Goal: Task Accomplishment & Management: Manage account settings

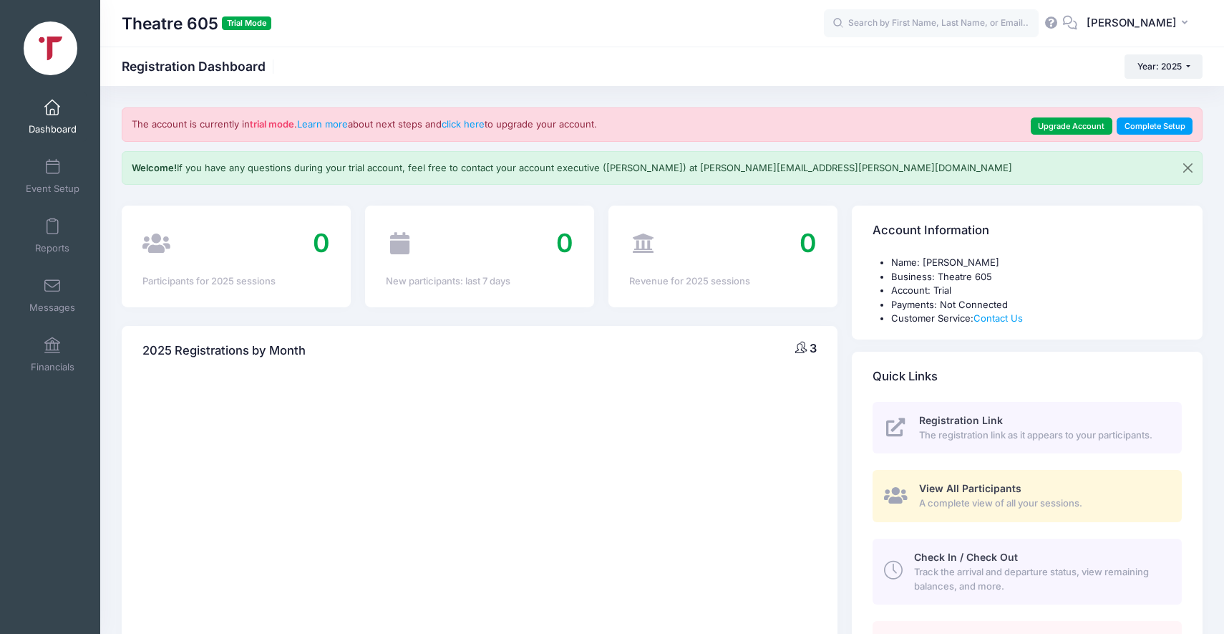
select select
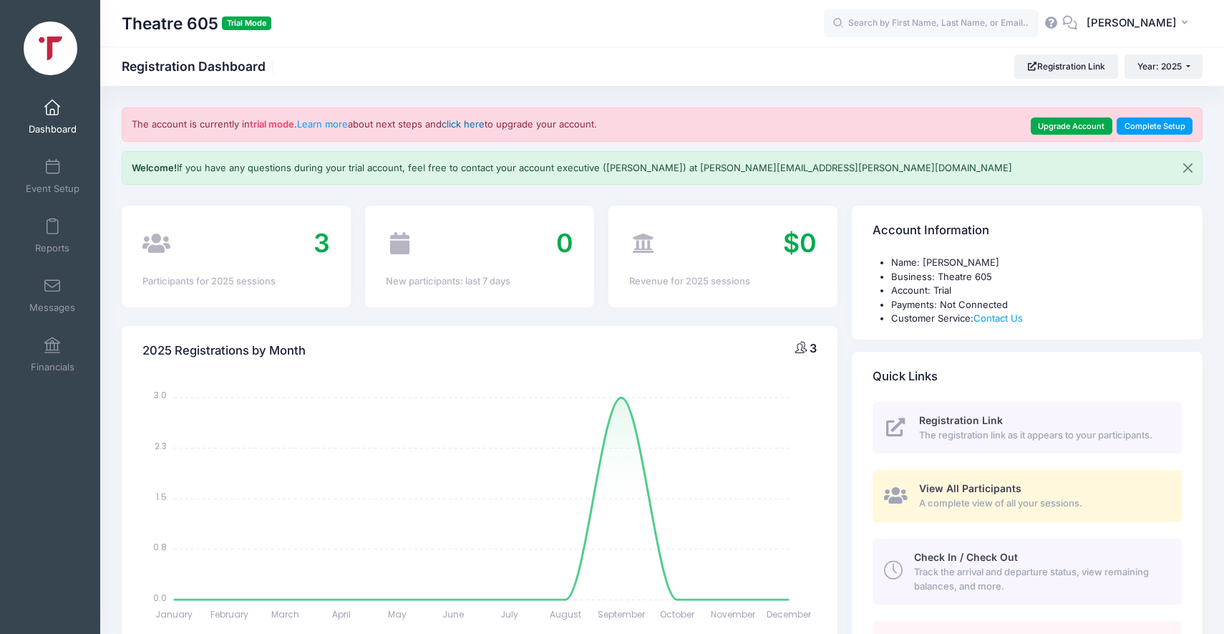
click at [478, 125] on link "click here" at bounding box center [463, 123] width 43 height 11
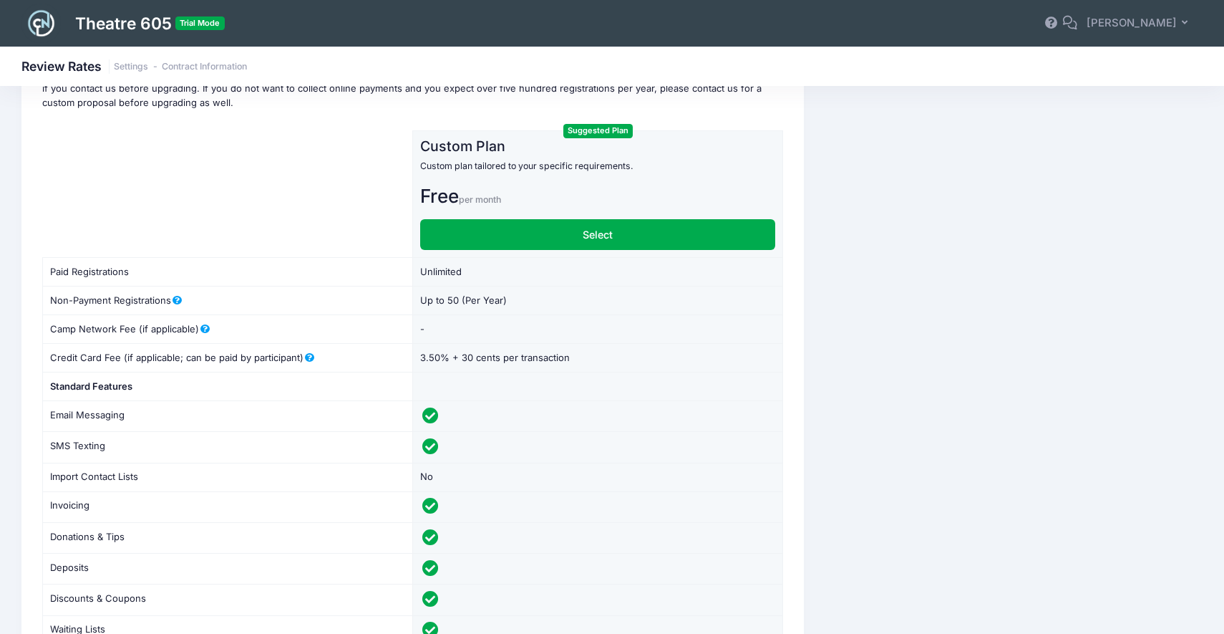
scroll to position [118, 0]
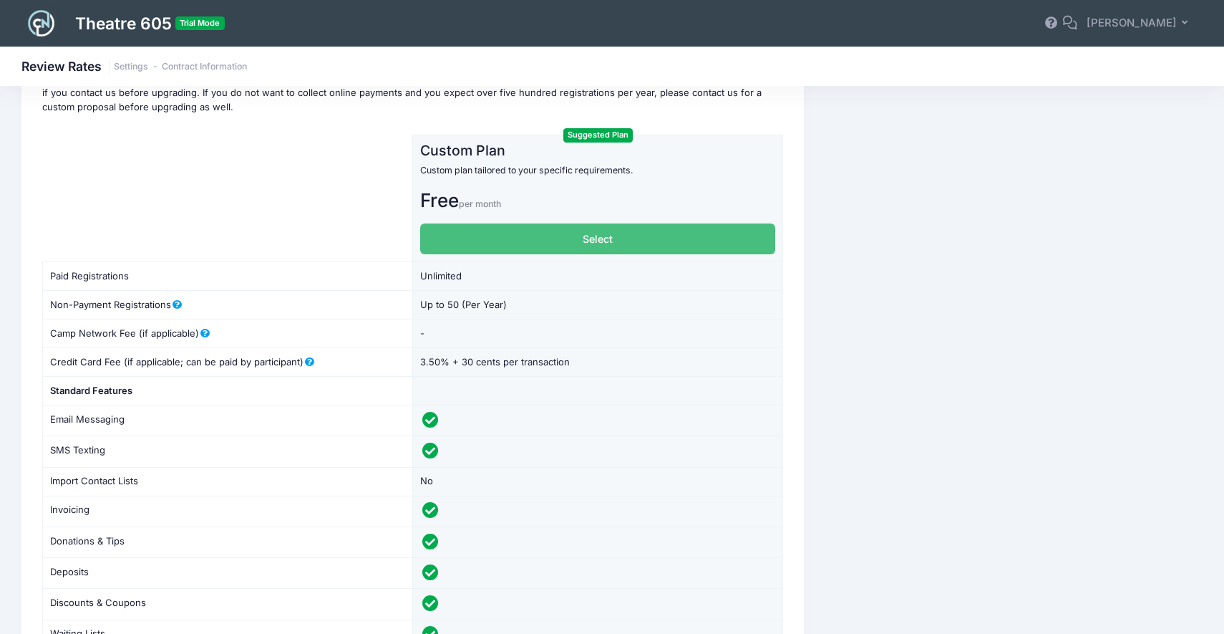
click at [602, 242] on label "Select" at bounding box center [598, 238] width 356 height 31
click at [430, 233] on input "Select" at bounding box center [424, 227] width 9 height 9
radio input "true"
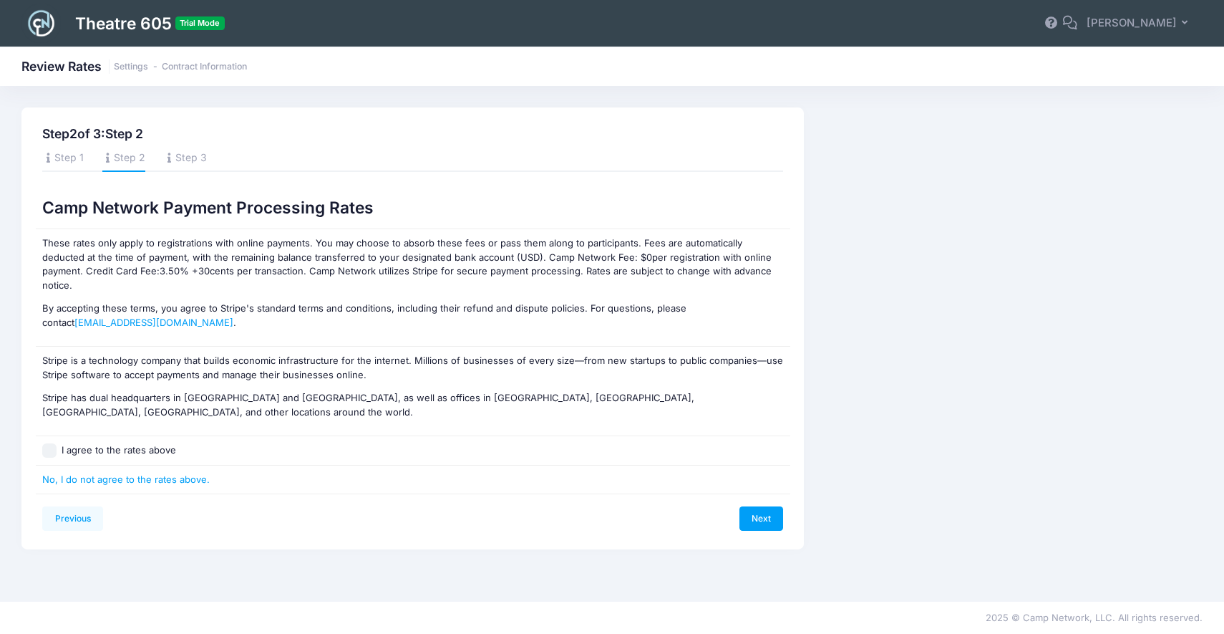
click at [52, 443] on input "I agree to the rates above" at bounding box center [49, 450] width 14 height 14
checkbox input "true"
click at [761, 506] on link "Next" at bounding box center [762, 518] width 44 height 24
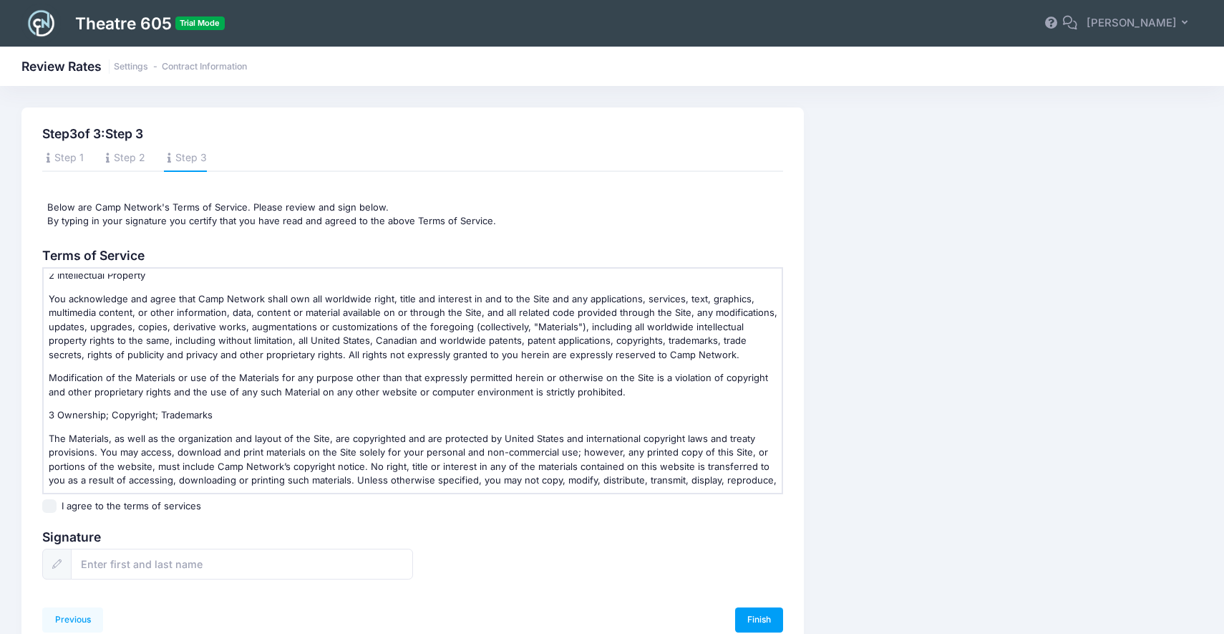
scroll to position [245, 0]
click at [253, 392] on p "Modification of the Materials or use of the Materials for any purpose other tha…" at bounding box center [413, 382] width 729 height 28
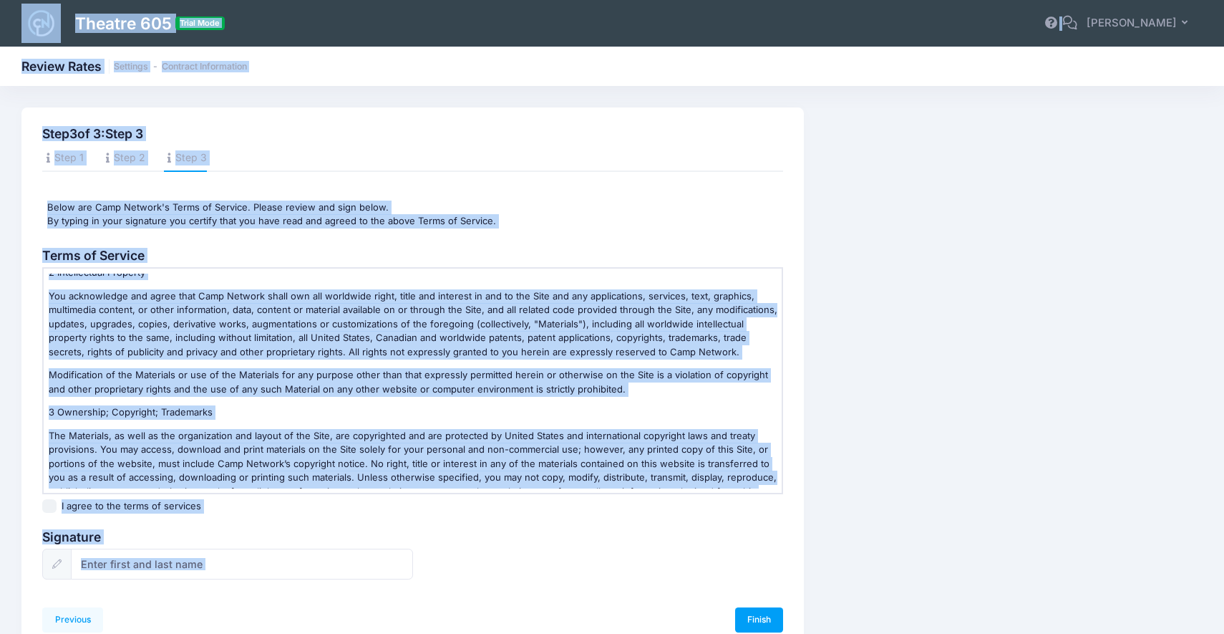
click at [253, 392] on p "Modification of the Materials or use of the Materials for any purpose other tha…" at bounding box center [413, 382] width 729 height 28
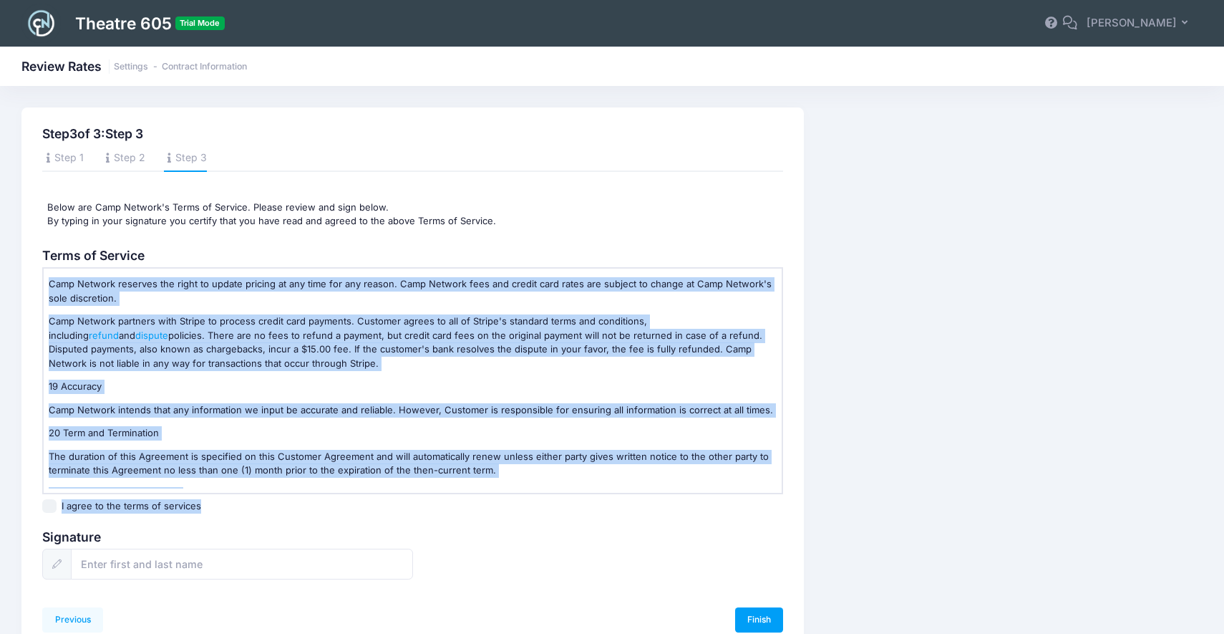
scroll to position [3509, 0]
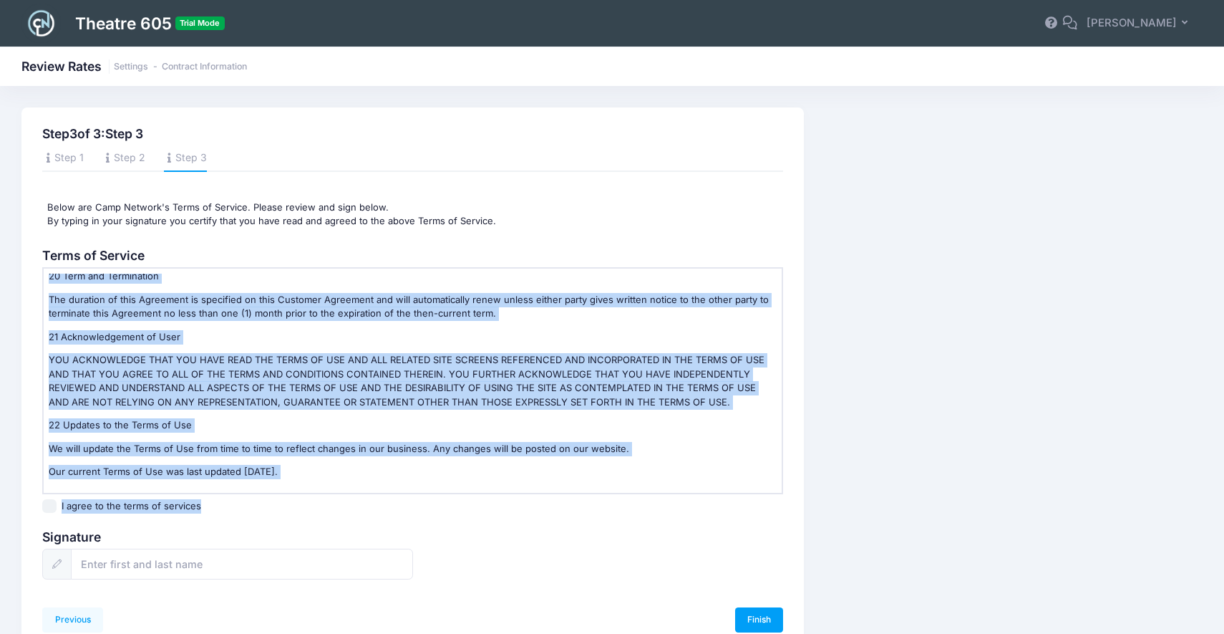
drag, startPoint x: 48, startPoint y: 280, endPoint x: 372, endPoint y: 474, distance: 378.0
click at [372, 474] on div "Welcome to Camp Network. PLEASE READ THESE TERMS OF USE CAREFULLY BEFORE USING …" at bounding box center [413, 381] width 729 height 215
copy div "Welcome to Camp Network. PLEASE READ THESE TERMS OF USE CAREFULLY BEFORE USING …"
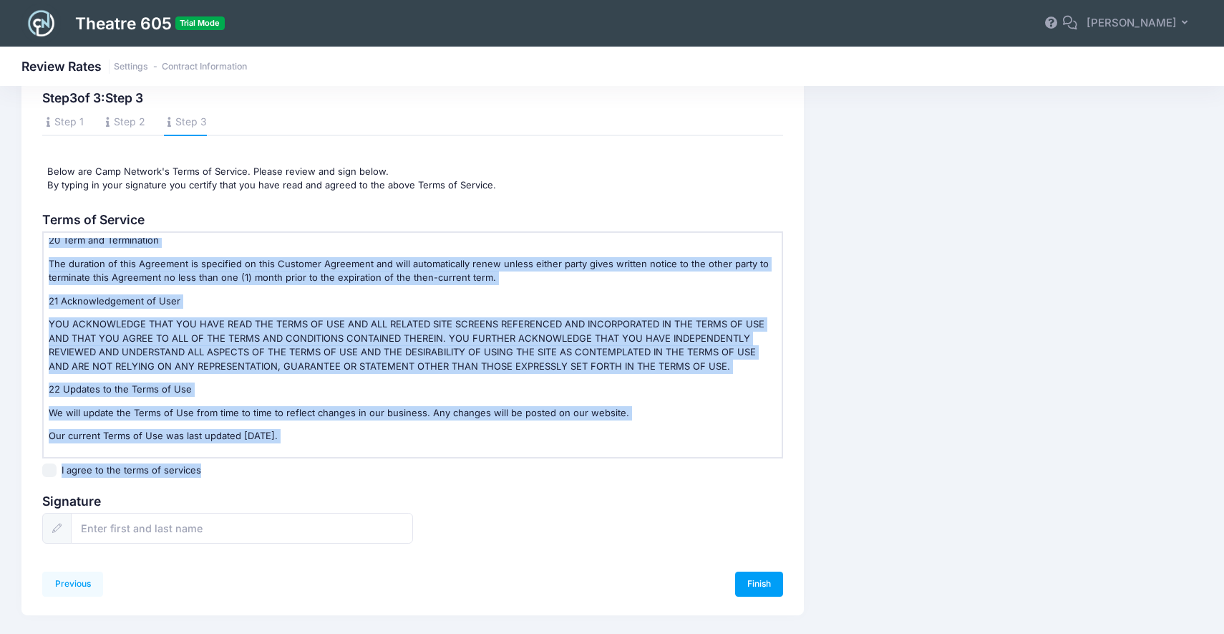
scroll to position [71, 0]
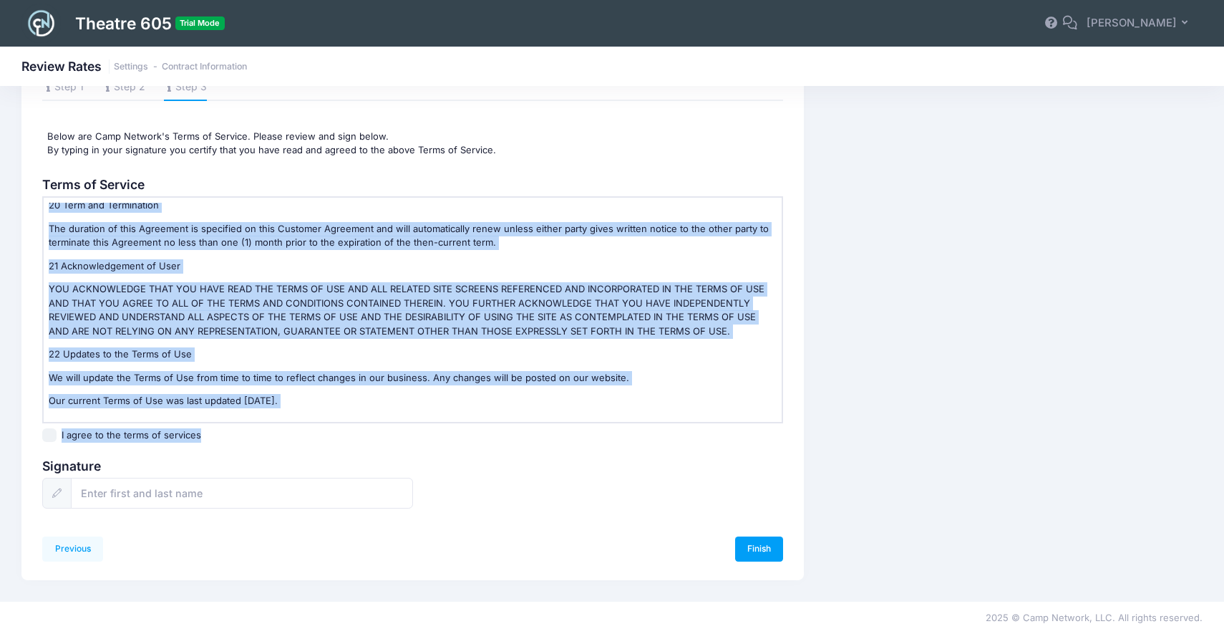
click at [46, 435] on input "I agree to the terms of services" at bounding box center [49, 435] width 14 height 14
checkbox input "true"
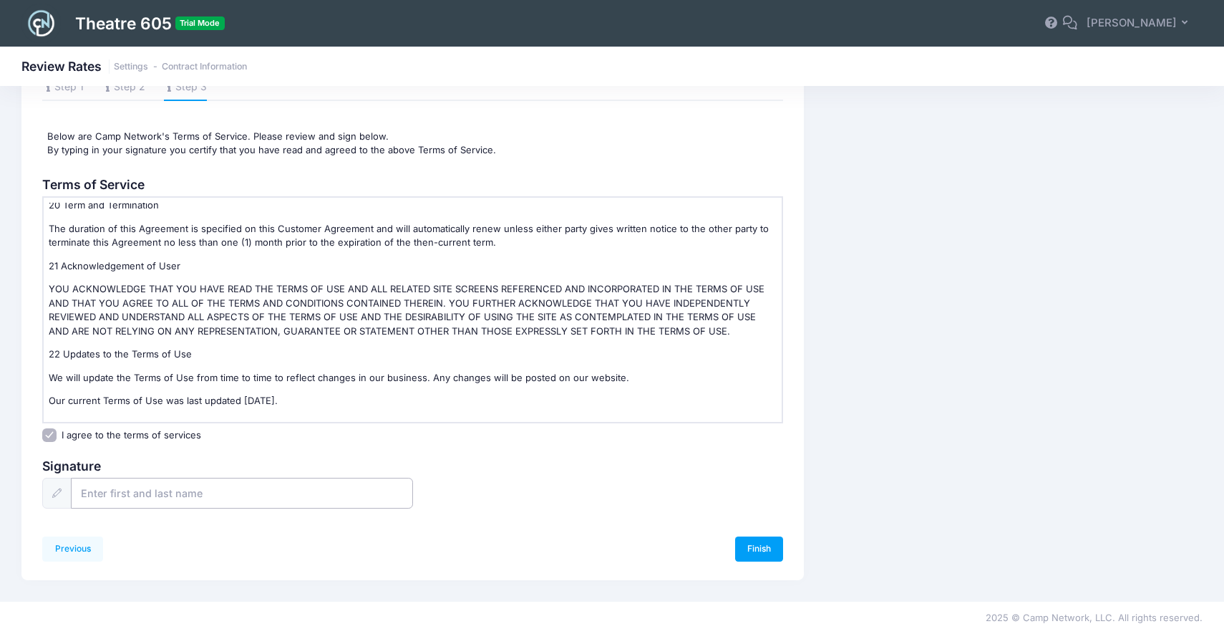
click at [224, 495] on input "text" at bounding box center [242, 493] width 342 height 31
type input "Deb Workman"
click at [756, 544] on link "Finish" at bounding box center [759, 548] width 49 height 24
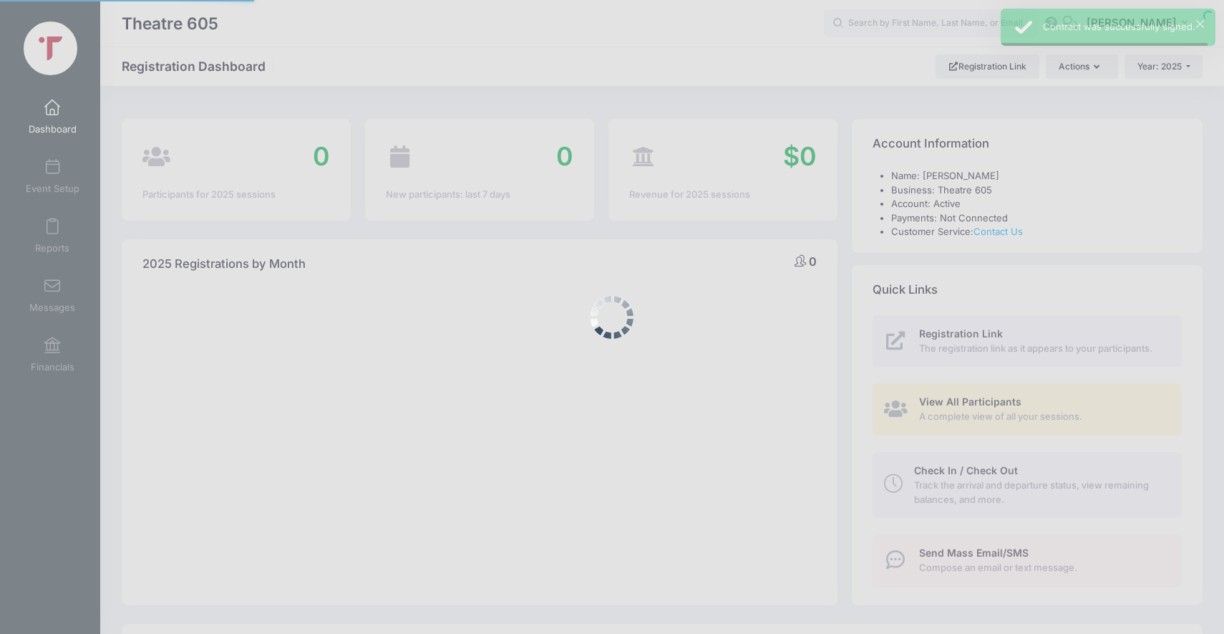
select select
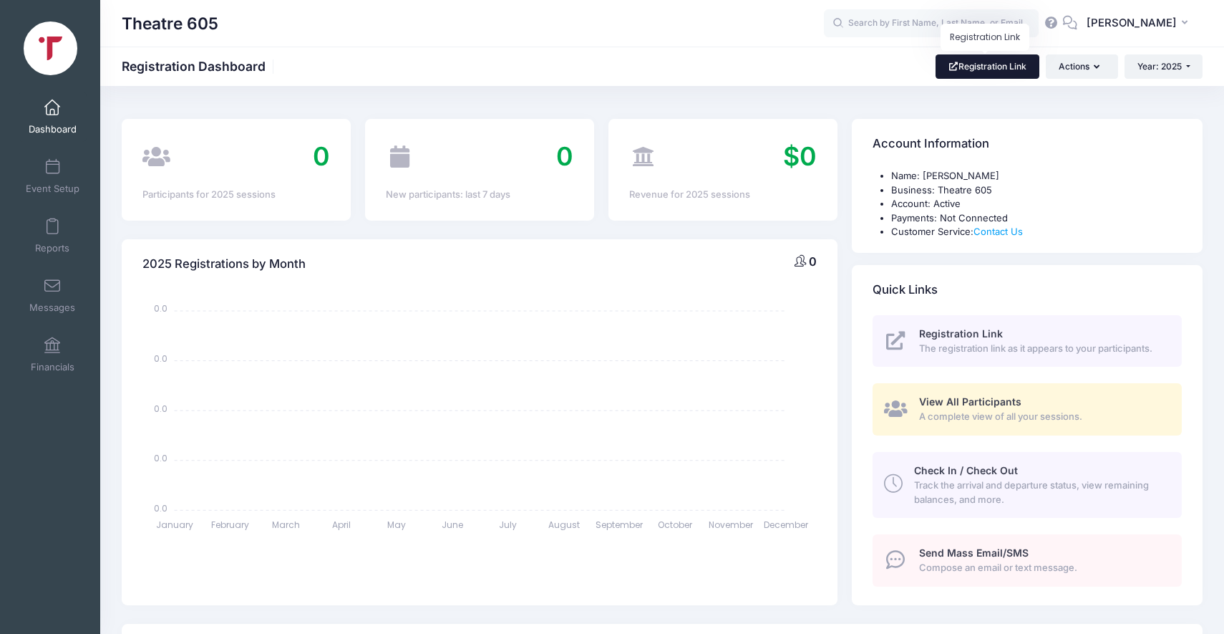
click at [1015, 70] on link "Registration Link" at bounding box center [988, 66] width 104 height 24
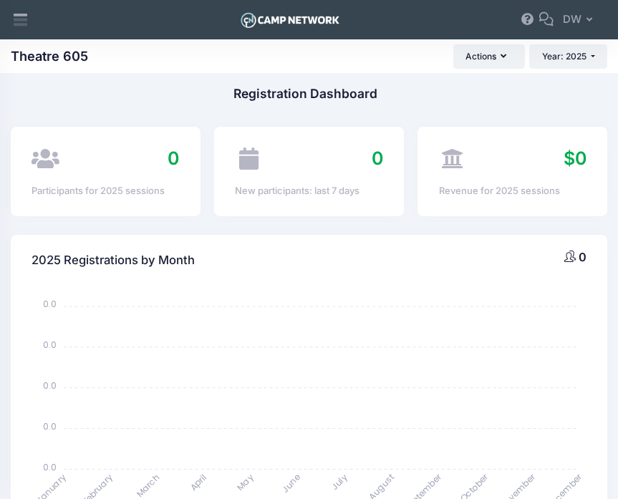
click at [603, 483] on div "January January February February March March April April May May June June Jul…" at bounding box center [309, 410] width 596 height 251
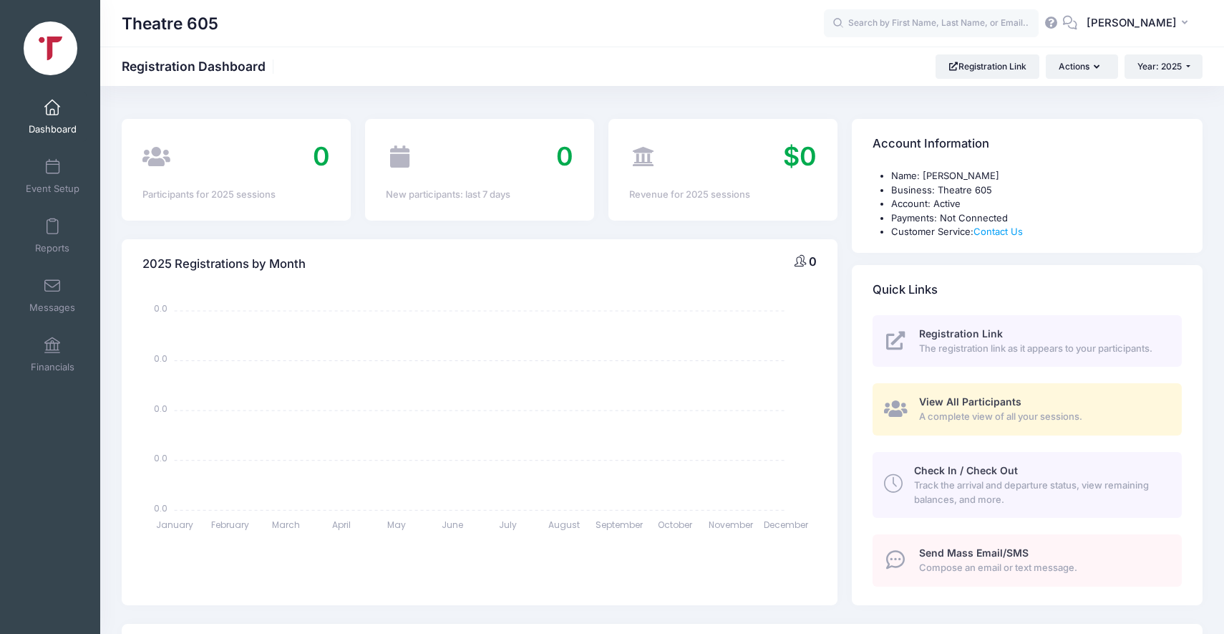
click at [52, 112] on span at bounding box center [52, 108] width 0 height 16
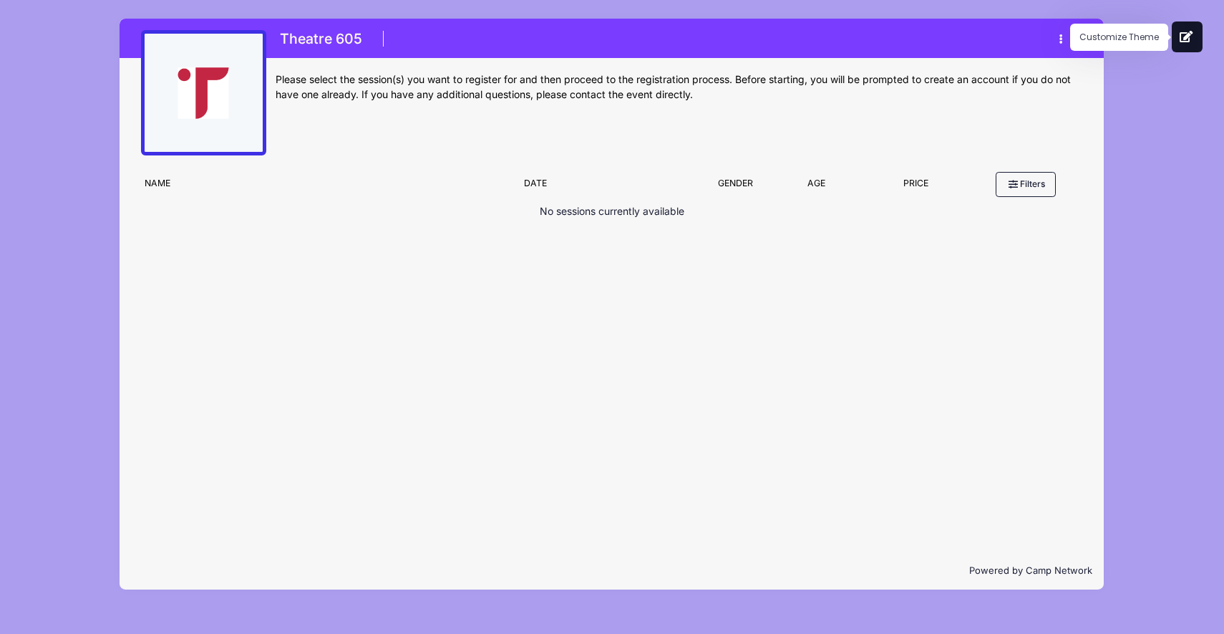
click at [1189, 40] on icon at bounding box center [1187, 36] width 14 height 11
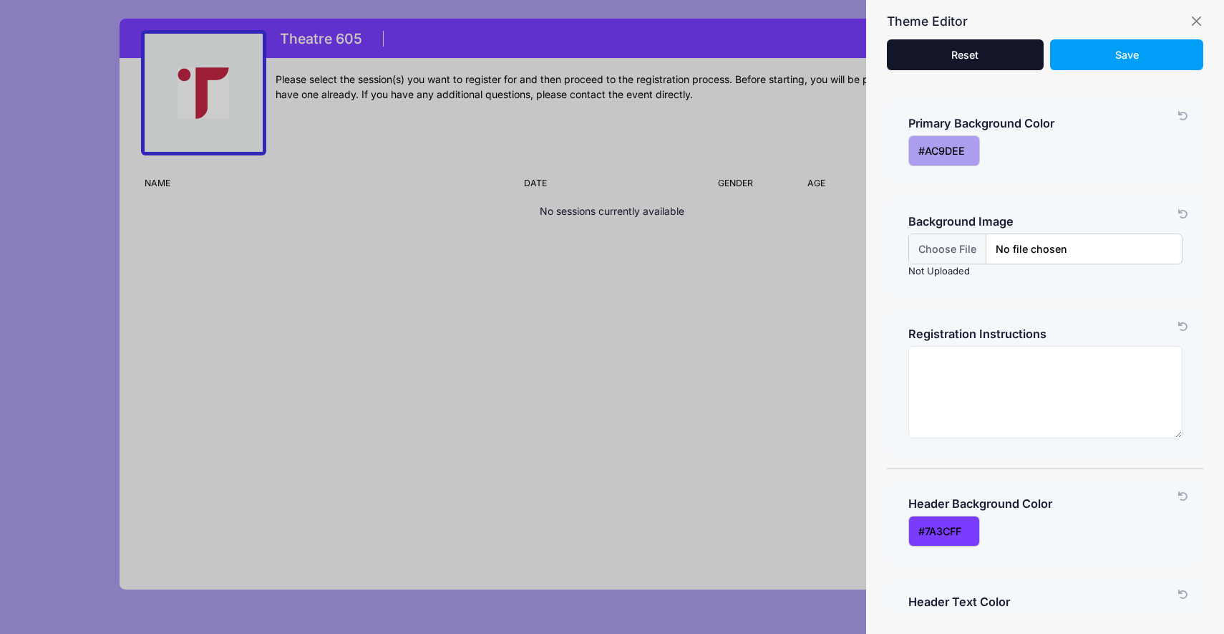
click at [993, 49] on button "Reset Please wait..." at bounding box center [965, 54] width 156 height 31
click at [977, 50] on span "Reset" at bounding box center [965, 55] width 27 height 12
click at [934, 151] on input "input" at bounding box center [945, 150] width 72 height 31
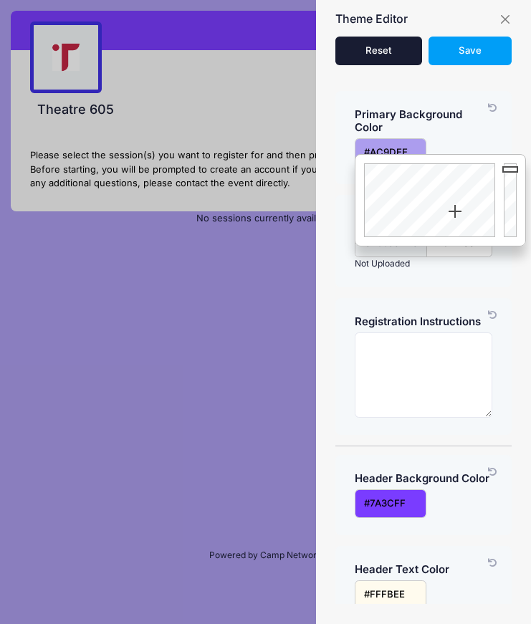
drag, startPoint x: 410, startPoint y: 140, endPoint x: 360, endPoint y: 145, distance: 49.6
click at [360, 145] on input "input" at bounding box center [390, 152] width 72 height 29
paste input "#fffdee"
type input "#FFFDEE"
click at [350, 272] on div "Background Image Background Image Not Uploaded" at bounding box center [423, 241] width 176 height 93
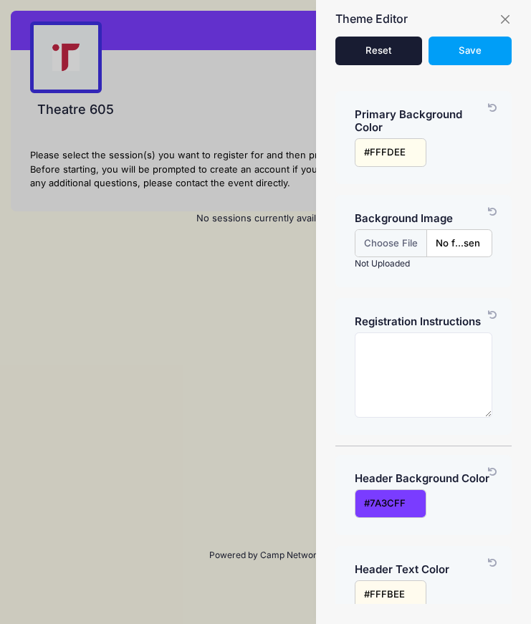
click at [373, 493] on input "input" at bounding box center [390, 503] width 72 height 29
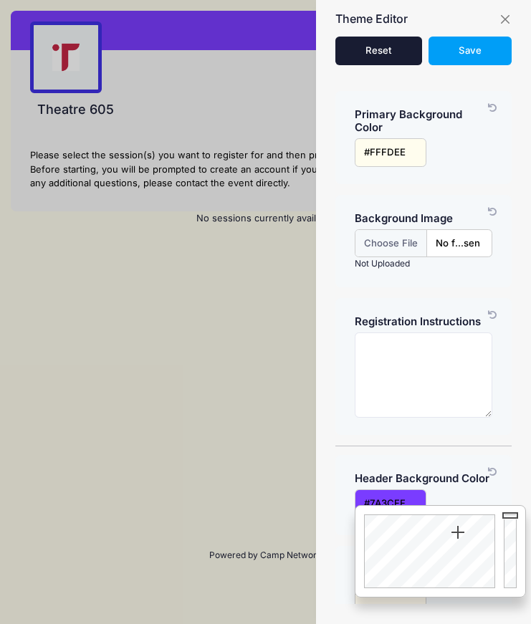
click at [373, 493] on input "input" at bounding box center [390, 503] width 72 height 29
paste input "#c12640"
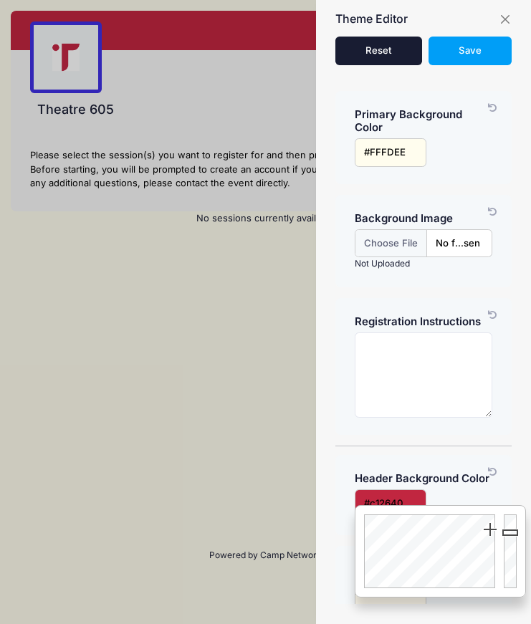
type input "#C12640"
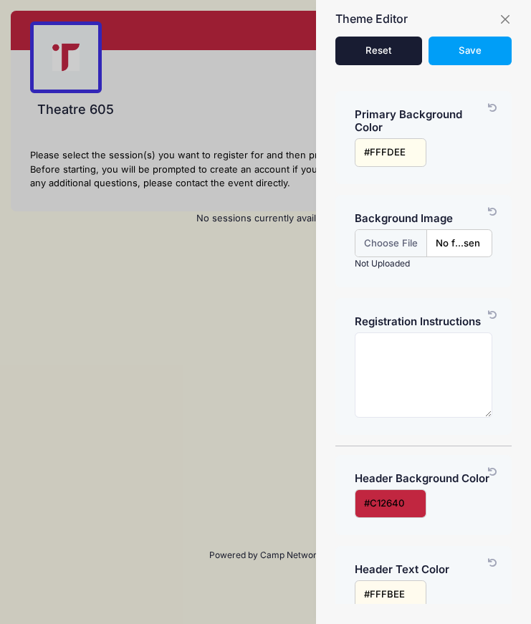
click at [186, 400] on div at bounding box center [265, 312] width 531 height 624
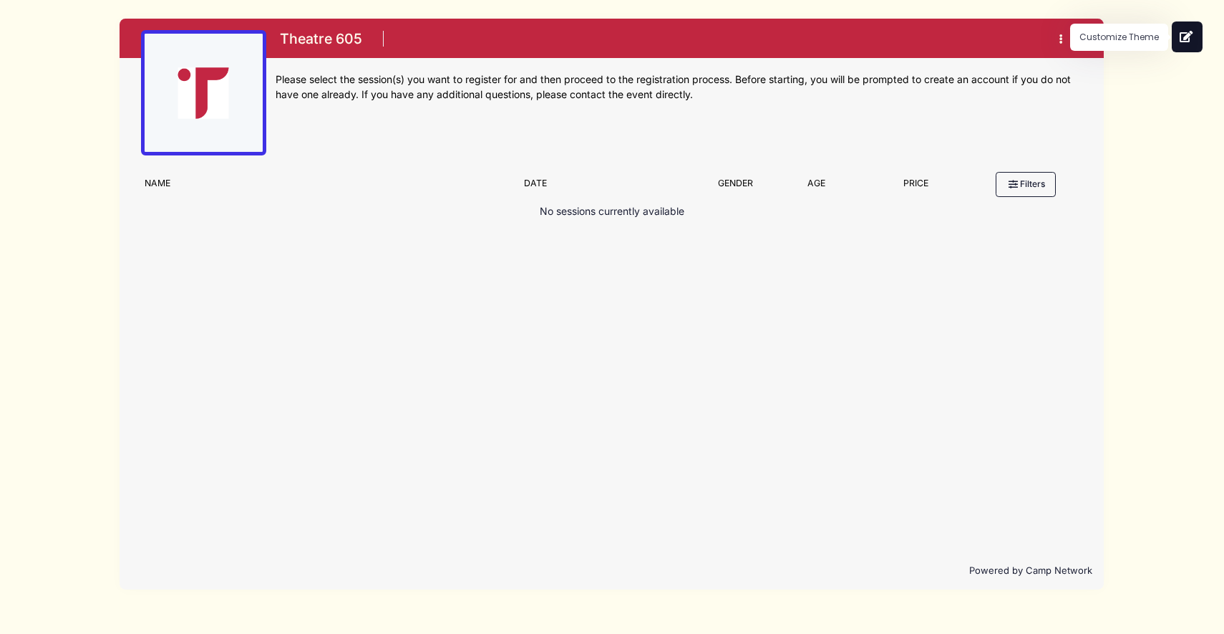
click at [1182, 37] on icon at bounding box center [1187, 36] width 14 height 11
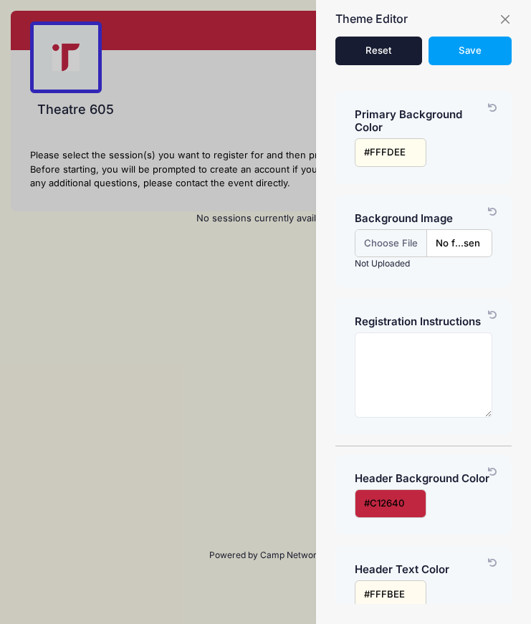
click at [407, 138] on input "input" at bounding box center [390, 152] width 72 height 29
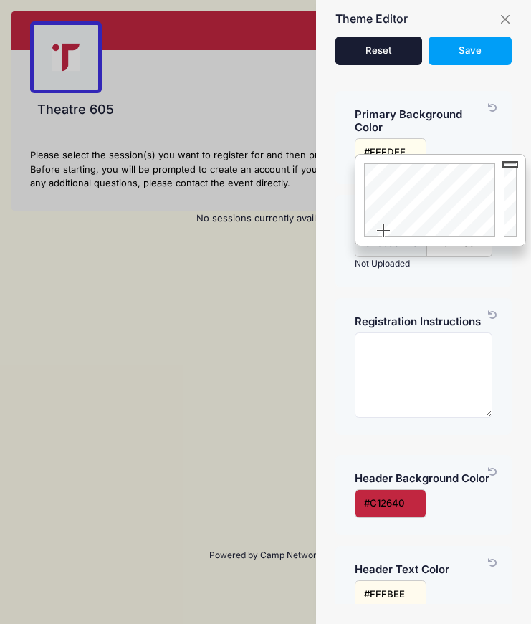
paste input "##90968e"
drag, startPoint x: 415, startPoint y: 137, endPoint x: 354, endPoint y: 140, distance: 61.6
click at [354, 140] on input "input" at bounding box center [390, 152] width 72 height 29
paste input "input"
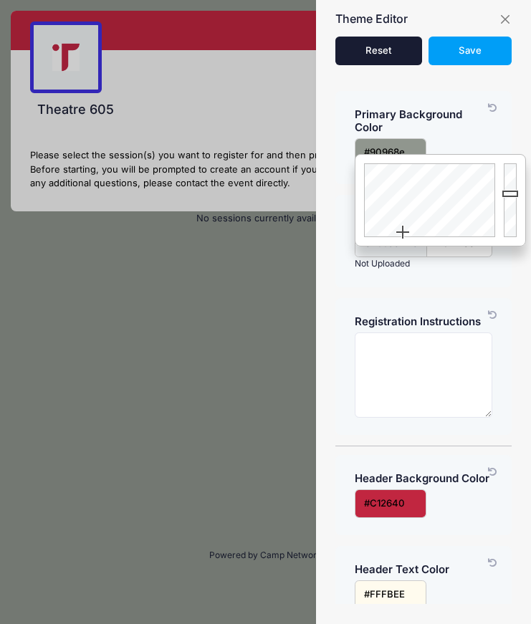
type input "#90968E"
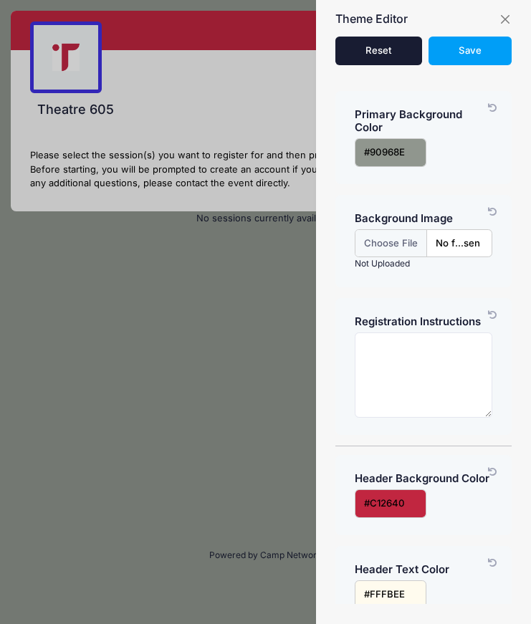
click at [325, 250] on div "Primary Background Color Customize your registration link by changing the backg…" at bounding box center [423, 347] width 215 height 547
click at [242, 296] on div at bounding box center [265, 312] width 531 height 624
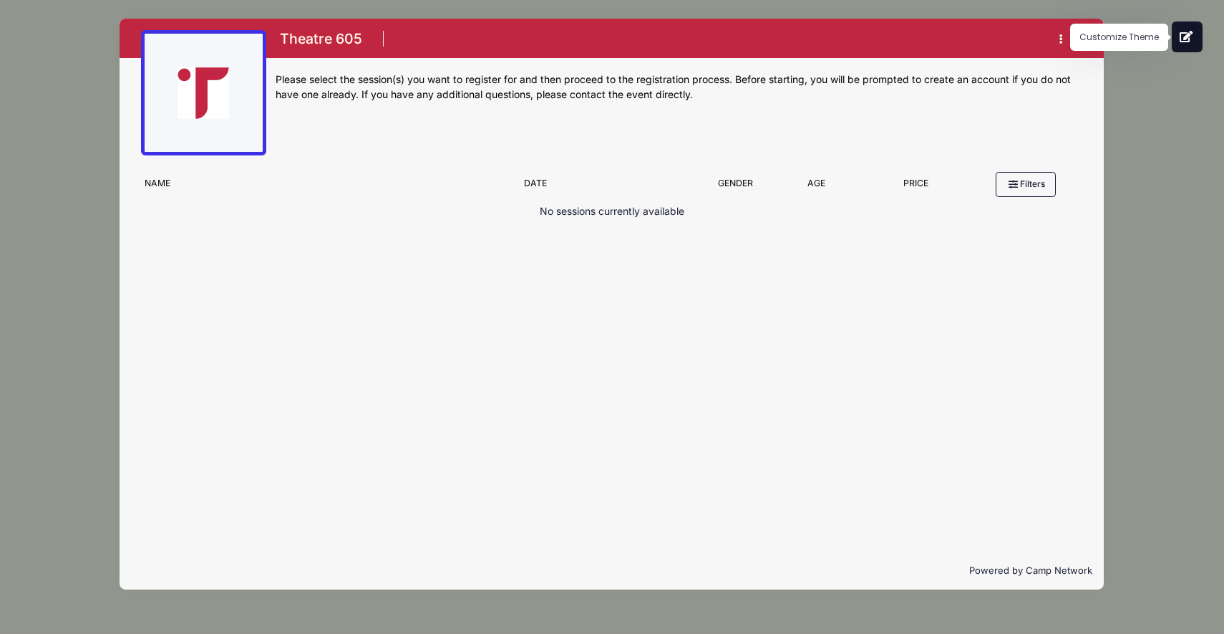
click at [1189, 40] on icon at bounding box center [1187, 36] width 14 height 11
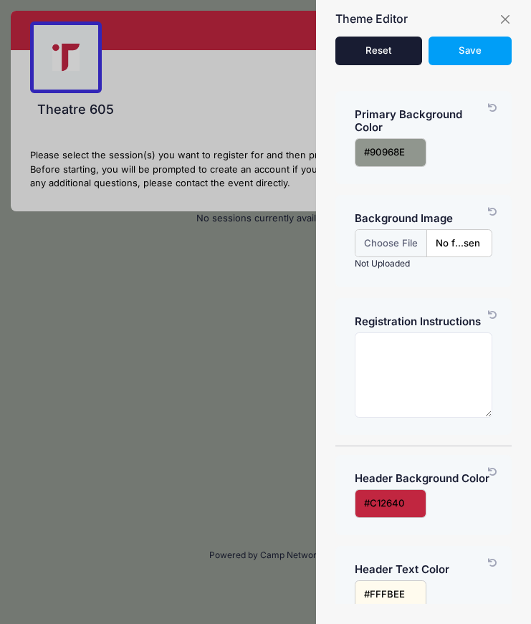
click at [395, 145] on input "input" at bounding box center [390, 152] width 72 height 29
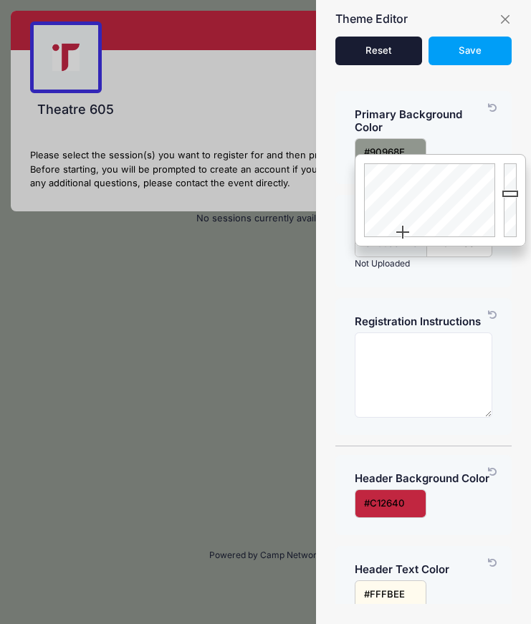
click at [395, 145] on input "input" at bounding box center [390, 152] width 72 height 29
click at [410, 143] on input "input" at bounding box center [390, 152] width 72 height 29
drag, startPoint x: 410, startPoint y: 143, endPoint x: 365, endPoint y: 140, distance: 44.5
click at [365, 140] on input "input" at bounding box center [390, 152] width 72 height 29
paste input "#edede6"
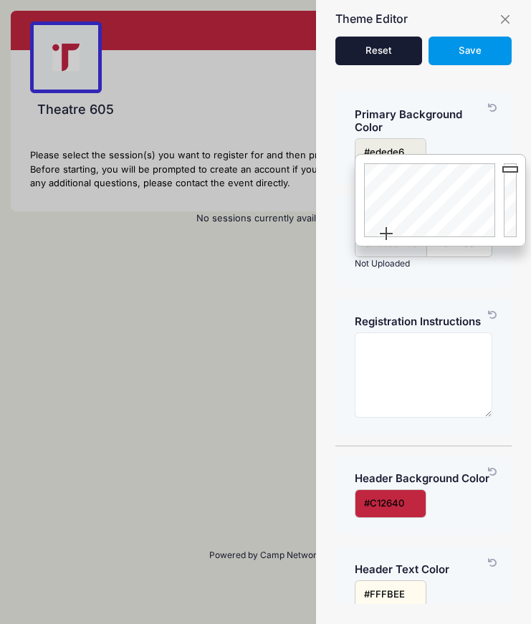
type input "#EDEDE6"
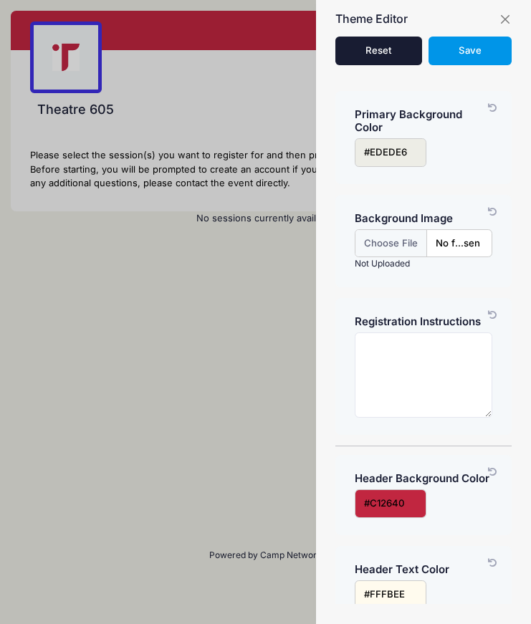
click at [462, 52] on span "Save" at bounding box center [469, 49] width 23 height 11
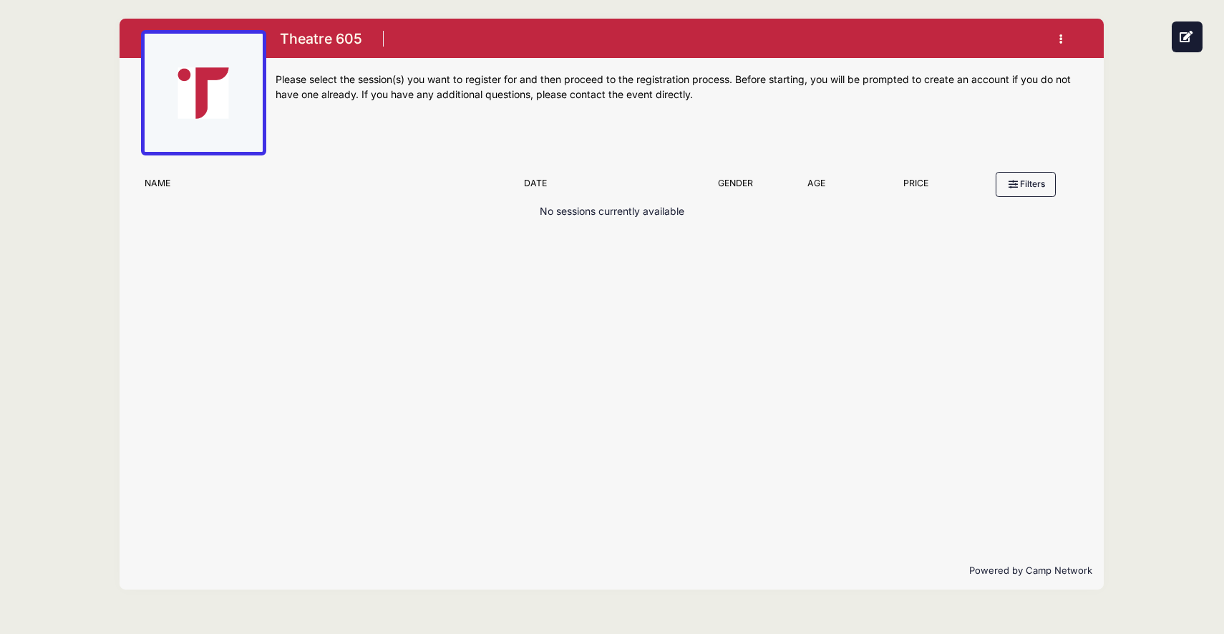
click at [217, 92] on img at bounding box center [203, 92] width 107 height 107
click at [530, 34] on icon at bounding box center [1187, 36] width 14 height 11
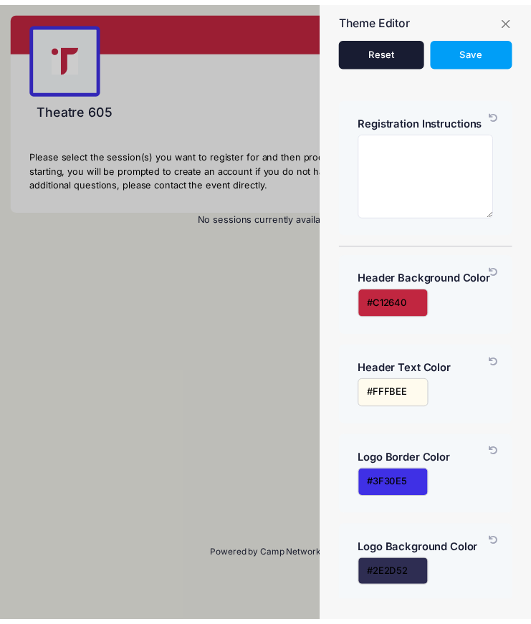
scroll to position [200, 0]
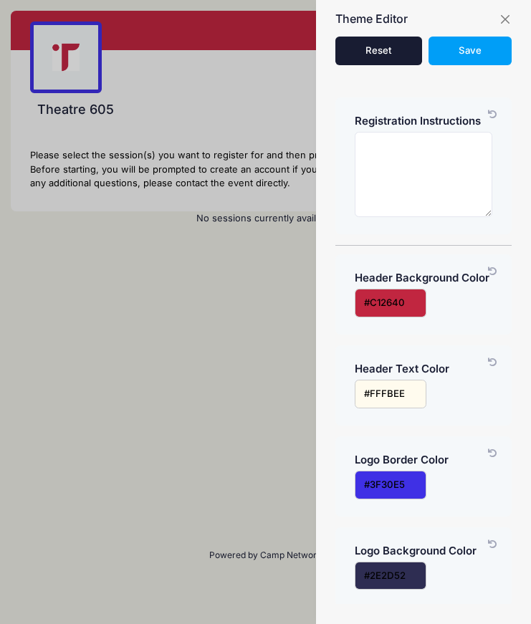
click at [395, 470] on input "input" at bounding box center [390, 484] width 72 height 29
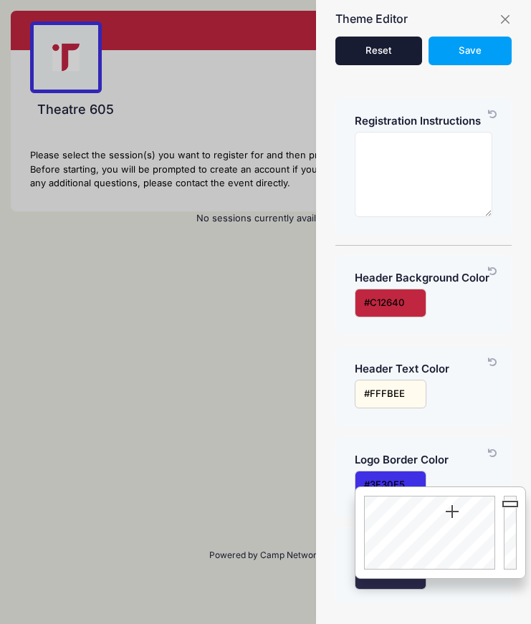
click at [412, 470] on input "input" at bounding box center [390, 484] width 72 height 29
drag, startPoint x: 412, startPoint y: 470, endPoint x: 358, endPoint y: 470, distance: 53.7
click at [358, 470] on input "input" at bounding box center [390, 484] width 72 height 29
paste input "#031819"
type input "#031819"
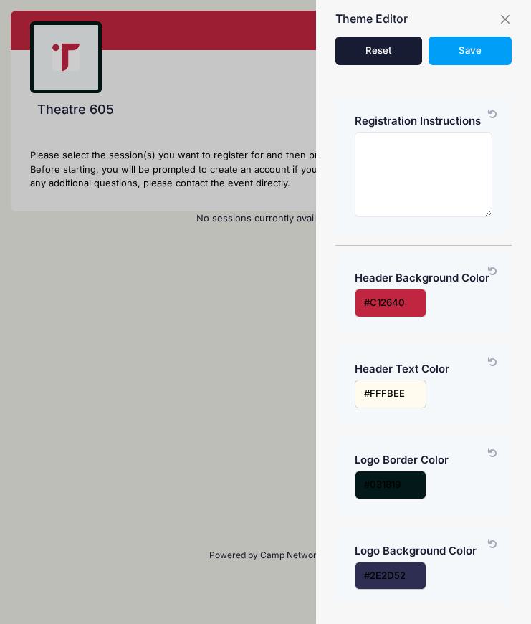
click at [463, 456] on div "Logo Border Color" at bounding box center [423, 461] width 150 height 17
click at [414, 565] on input "input" at bounding box center [390, 575] width 72 height 29
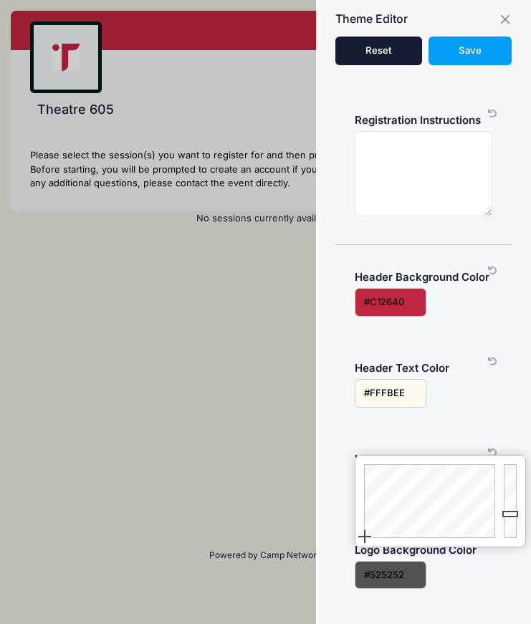
drag, startPoint x: 453, startPoint y: 505, endPoint x: 355, endPoint y: 544, distance: 105.7
click at [355, 544] on div at bounding box center [427, 500] width 144 height 91
type input "#FFFFFF"
drag, startPoint x: 516, startPoint y: 511, endPoint x: 510, endPoint y: 455, distance: 56.9
click at [510, 455] on div "Close" at bounding box center [439, 501] width 171 height 92
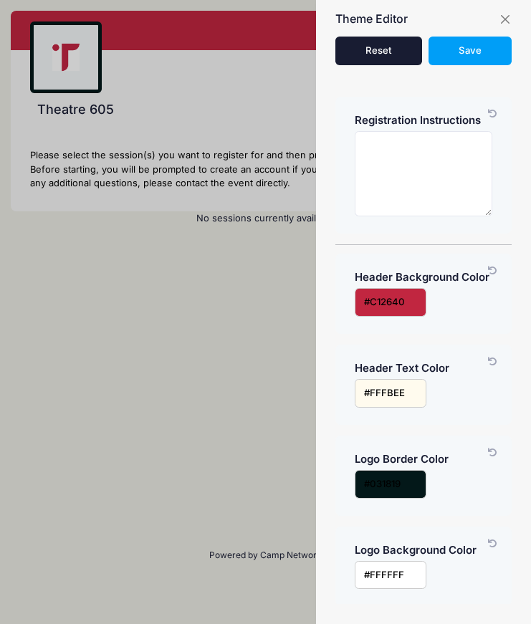
click at [440, 593] on div "Primary Background Color Customize your registration link by changing the backg…" at bounding box center [428, 347] width 187 height 513
click at [466, 43] on button "Save" at bounding box center [470, 51] width 84 height 29
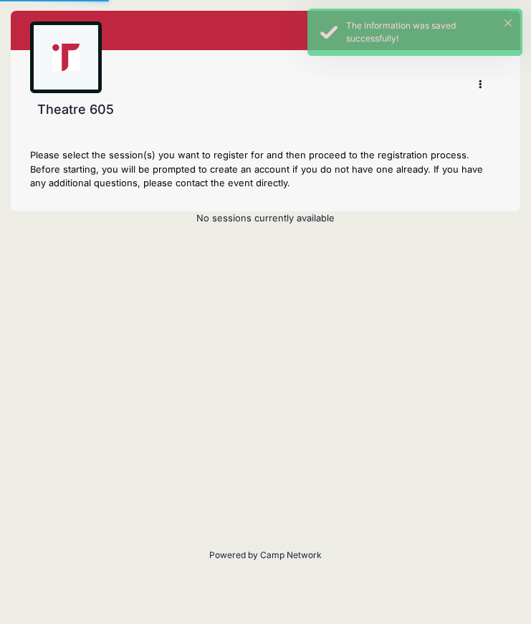
scroll to position [201, 0]
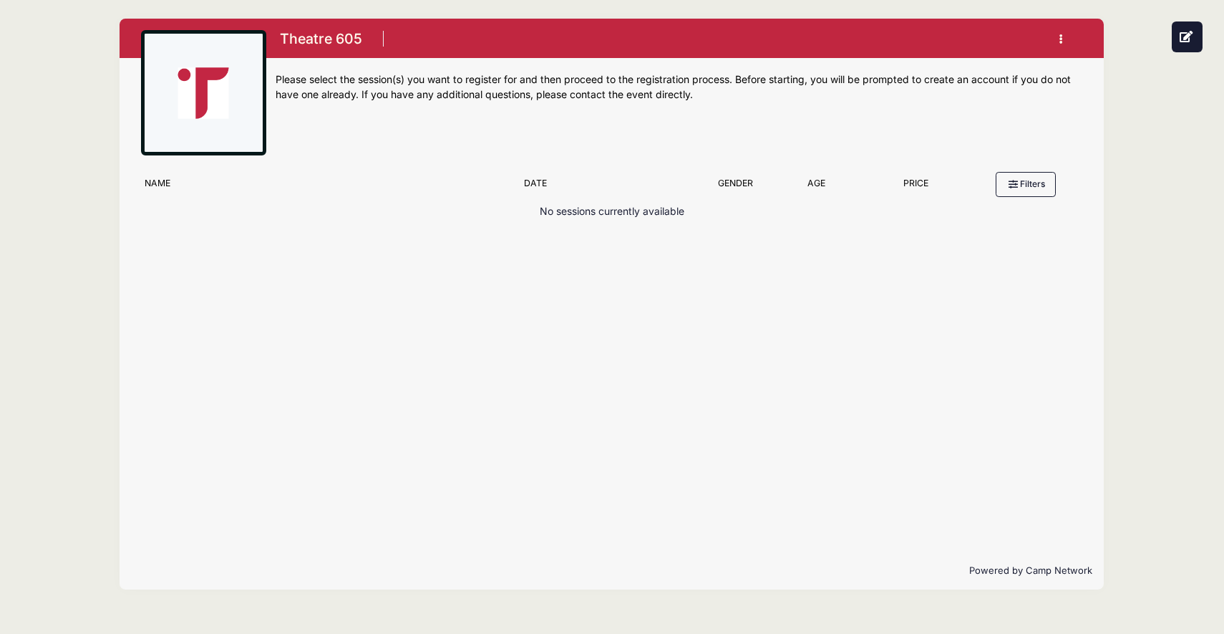
click at [530, 39] on icon "button" at bounding box center [1065, 39] width 11 height 0
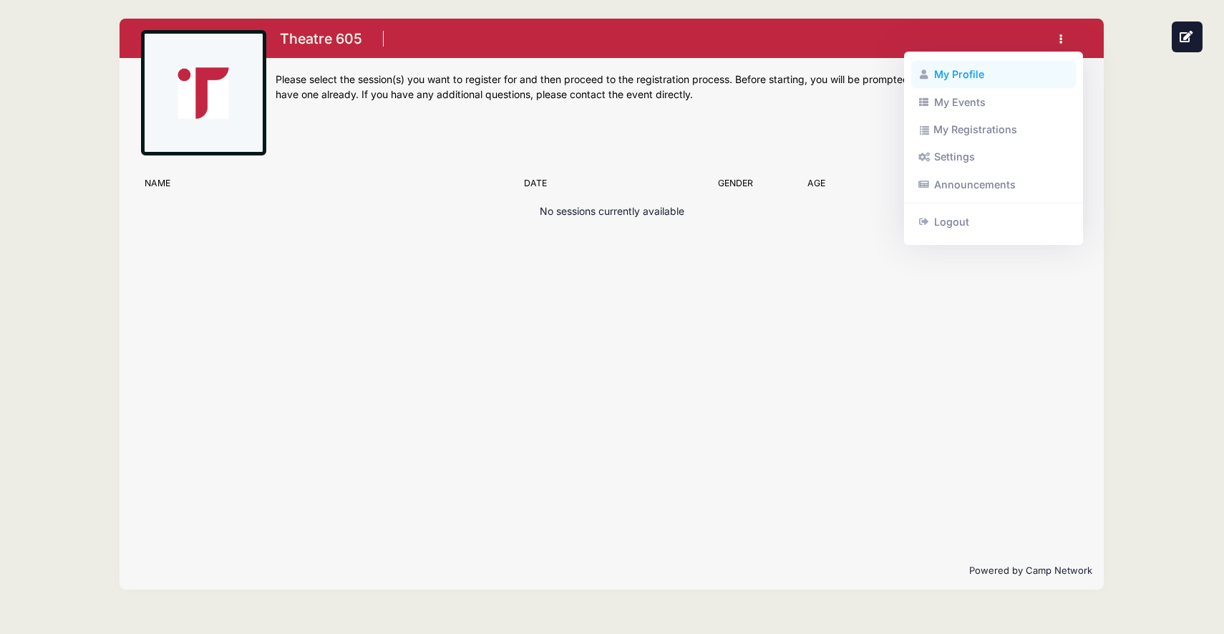
click at [530, 68] on link "My Profile" at bounding box center [994, 74] width 165 height 27
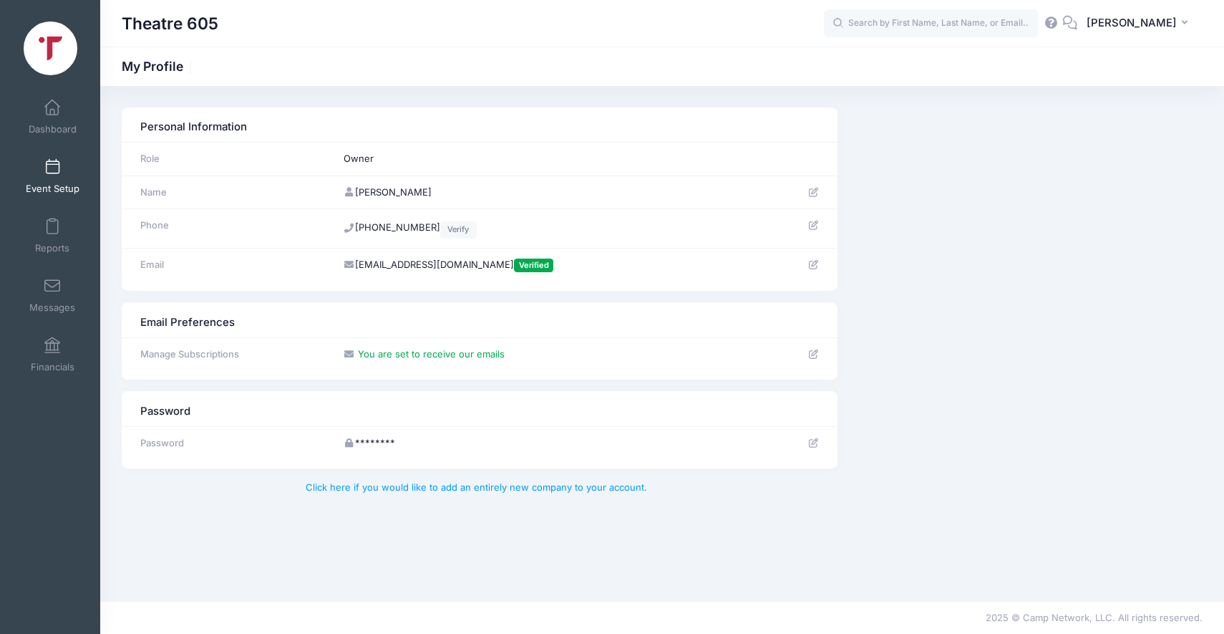
click at [52, 165] on span at bounding box center [52, 168] width 0 height 16
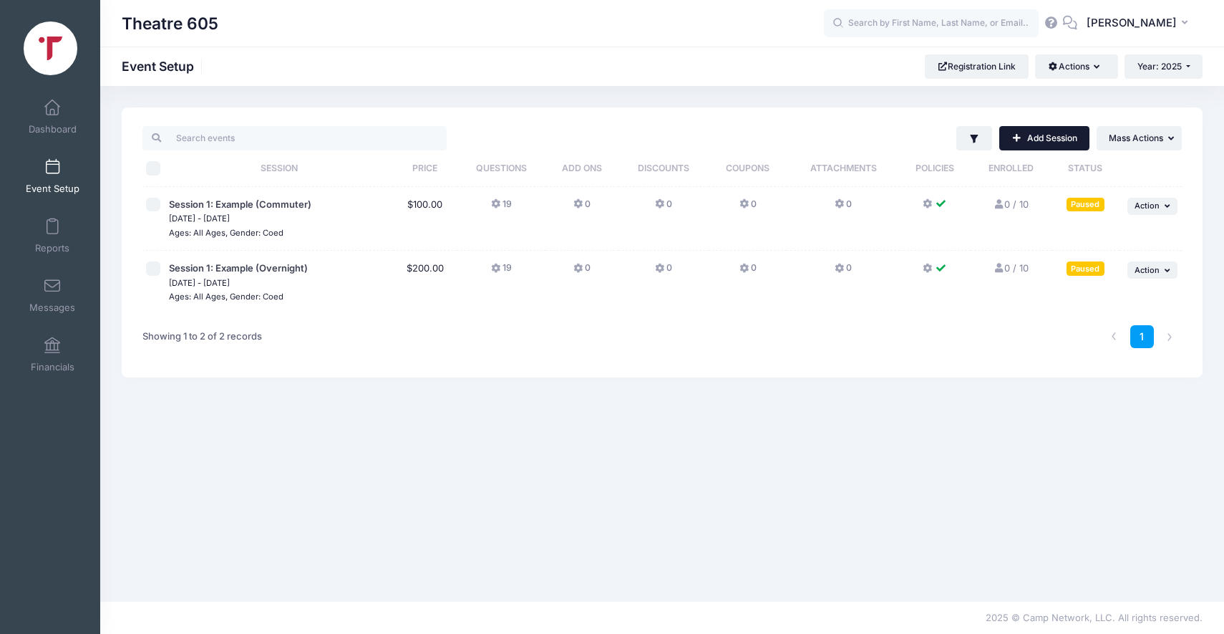
click at [1040, 137] on link "Add Session" at bounding box center [1045, 138] width 90 height 24
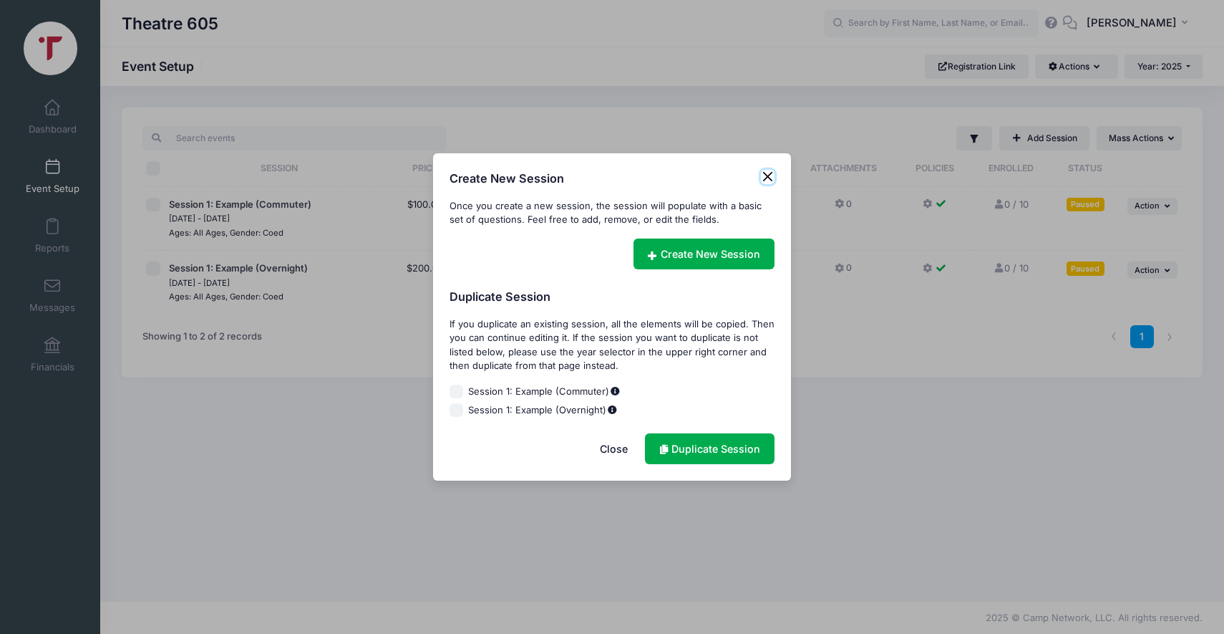
click at [765, 176] on button "Close" at bounding box center [768, 177] width 14 height 14
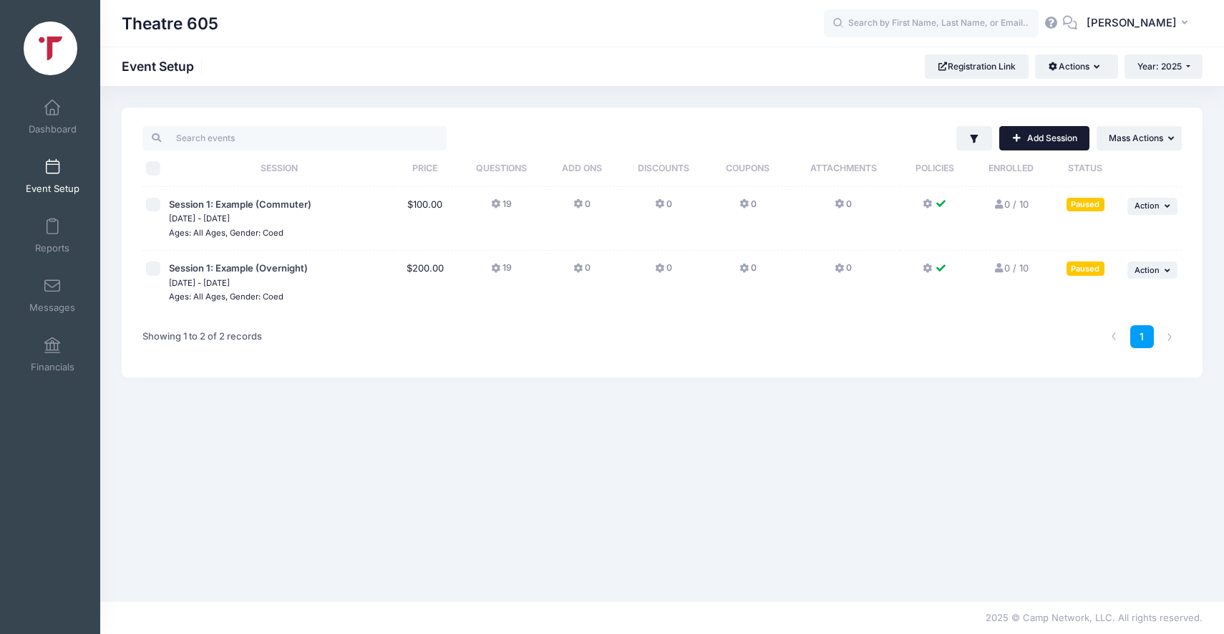
click at [1055, 136] on link "Add Session" at bounding box center [1045, 138] width 90 height 24
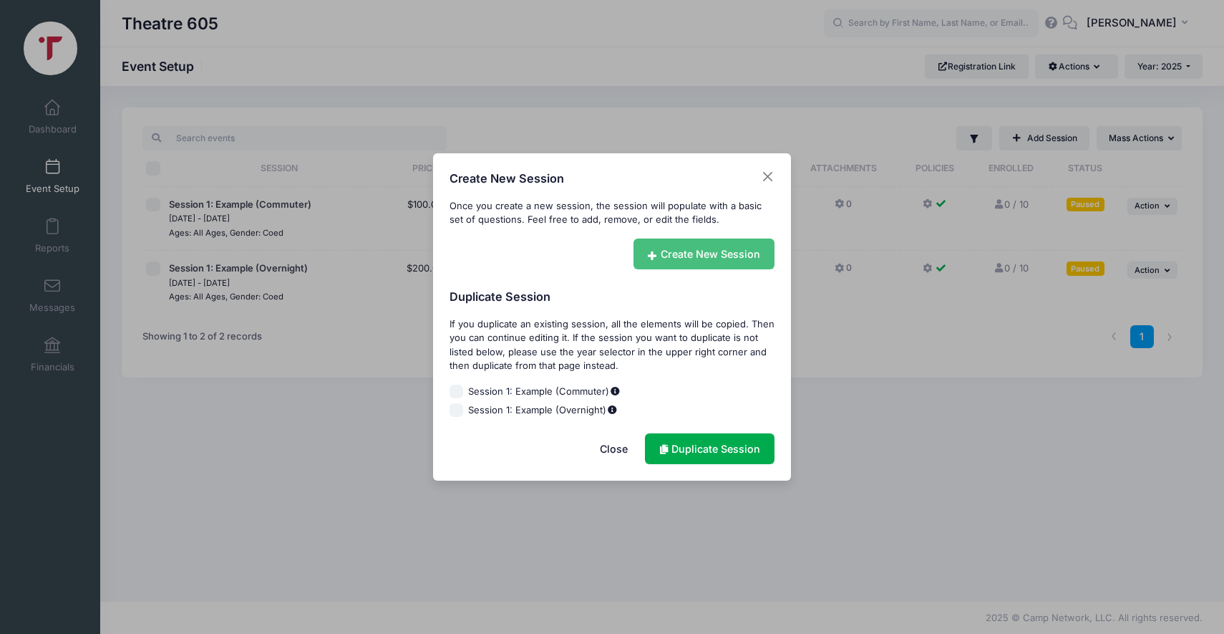
click at [704, 252] on link "Create New Session" at bounding box center [705, 253] width 142 height 31
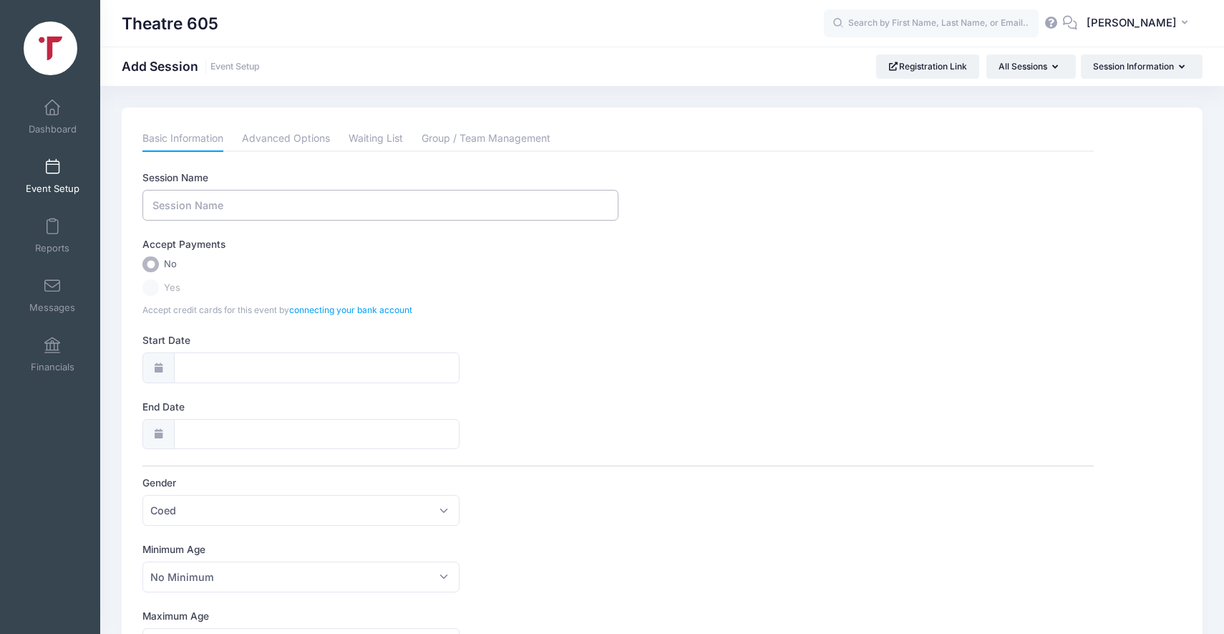
click at [405, 210] on input "Session Name" at bounding box center [379, 205] width 475 height 31
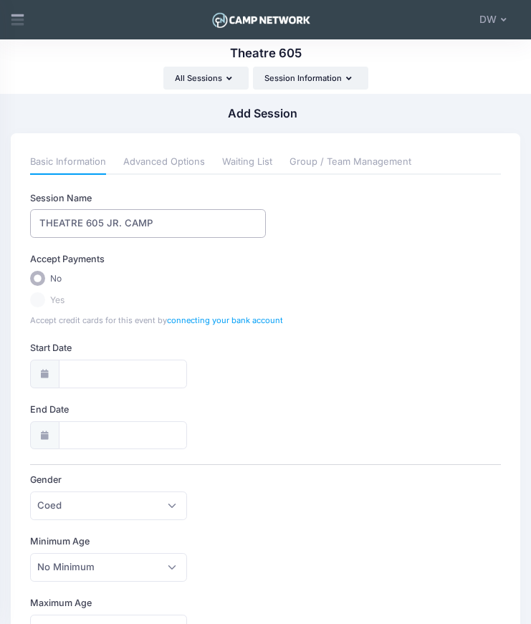
click at [155, 228] on input "THEATRE 605 JR. CAMP" at bounding box center [148, 223] width 236 height 29
drag, startPoint x: 155, startPoint y: 228, endPoint x: 33, endPoint y: 223, distance: 121.8
click at [33, 223] on input "THEATRE 605 JR. CAMP" at bounding box center [148, 223] width 236 height 29
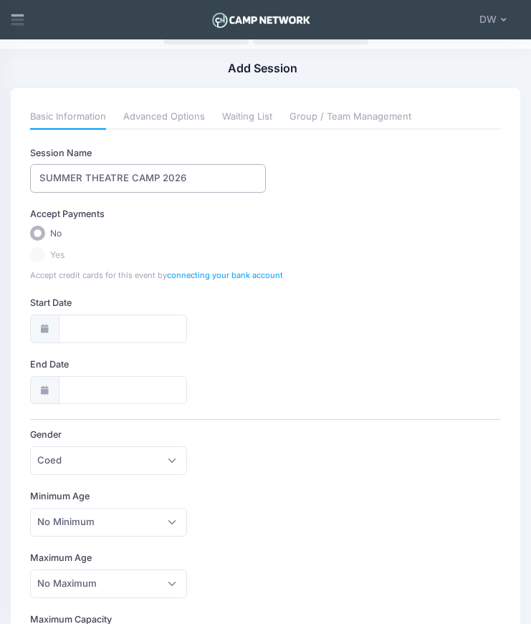
scroll to position [46, 0]
type input "SUMMER THEATRE CAMP 2026"
click at [46, 257] on label "Yes" at bounding box center [265, 253] width 470 height 15
click at [44, 252] on label "Yes" at bounding box center [265, 253] width 470 height 15
click at [40, 252] on label "Yes" at bounding box center [265, 253] width 470 height 15
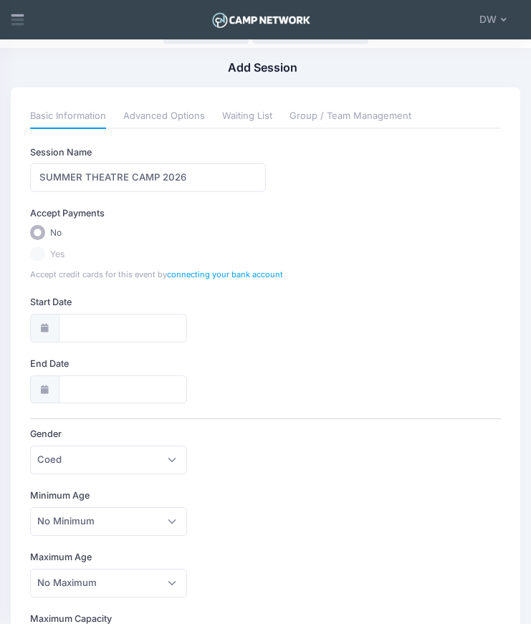
click at [43, 327] on icon at bounding box center [44, 328] width 11 height 9
click at [47, 329] on icon at bounding box center [44, 328] width 11 height 9
click at [115, 327] on input "Start Date" at bounding box center [123, 328] width 128 height 29
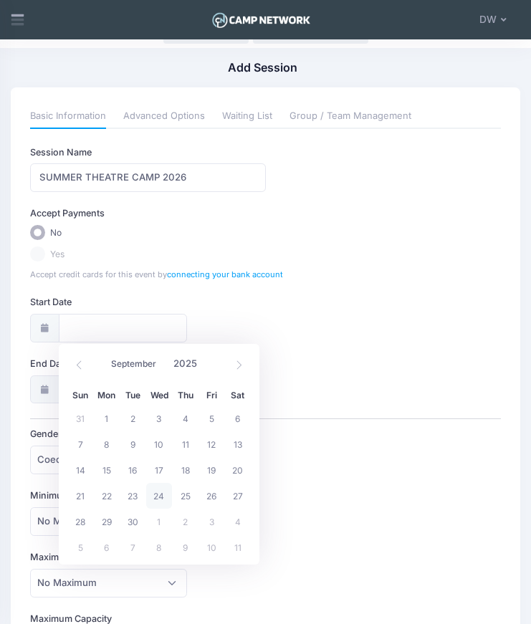
click at [258, 318] on div "Start Date" at bounding box center [265, 319] width 470 height 47
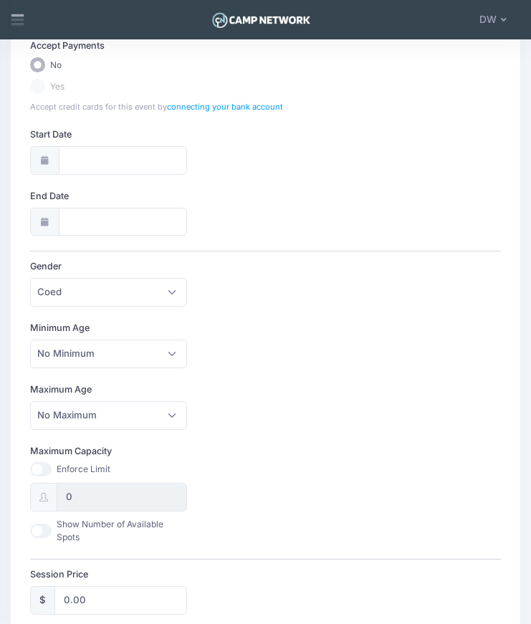
scroll to position [215, 0]
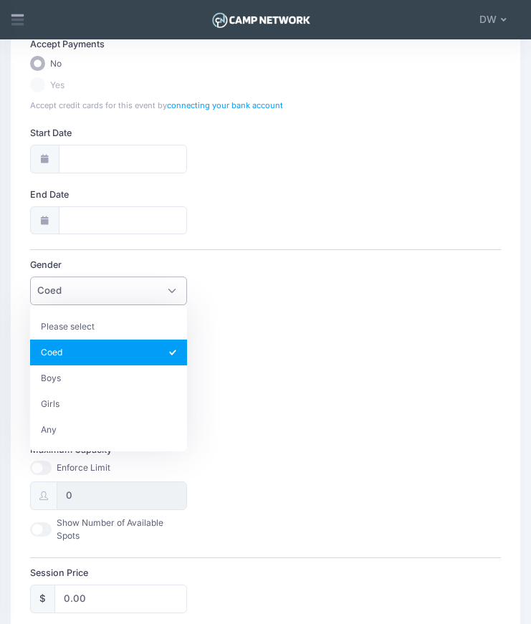
click at [169, 291] on span "Coed" at bounding box center [108, 290] width 157 height 29
select select "Any"
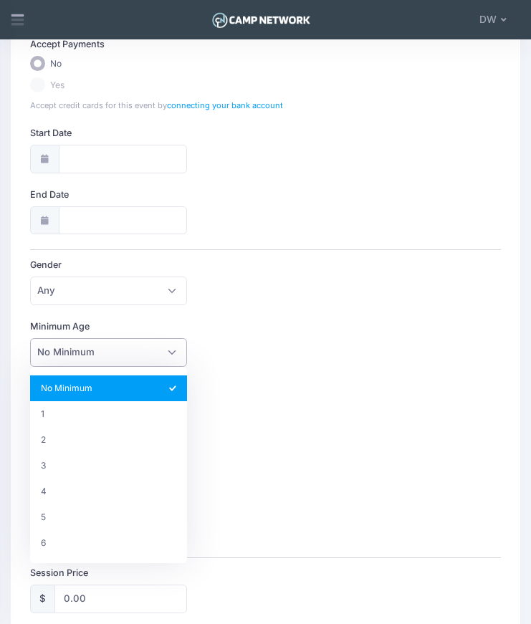
click at [174, 352] on span "No Minimum" at bounding box center [108, 352] width 157 height 29
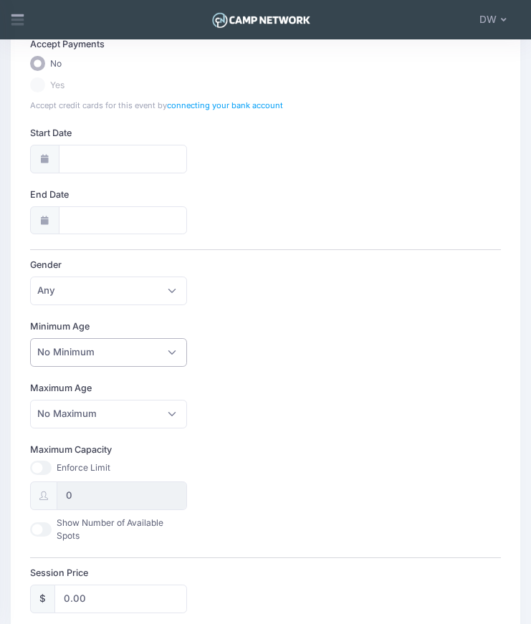
click at [174, 352] on span "No Minimum" at bounding box center [108, 352] width 157 height 29
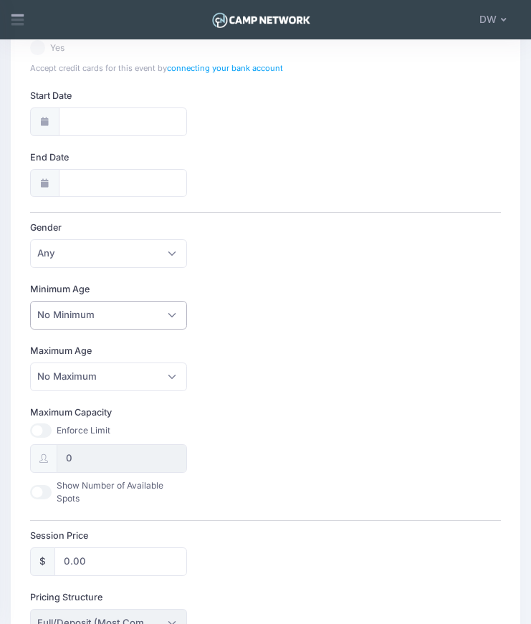
scroll to position [261, 0]
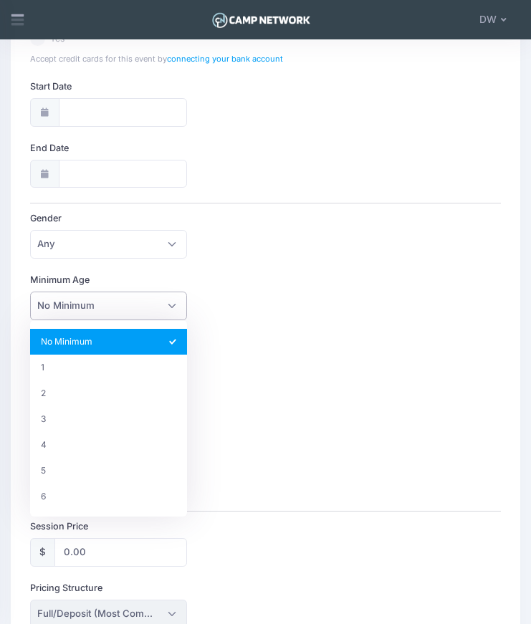
click at [168, 306] on span "No Minimum" at bounding box center [108, 305] width 157 height 29
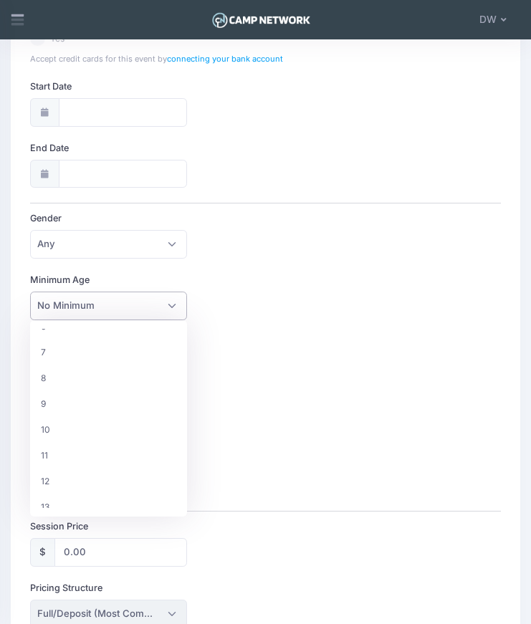
scroll to position [188, 0]
select select "9"
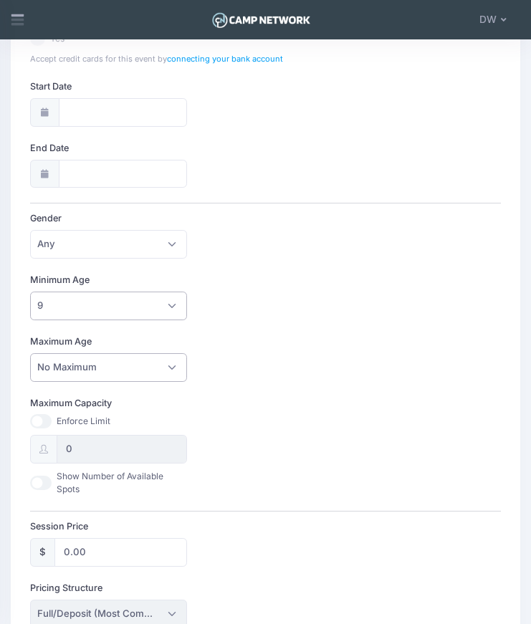
click at [145, 370] on span "No Maximum" at bounding box center [108, 367] width 157 height 29
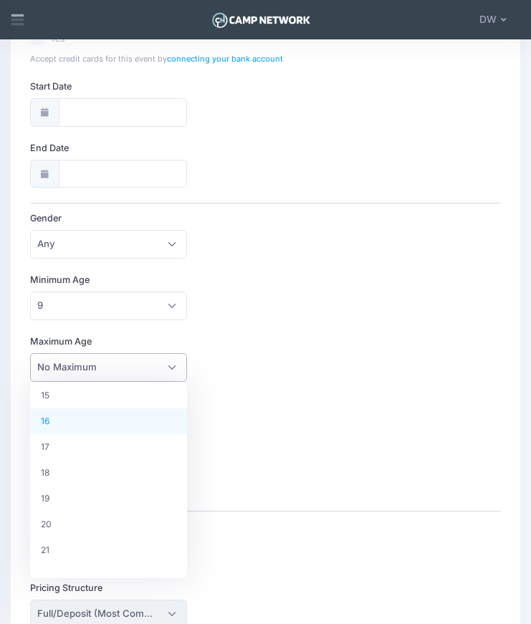
scroll to position [399, 0]
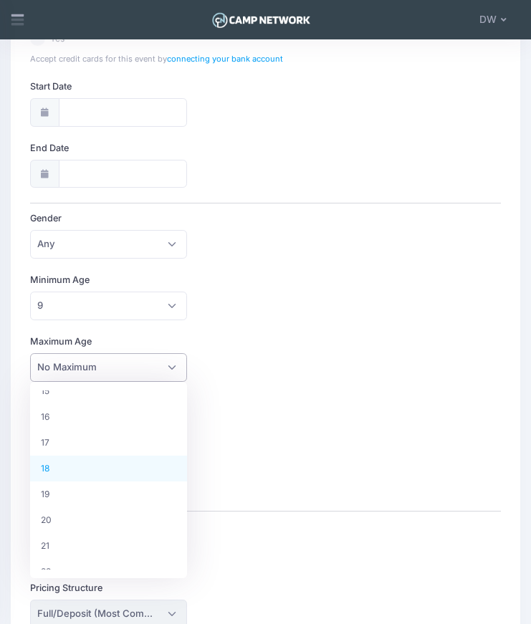
select select "18"
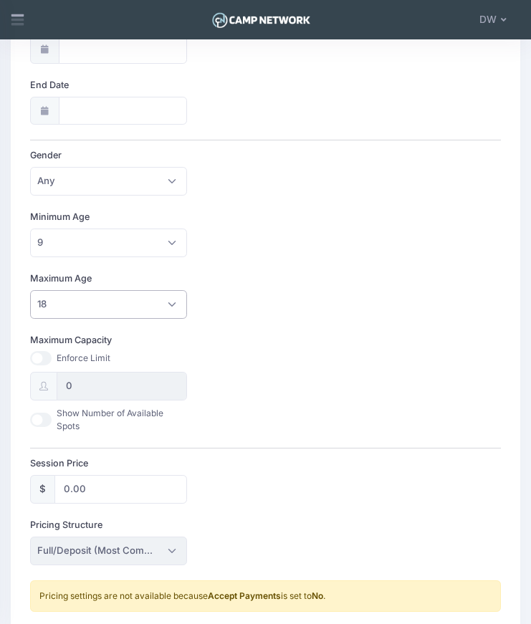
scroll to position [338, 0]
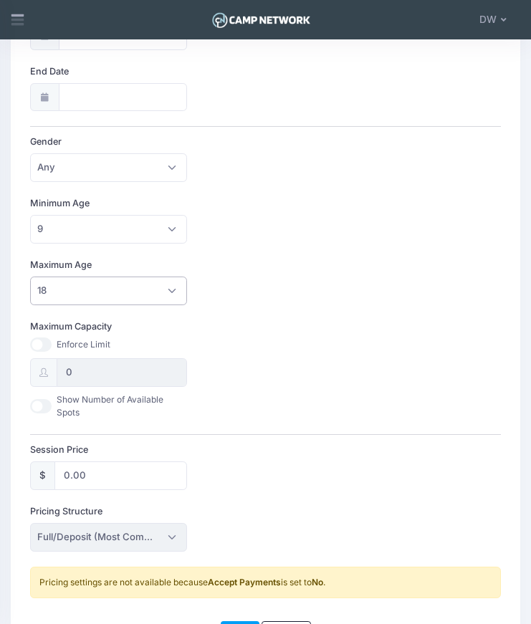
click at [47, 345] on input "Maximum Capacity" at bounding box center [40, 344] width 21 height 14
checkbox input "true"
drag, startPoint x: 76, startPoint y: 376, endPoint x: 66, endPoint y: 373, distance: 10.4
click at [66, 373] on input "0" at bounding box center [122, 372] width 130 height 29
type input "100"
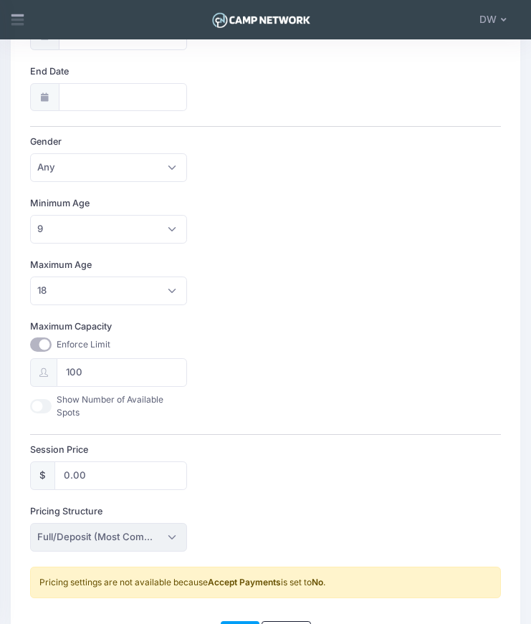
click at [49, 410] on input "Show Number of Available Spots" at bounding box center [40, 406] width 21 height 14
checkbox input "true"
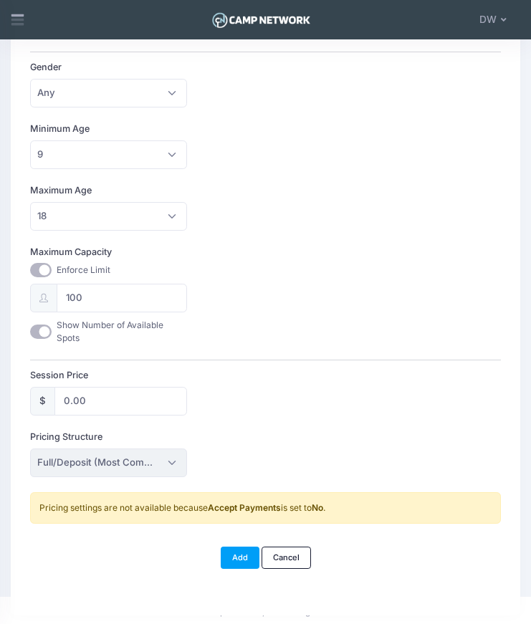
scroll to position [415, 0]
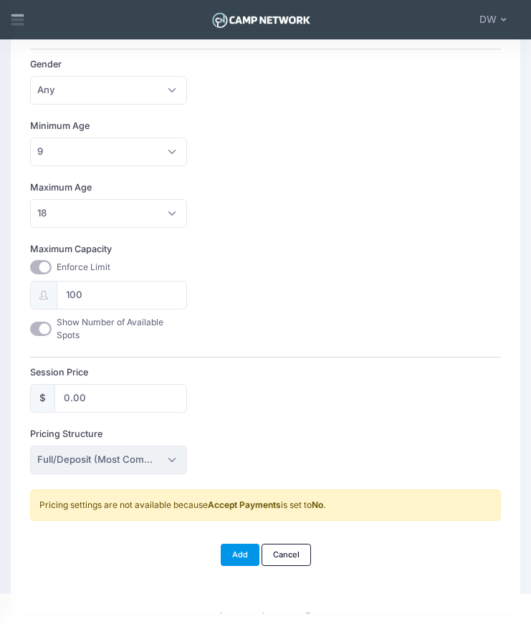
click at [235, 550] on button "Add" at bounding box center [240, 554] width 39 height 23
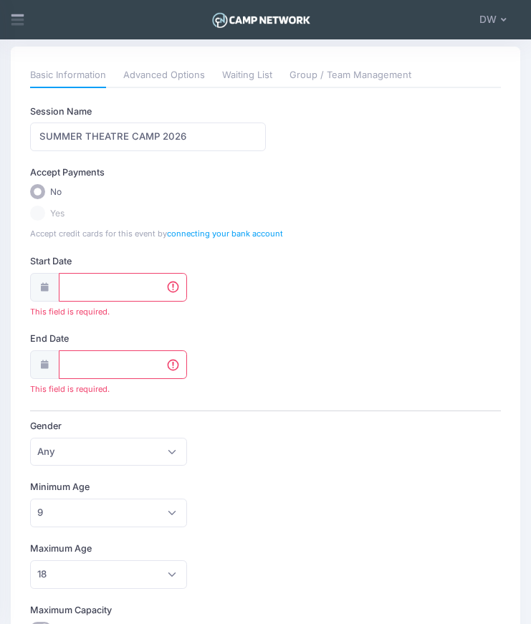
scroll to position [0, 0]
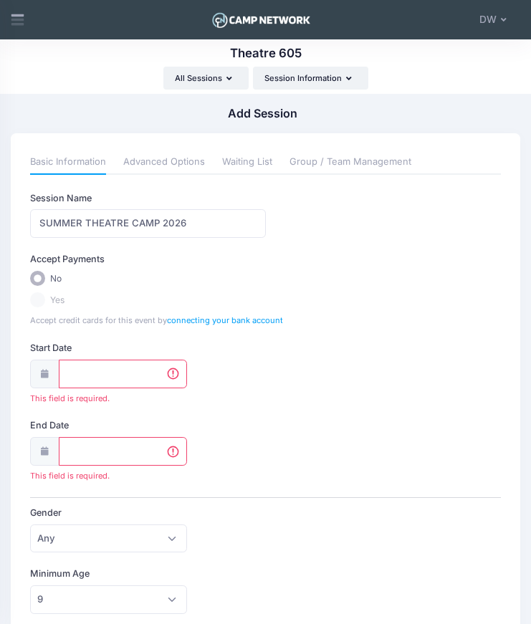
click at [43, 374] on icon at bounding box center [44, 373] width 11 height 9
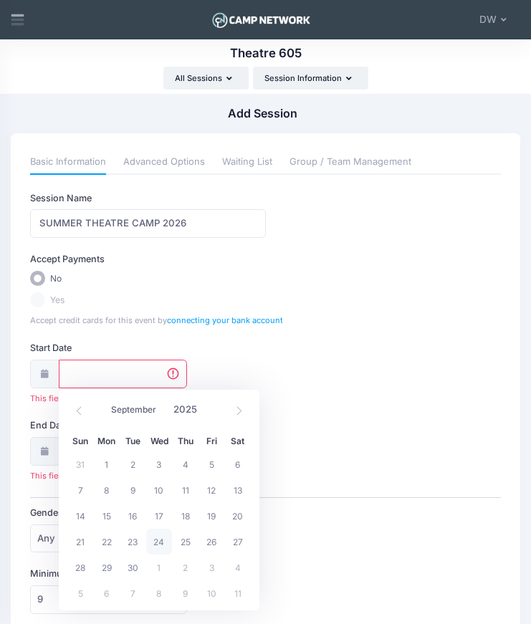
click at [82, 380] on input "Start Date" at bounding box center [123, 373] width 128 height 29
click at [240, 410] on icon at bounding box center [239, 410] width 5 height 9
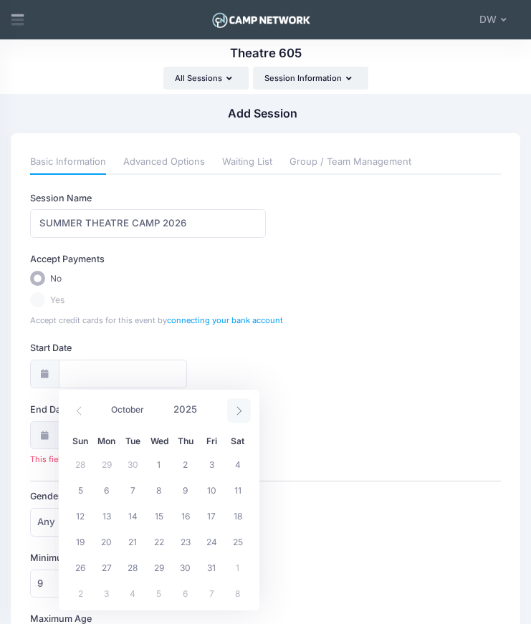
click at [240, 410] on icon at bounding box center [239, 410] width 5 height 9
select select "11"
click at [240, 410] on icon at bounding box center [239, 410] width 5 height 9
type input "2026"
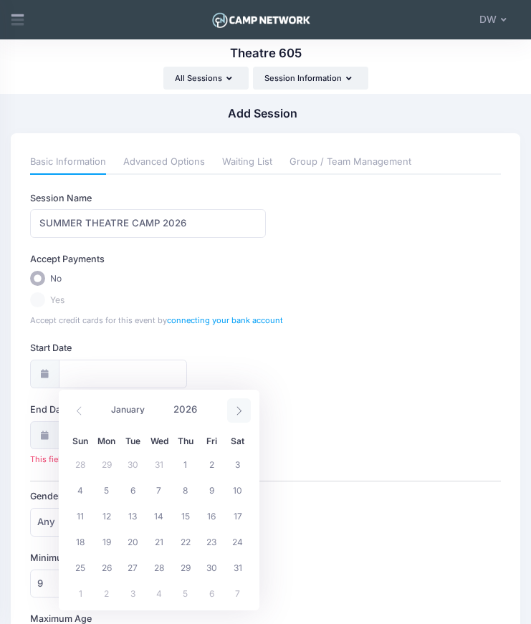
click at [240, 410] on icon at bounding box center [239, 410] width 5 height 9
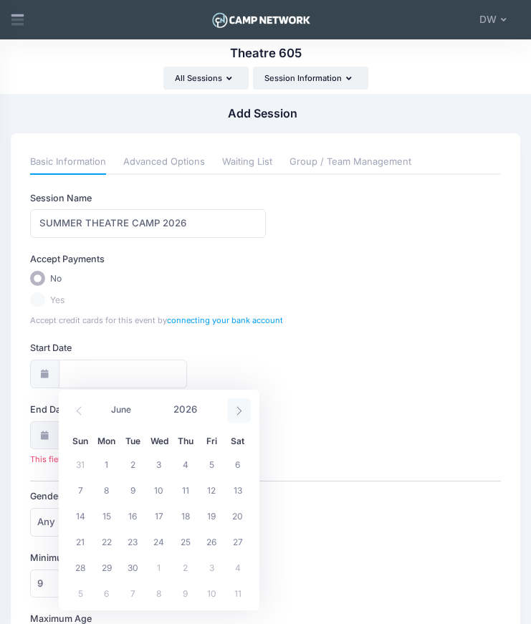
click at [240, 410] on icon at bounding box center [239, 410] width 5 height 9
select select "6"
click at [76, 538] on span "19" at bounding box center [80, 541] width 26 height 26
type input "[DATE]"
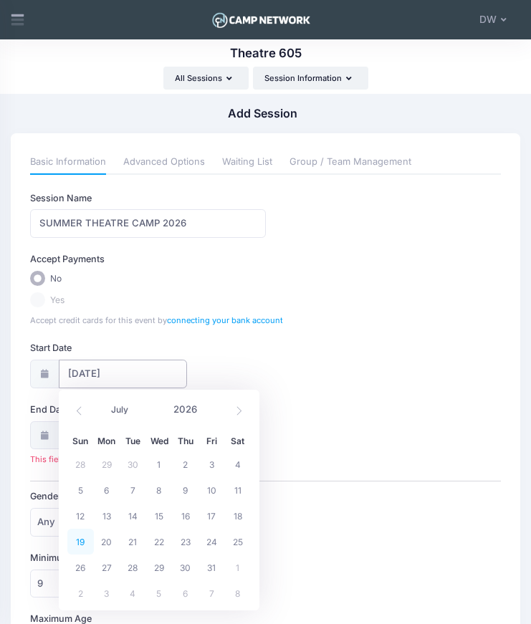
type input "2026"
select select "6"
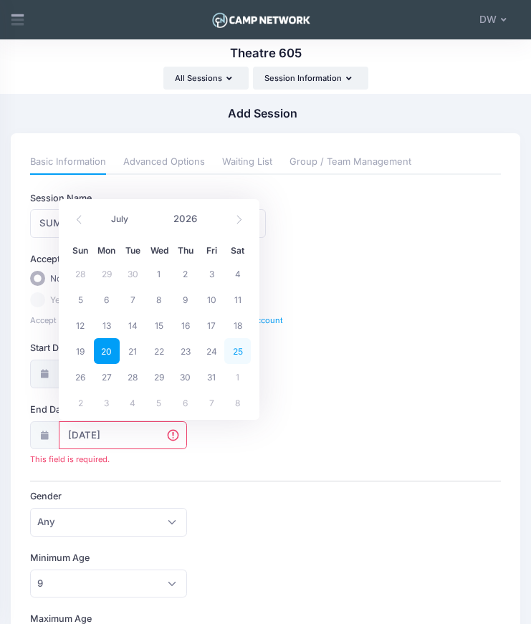
click at [243, 354] on span "25" at bounding box center [237, 351] width 26 height 26
type input "[DATE]"
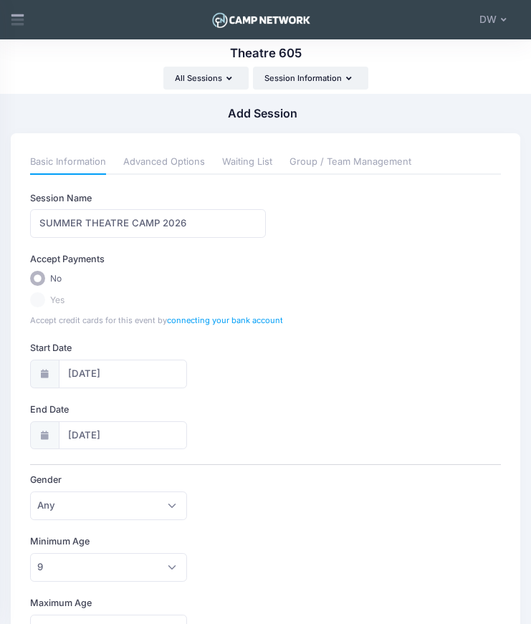
click at [270, 399] on div "Session Name SUMMER THEATRE CAMP 2026 Accept Payments No Yes Accept credit card…" at bounding box center [265, 584] width 470 height 784
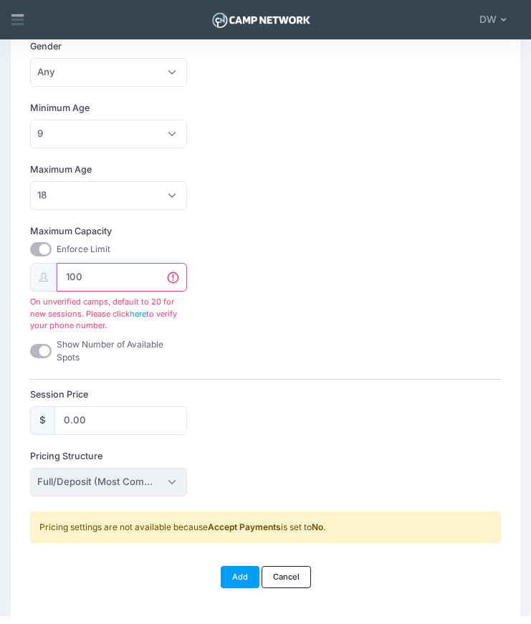
scroll to position [436, 0]
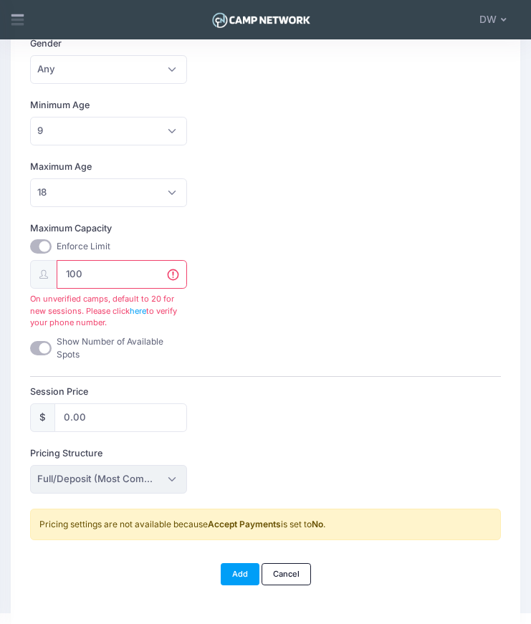
click at [42, 245] on input "Maximum Capacity" at bounding box center [40, 246] width 21 height 14
checkbox input "false"
type input "0"
click at [42, 349] on input "Show Number of Available Spots" at bounding box center [40, 348] width 21 height 14
checkbox input "false"
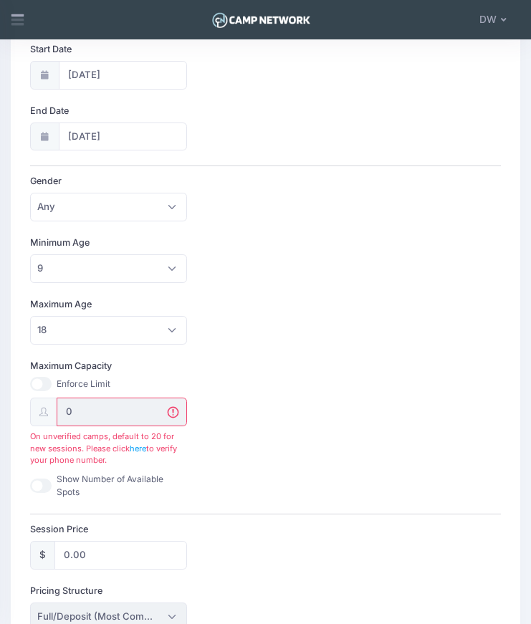
scroll to position [455, 0]
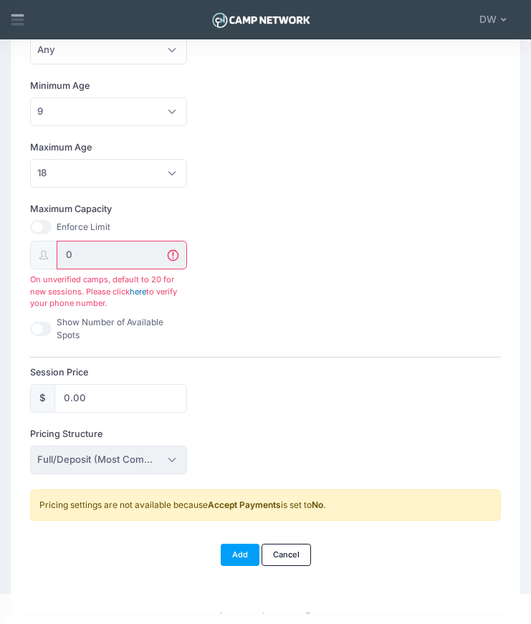
click at [141, 291] on link "here" at bounding box center [138, 291] width 16 height 10
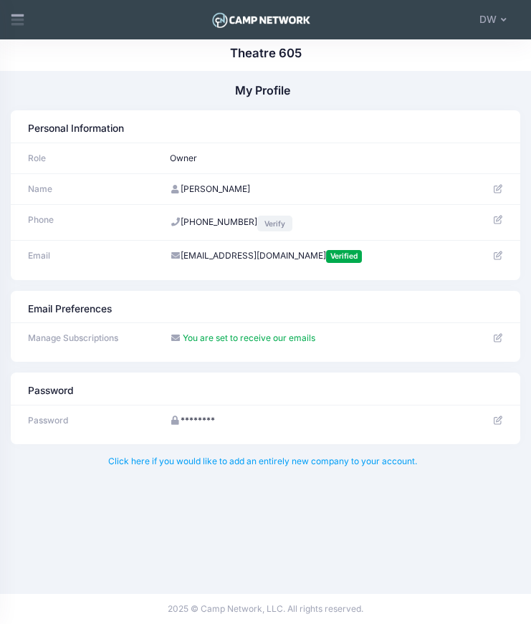
click at [269, 223] on link "Verify" at bounding box center [274, 224] width 34 height 16
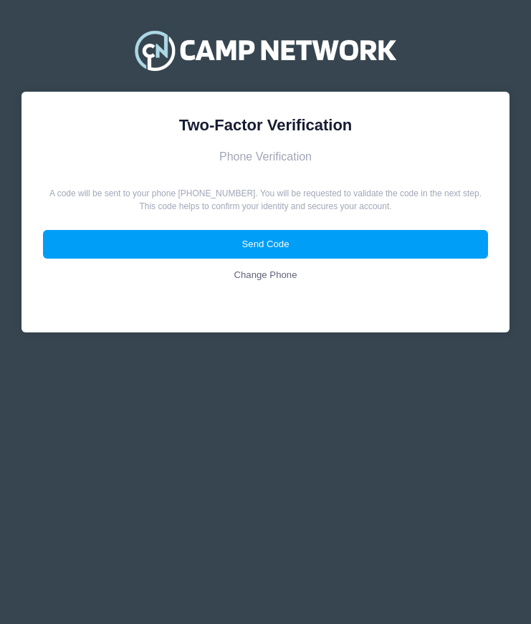
click at [272, 275] on link "Change Phone" at bounding box center [265, 275] width 445 height 29
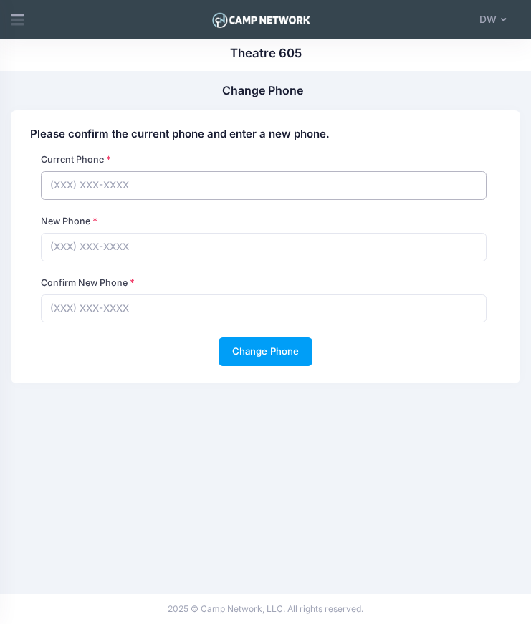
click at [160, 189] on input "text" at bounding box center [263, 185] width 445 height 29
click at [150, 321] on input "text" at bounding box center [263, 308] width 445 height 29
click at [107, 110] on div "Change Phone My Profile Please confirm the current phone and enter a new phone.…" at bounding box center [265, 332] width 531 height 501
click at [14, 23] on icon at bounding box center [17, 22] width 13 height 7
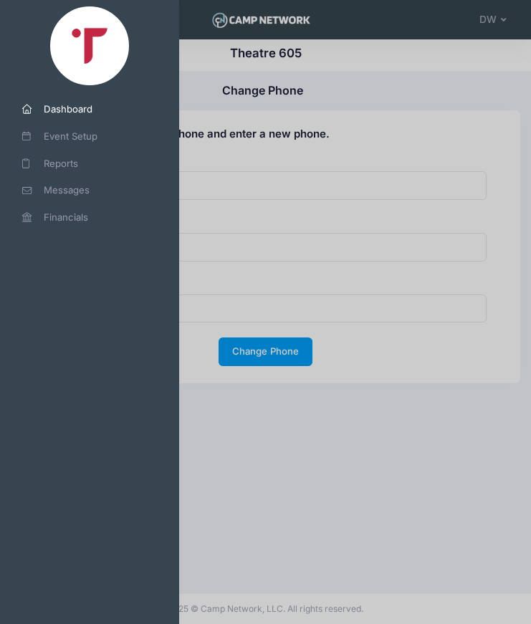
click at [60, 109] on span "Dashboard" at bounding box center [95, 109] width 102 height 14
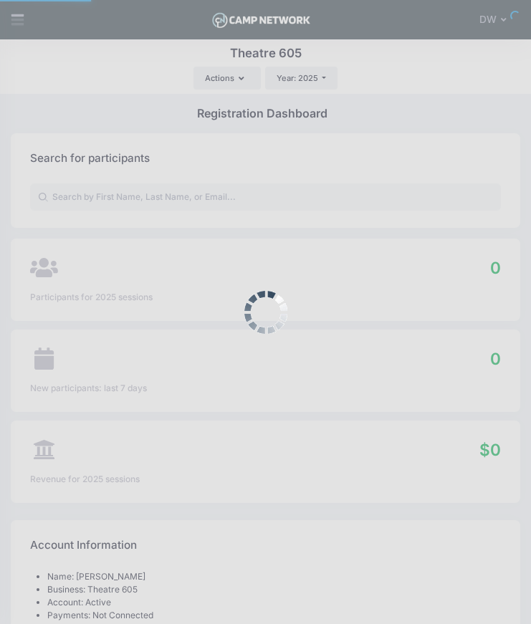
select select
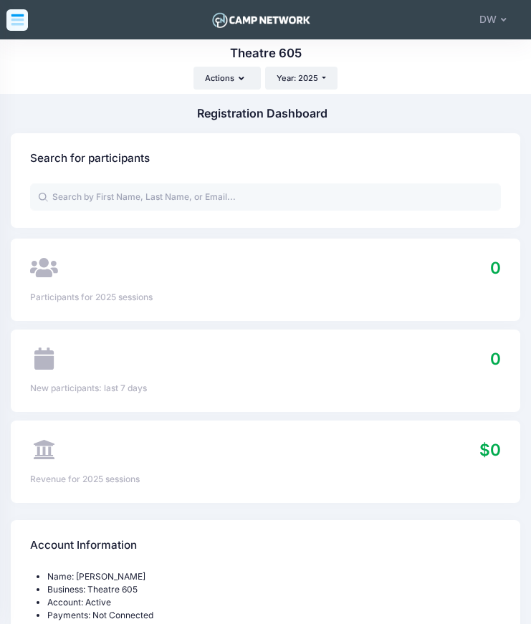
click at [24, 16] on icon at bounding box center [17, 19] width 15 height 15
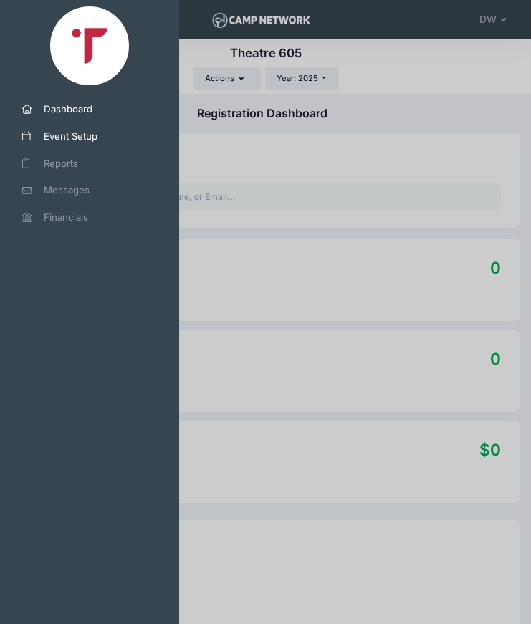
click at [58, 138] on span "Event Setup" at bounding box center [95, 137] width 102 height 14
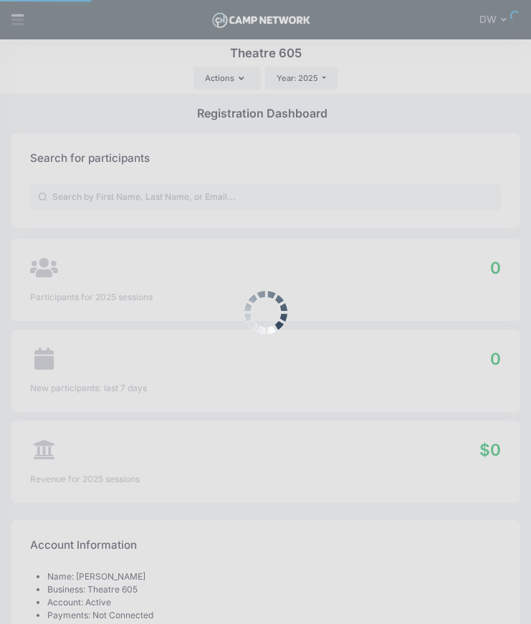
select select
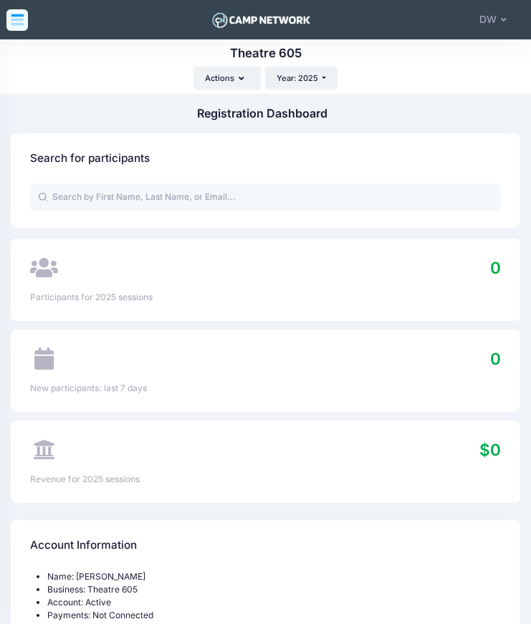
click at [20, 21] on icon at bounding box center [17, 19] width 15 height 15
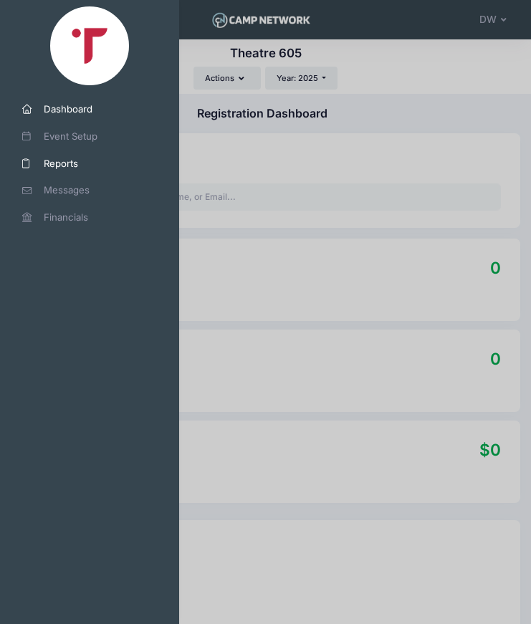
click at [66, 163] on span "Reports" at bounding box center [95, 164] width 102 height 14
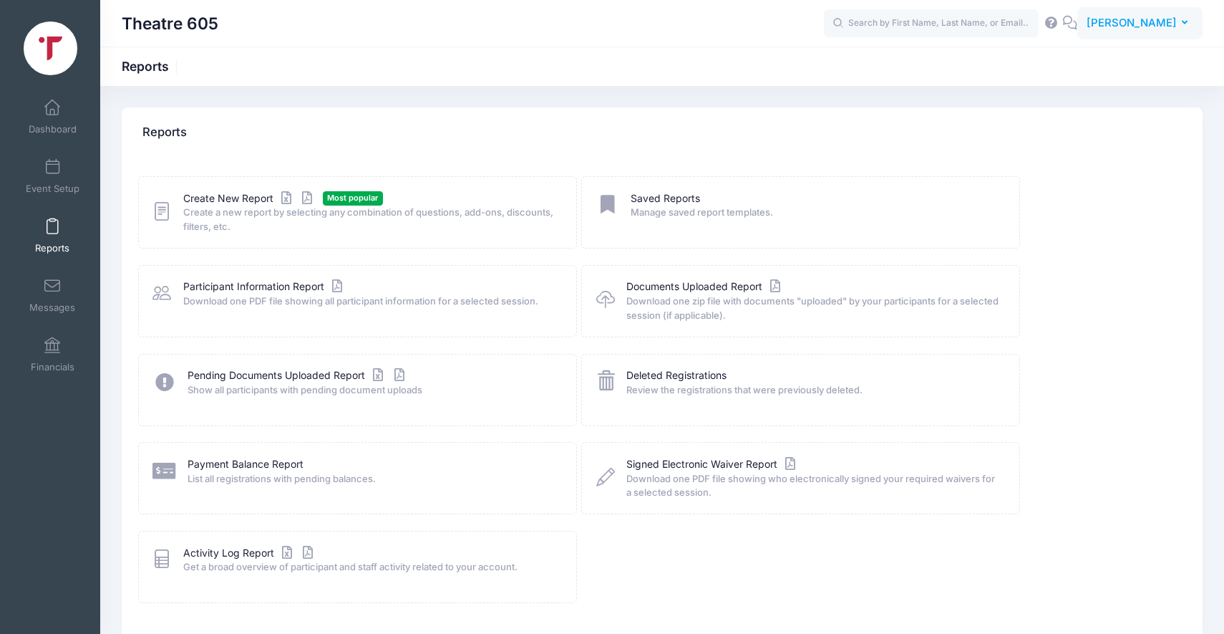
click at [530, 26] on span "[PERSON_NAME]" at bounding box center [1132, 23] width 90 height 16
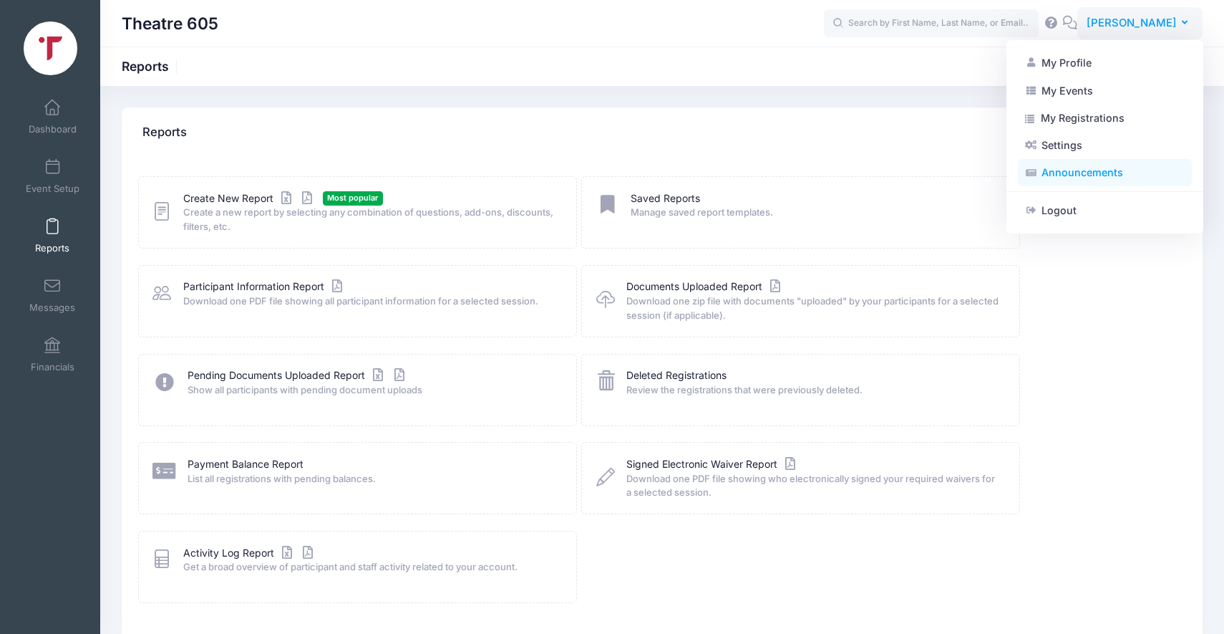
click at [530, 176] on link "Announcements" at bounding box center [1105, 172] width 174 height 27
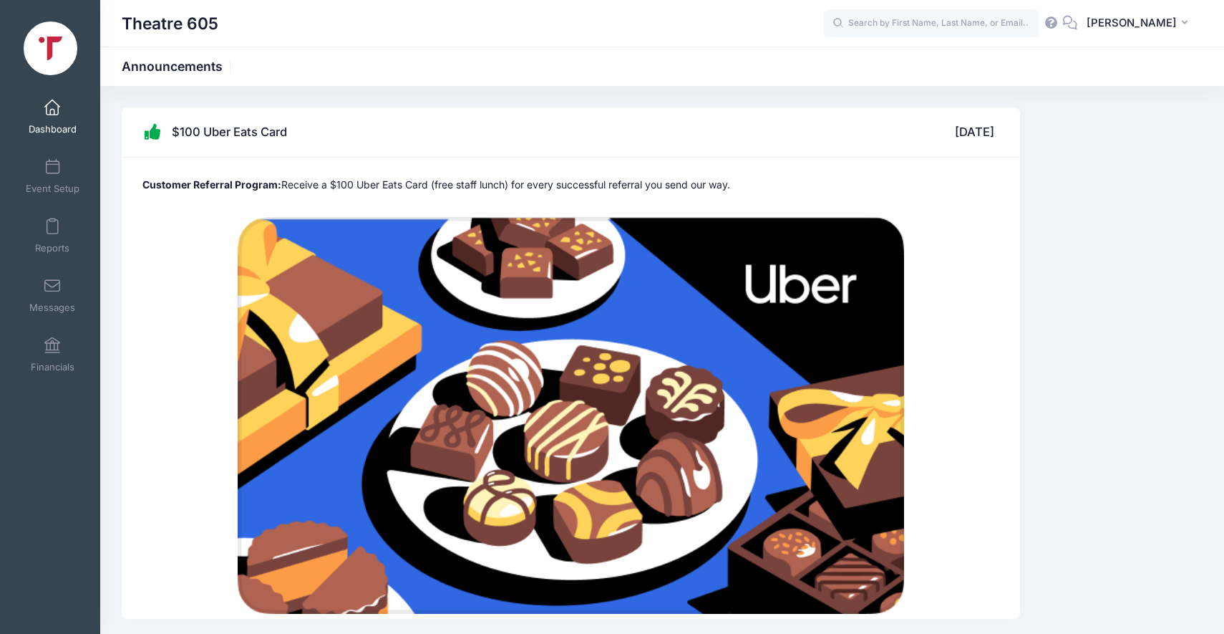
scroll to position [50, 0]
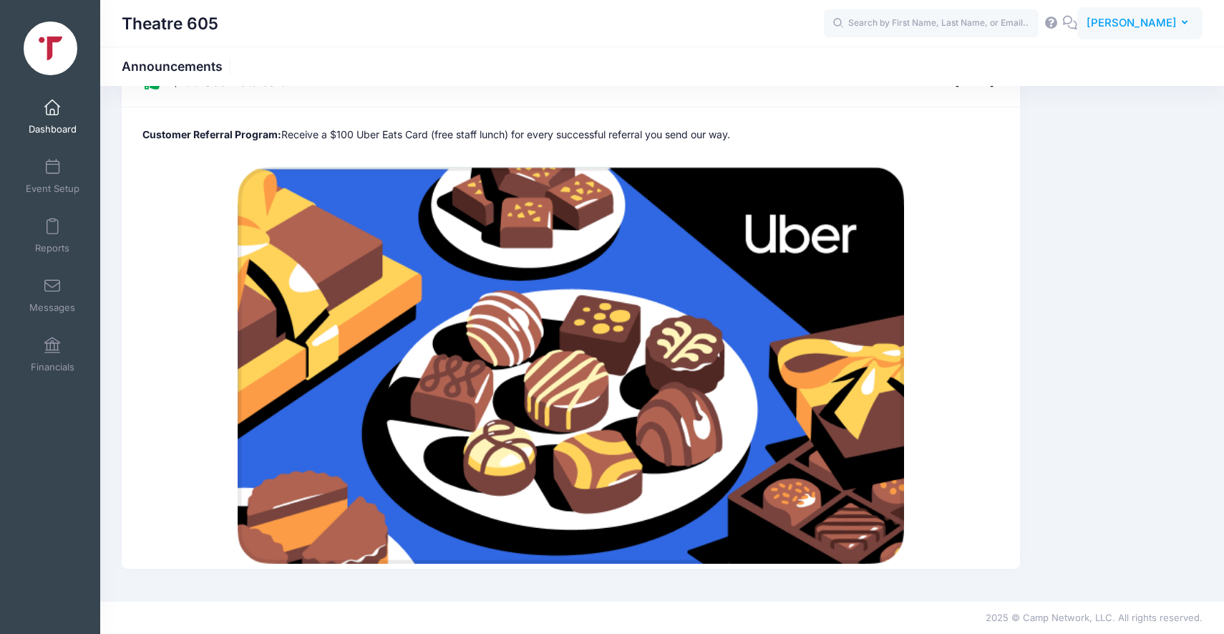
click at [1151, 24] on span "[PERSON_NAME]" at bounding box center [1132, 23] width 90 height 16
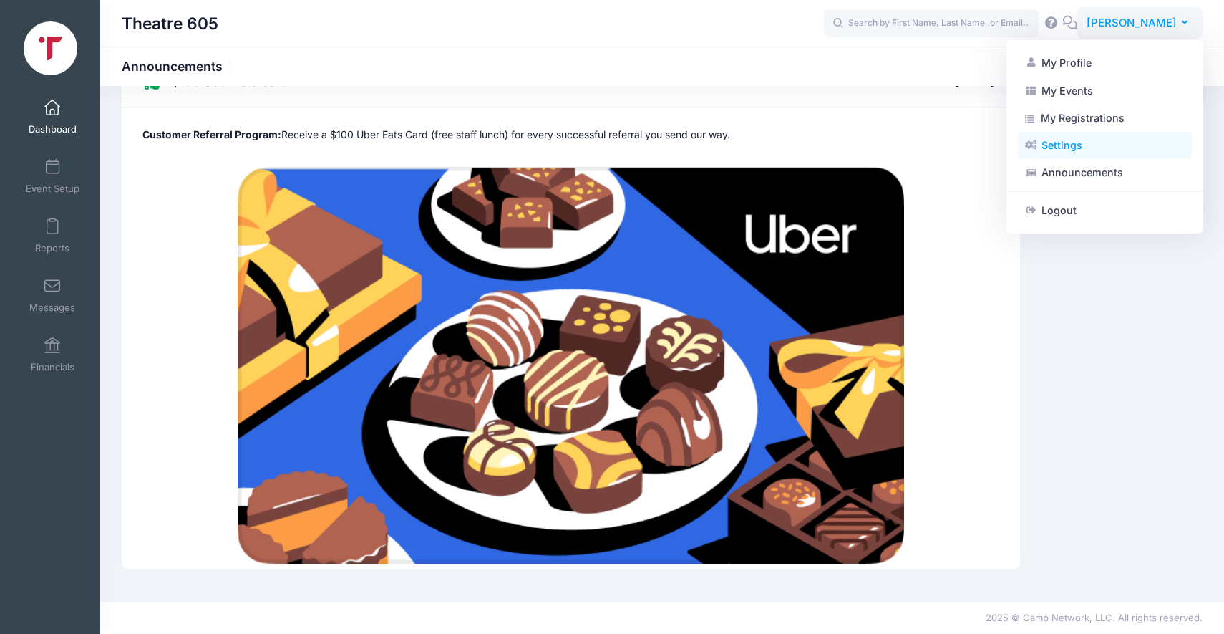
click at [1075, 140] on link "Settings" at bounding box center [1105, 145] width 174 height 27
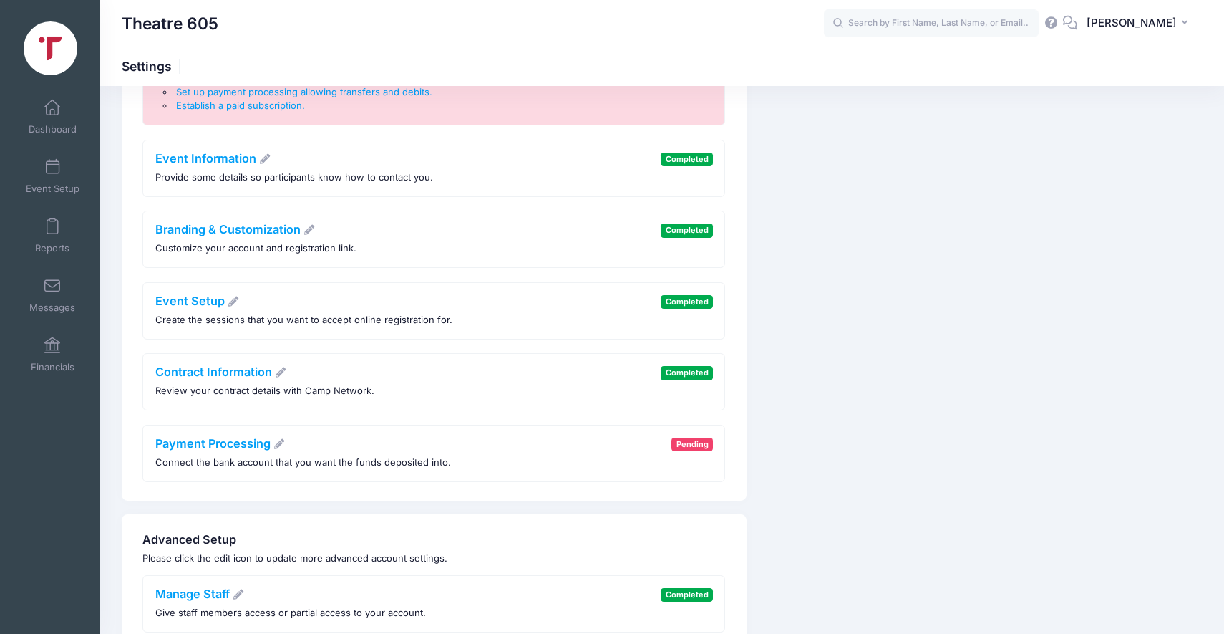
scroll to position [171, 0]
click at [270, 231] on link "Branding & Customization" at bounding box center [235, 228] width 160 height 14
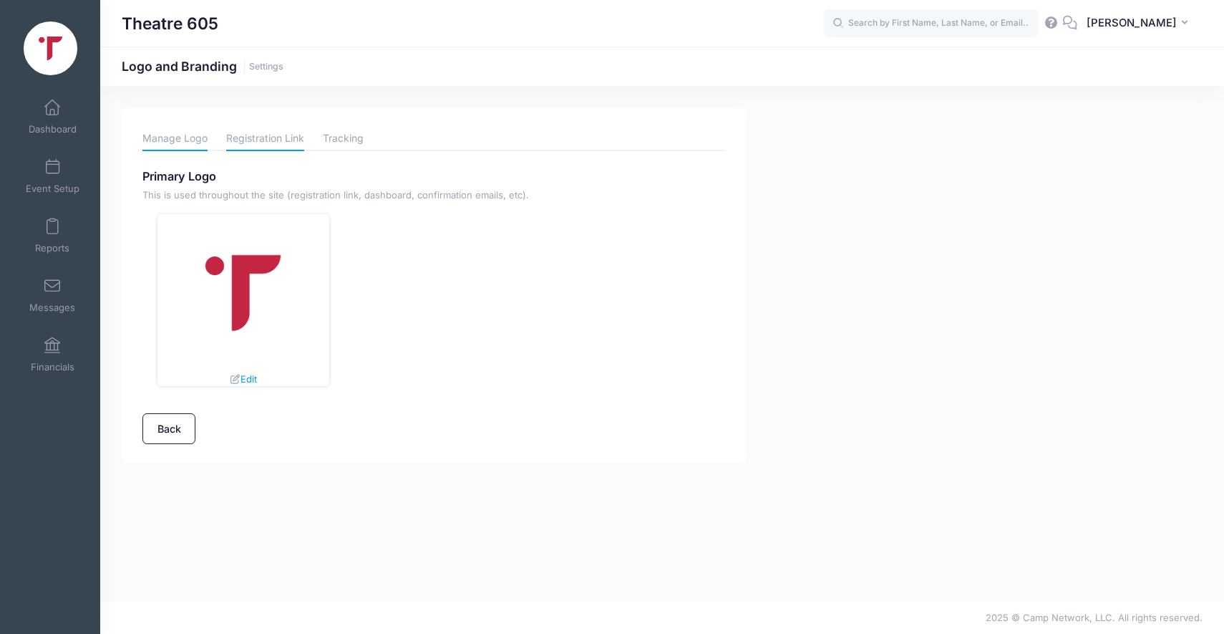
click at [261, 142] on link "Registration Link" at bounding box center [265, 138] width 78 height 25
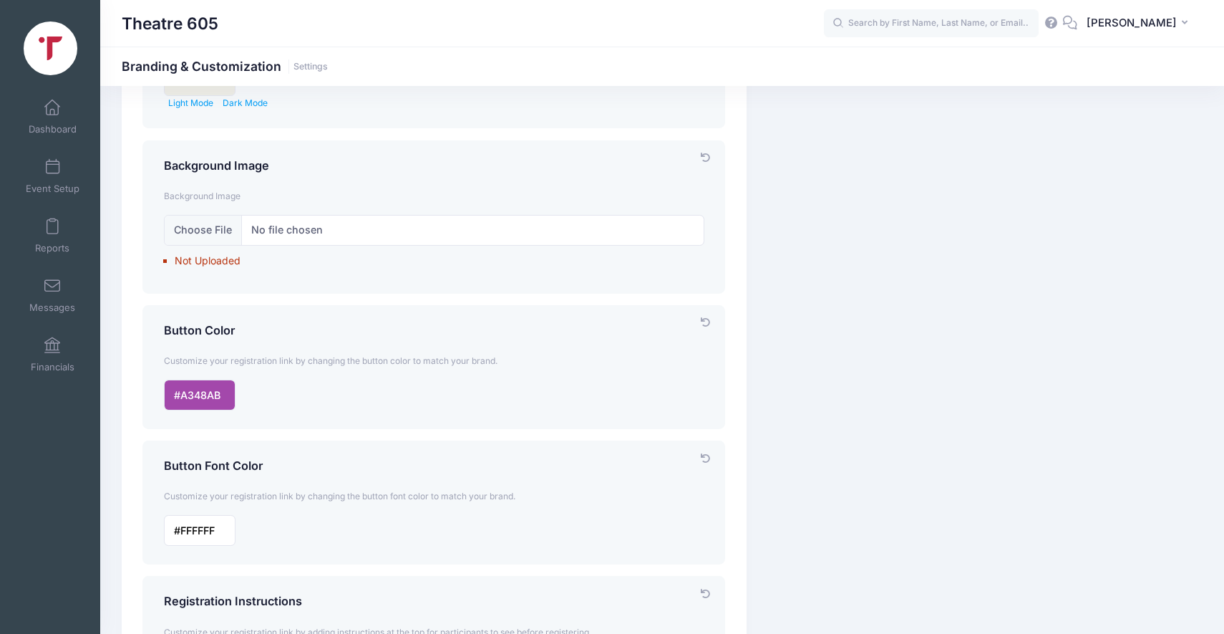
scroll to position [175, 0]
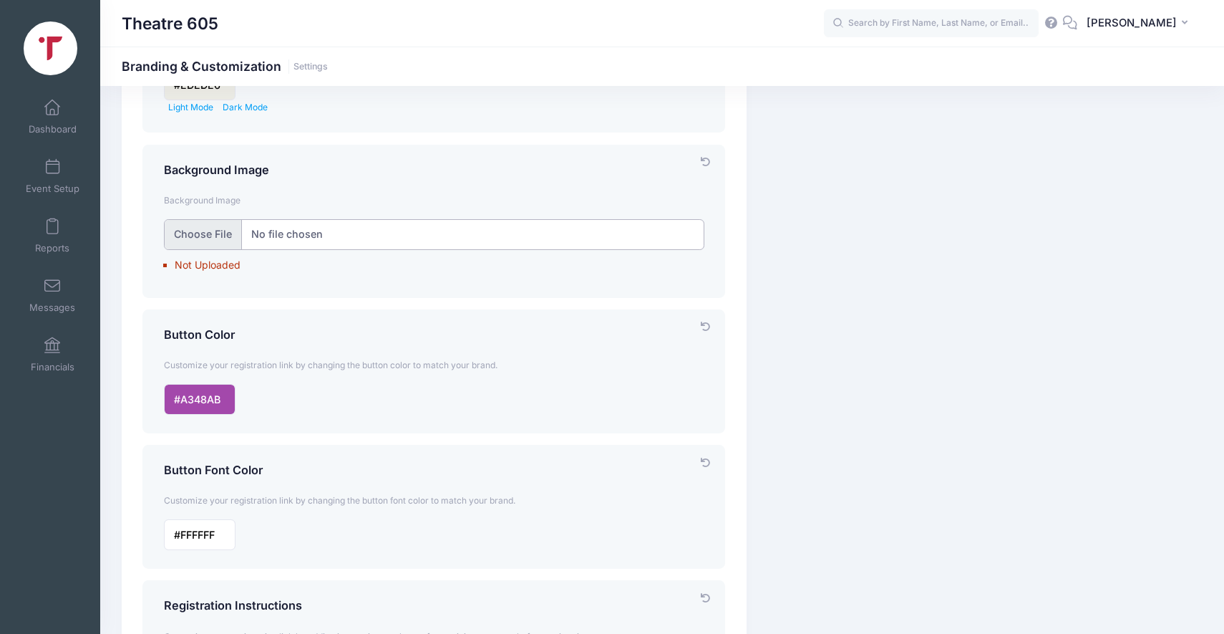
click at [215, 233] on input "file" at bounding box center [434, 234] width 541 height 31
type input "C:\fakepath\Step Repeat Final.png"
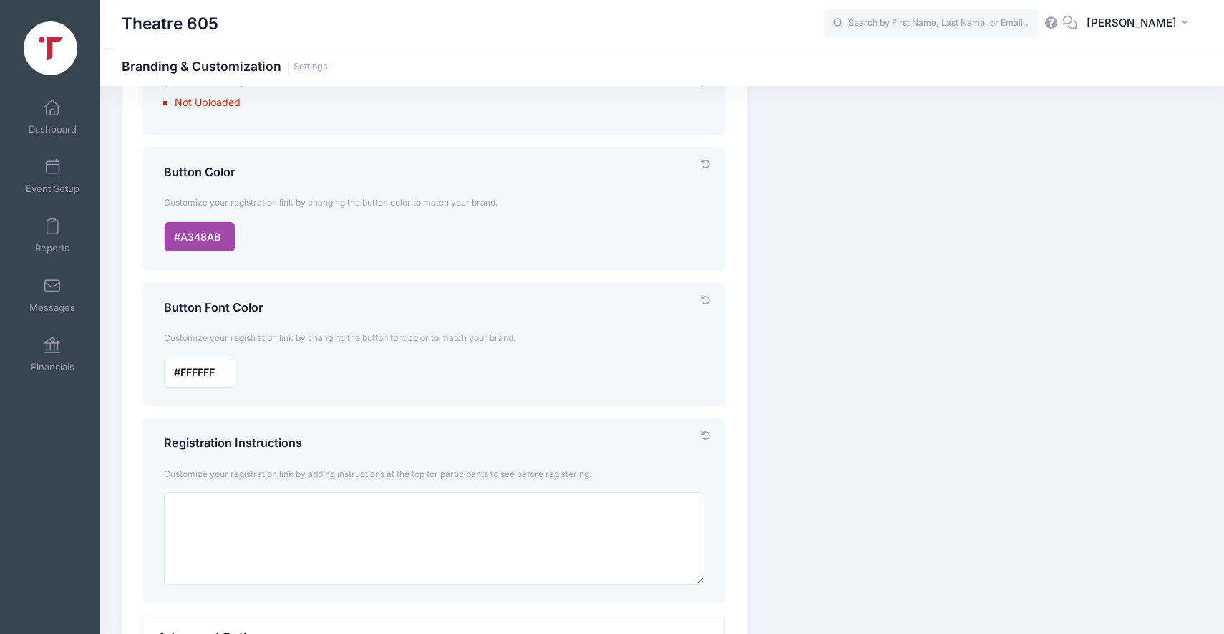
scroll to position [332, 0]
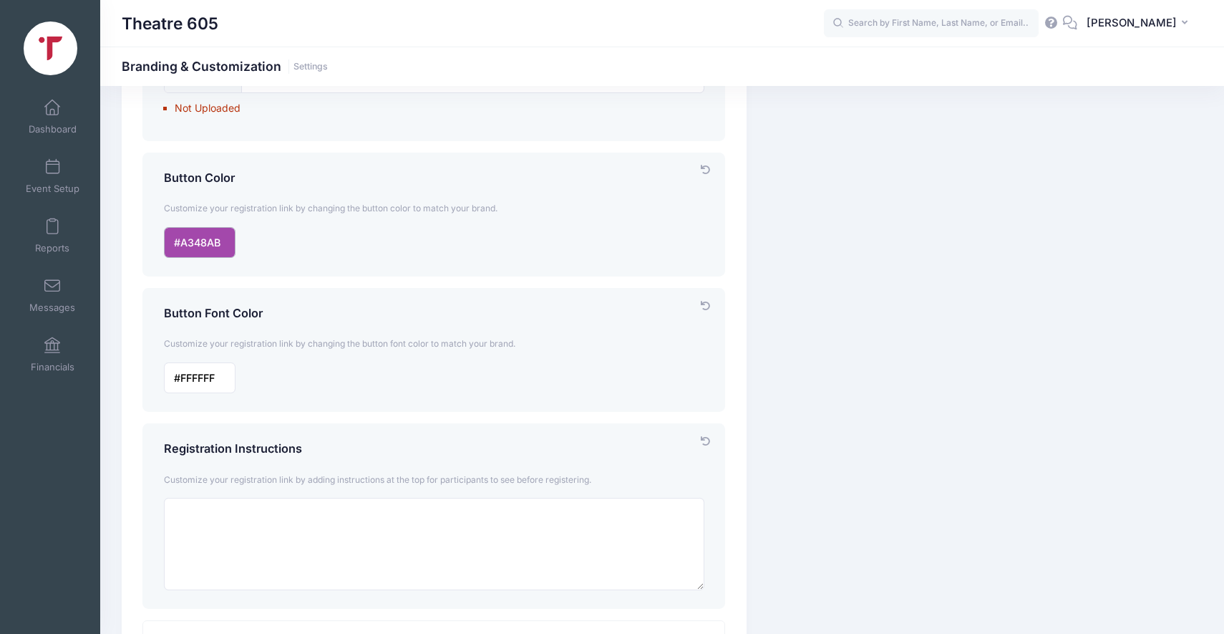
click at [213, 242] on input "input" at bounding box center [200, 242] width 72 height 31
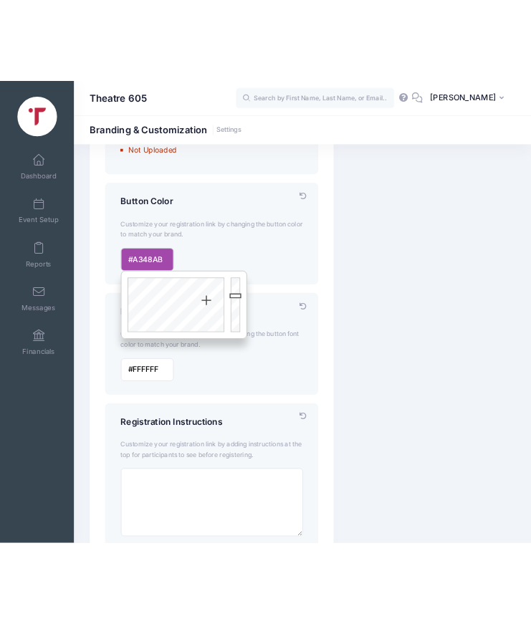
scroll to position [405, 0]
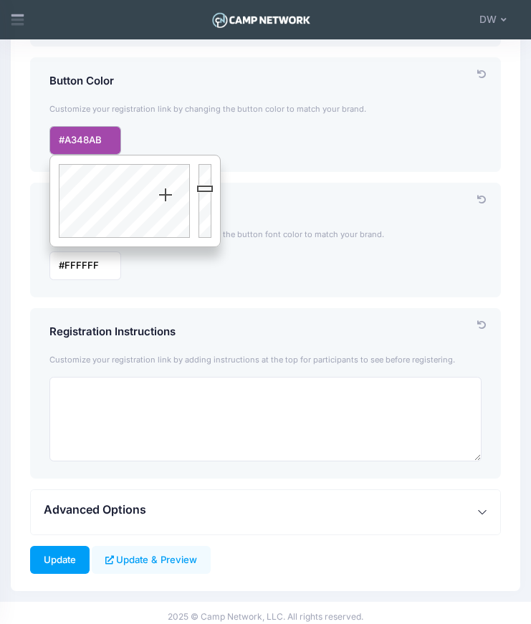
drag, startPoint x: 106, startPoint y: 141, endPoint x: 56, endPoint y: 144, distance: 50.2
click at [56, 144] on input "input" at bounding box center [85, 140] width 72 height 29
paste input "#c12640"
type input "#C12640"
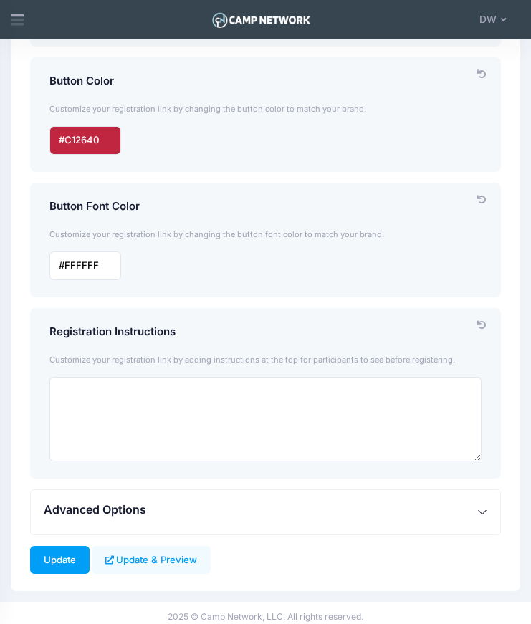
click at [193, 334] on h4 "Registration Instructions" at bounding box center [265, 331] width 432 height 13
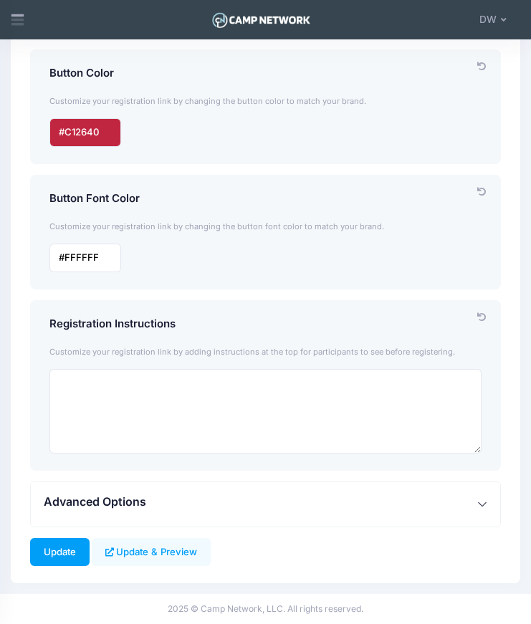
click at [176, 494] on button "Advanced Options" at bounding box center [265, 504] width 469 height 44
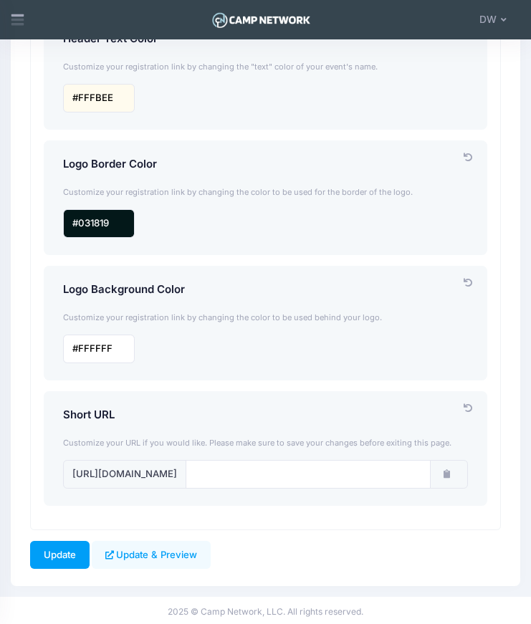
scroll to position [1064, 0]
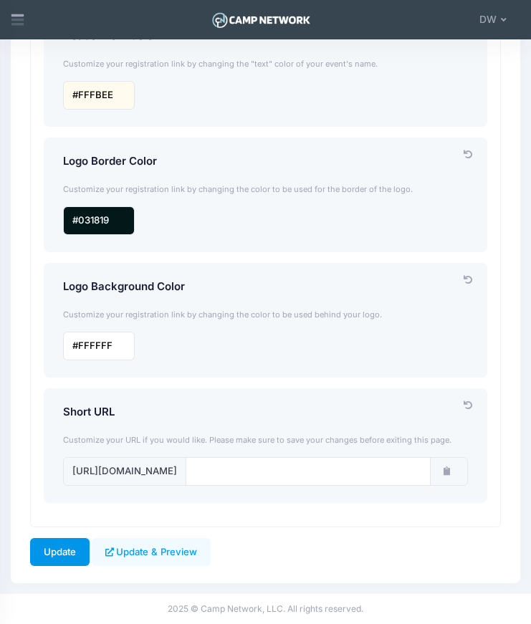
click at [60, 551] on input "Update" at bounding box center [59, 552] width 59 height 29
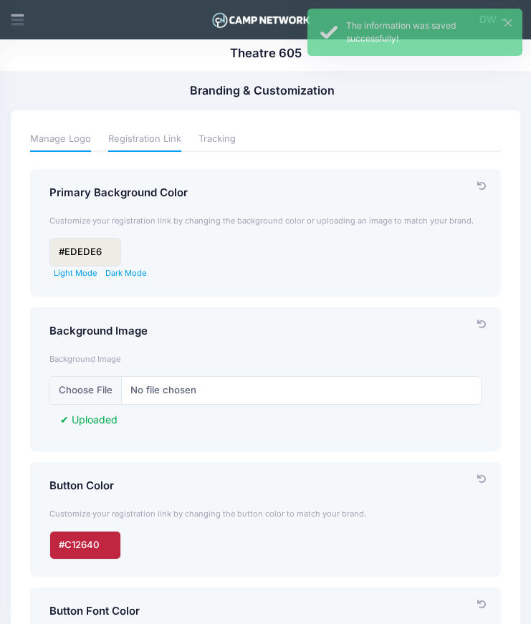
click at [59, 137] on link "Manage Logo" at bounding box center [60, 139] width 61 height 24
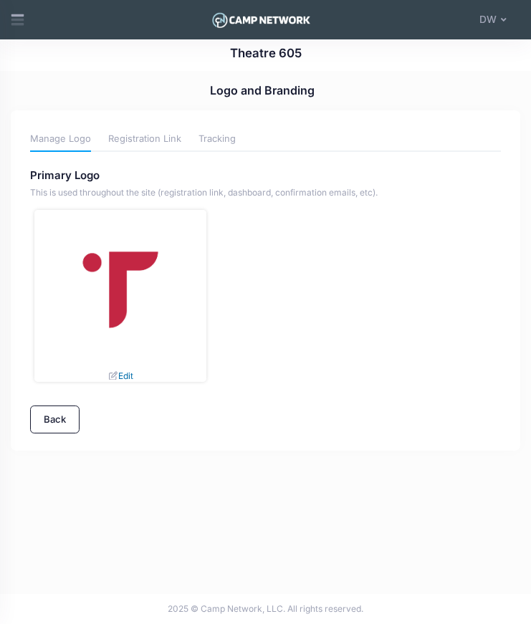
click at [117, 374] on link "Edit" at bounding box center [120, 375] width 26 height 11
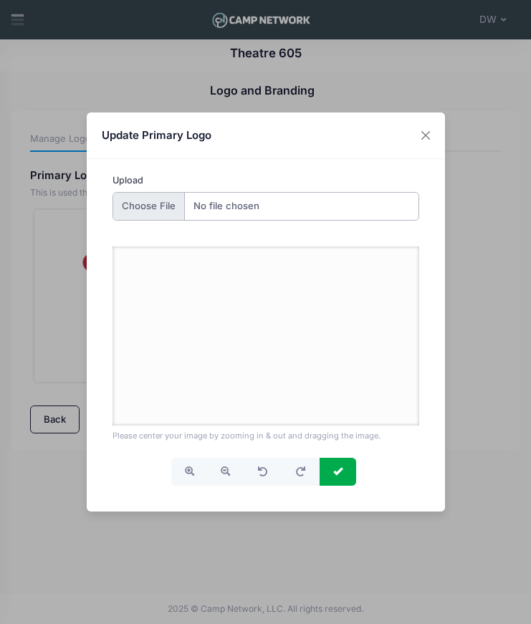
click at [155, 202] on input "Upload" at bounding box center [265, 206] width 306 height 29
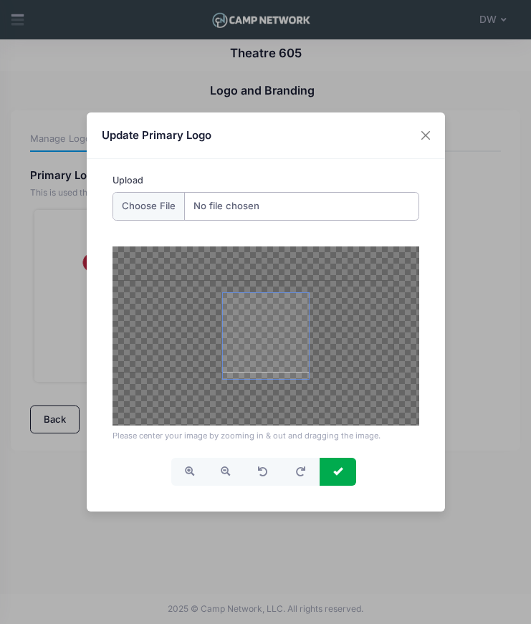
drag, startPoint x: 200, startPoint y: 398, endPoint x: 178, endPoint y: 387, distance: 25.0
click at [178, 387] on div at bounding box center [265, 335] width 306 height 179
click at [141, 208] on input "Upload" at bounding box center [265, 206] width 306 height 29
type input "C:\fakepath\T605-Logo-Submark-2-Red.png"
click at [286, 384] on div at bounding box center [265, 335] width 306 height 179
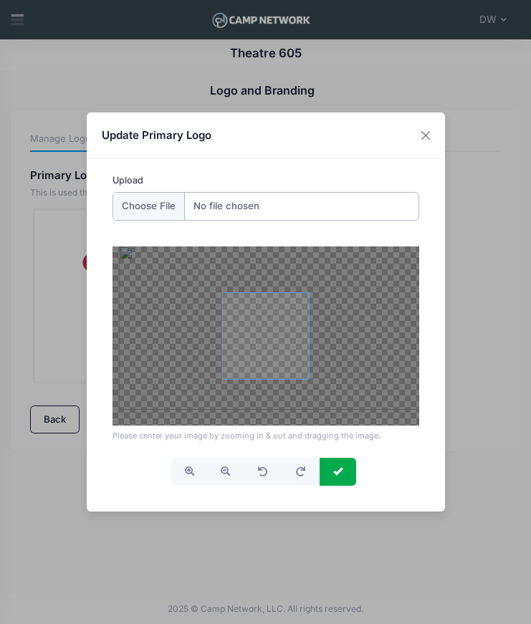
drag, startPoint x: 270, startPoint y: 365, endPoint x: 276, endPoint y: 357, distance: 10.2
click at [276, 357] on span at bounding box center [266, 336] width 86 height 86
click at [225, 473] on span "button" at bounding box center [225, 470] width 9 height 9
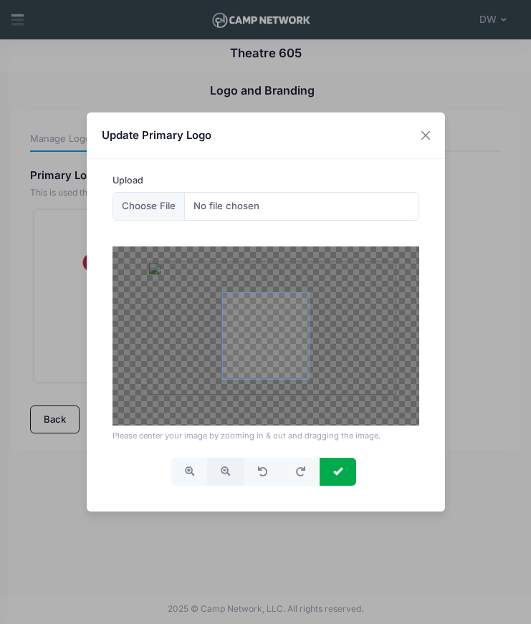
click at [225, 473] on span "button" at bounding box center [225, 470] width 9 height 9
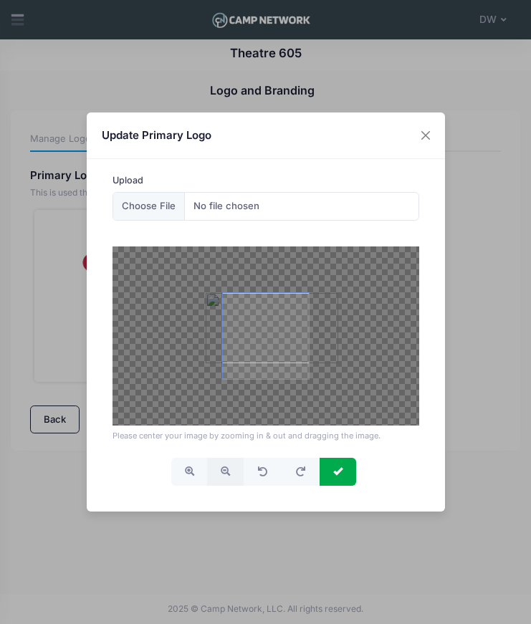
click at [225, 473] on span "button" at bounding box center [225, 470] width 9 height 9
drag, startPoint x: 278, startPoint y: 340, endPoint x: 271, endPoint y: 352, distance: 13.1
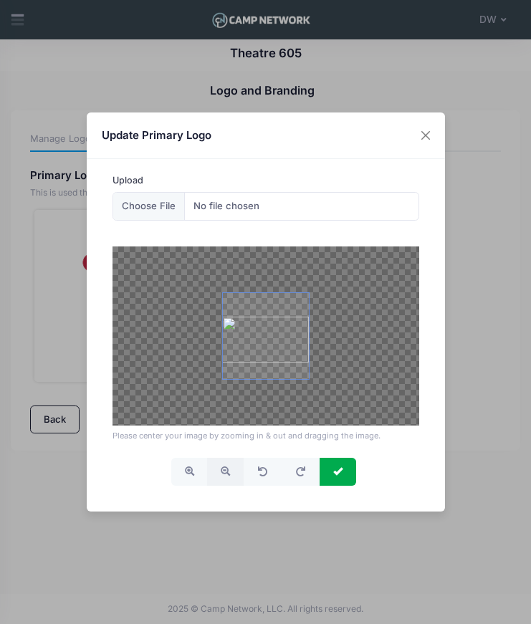
click at [271, 352] on span at bounding box center [266, 336] width 86 height 86
click at [224, 474] on span "button" at bounding box center [225, 470] width 9 height 9
click at [283, 341] on span at bounding box center [266, 336] width 86 height 86
click at [337, 474] on span "submit" at bounding box center [337, 470] width 9 height 9
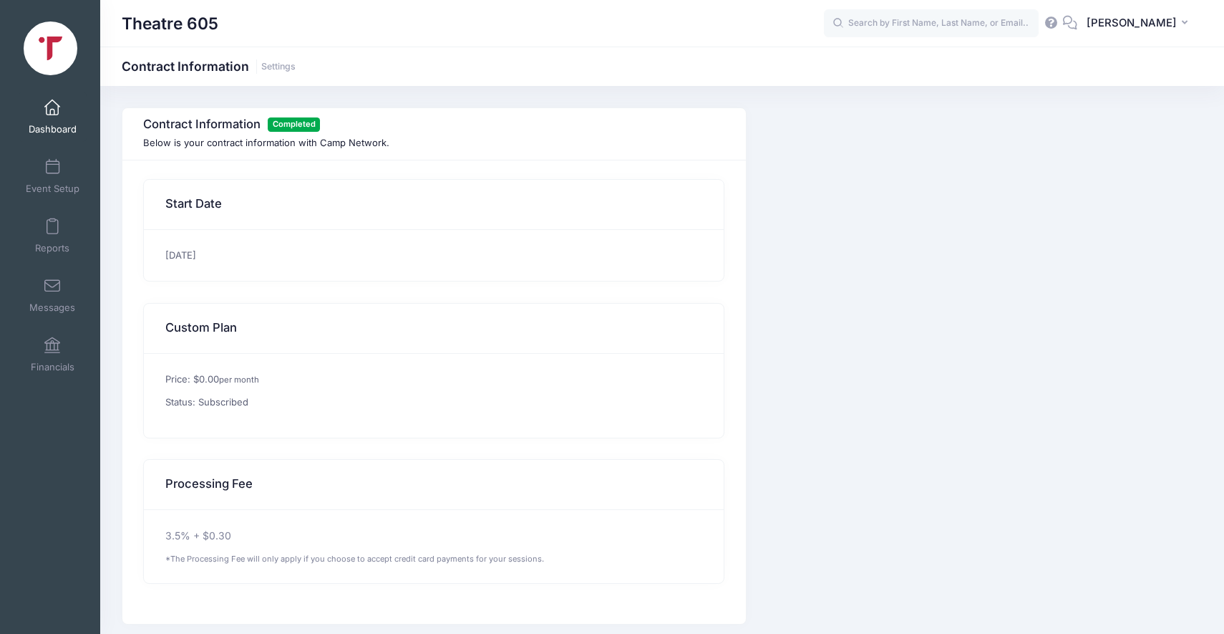
click at [50, 119] on link "Dashboard" at bounding box center [53, 117] width 68 height 50
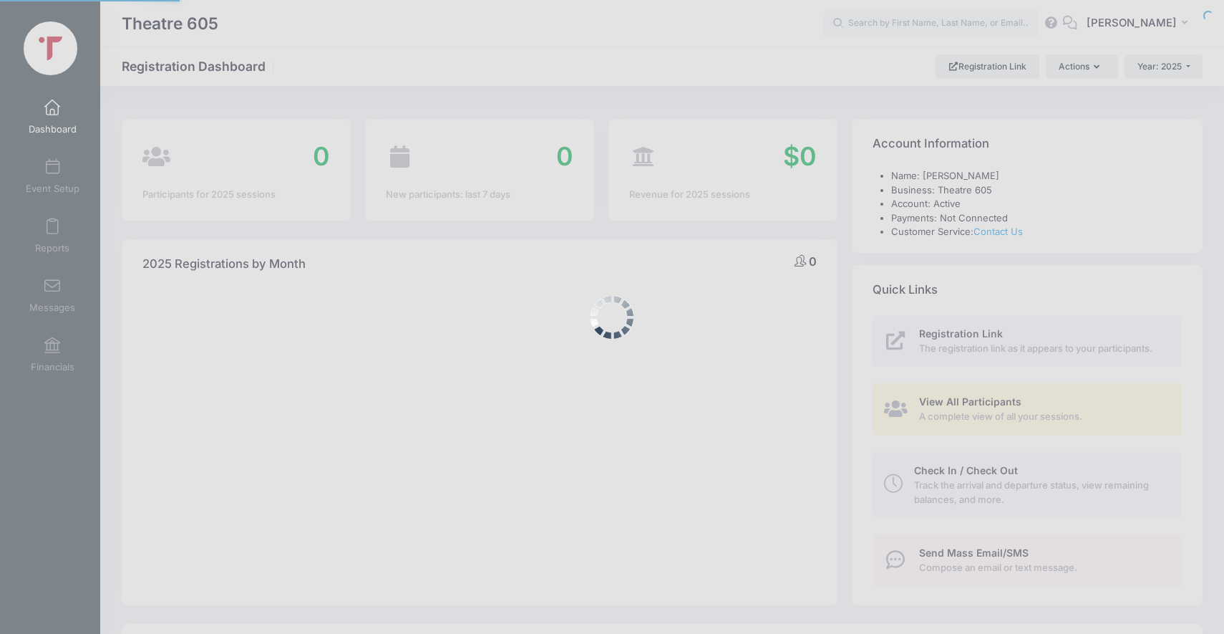
select select
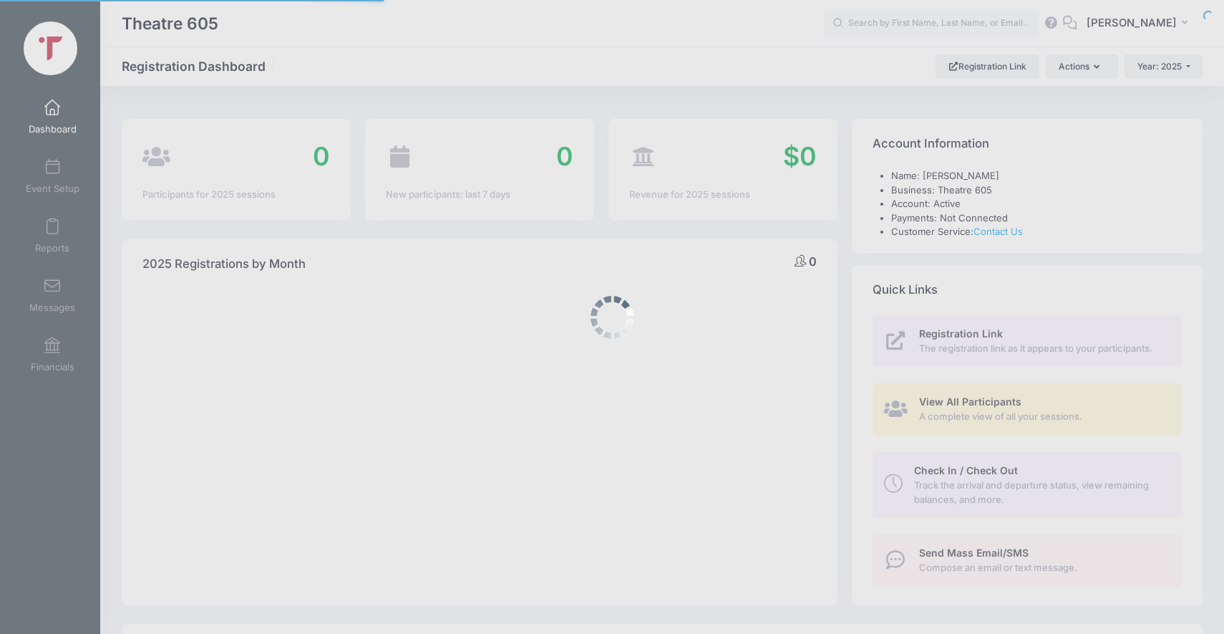
select select
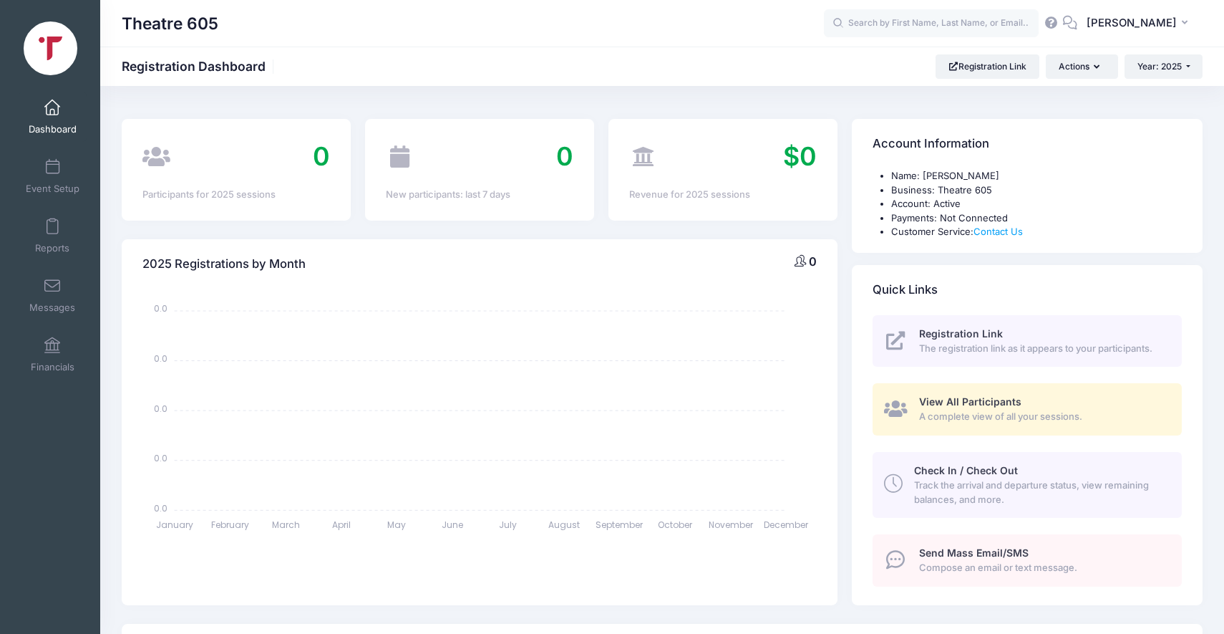
click at [41, 57] on img at bounding box center [51, 48] width 54 height 54
click at [1118, 30] on span "[PERSON_NAME]" at bounding box center [1132, 23] width 90 height 16
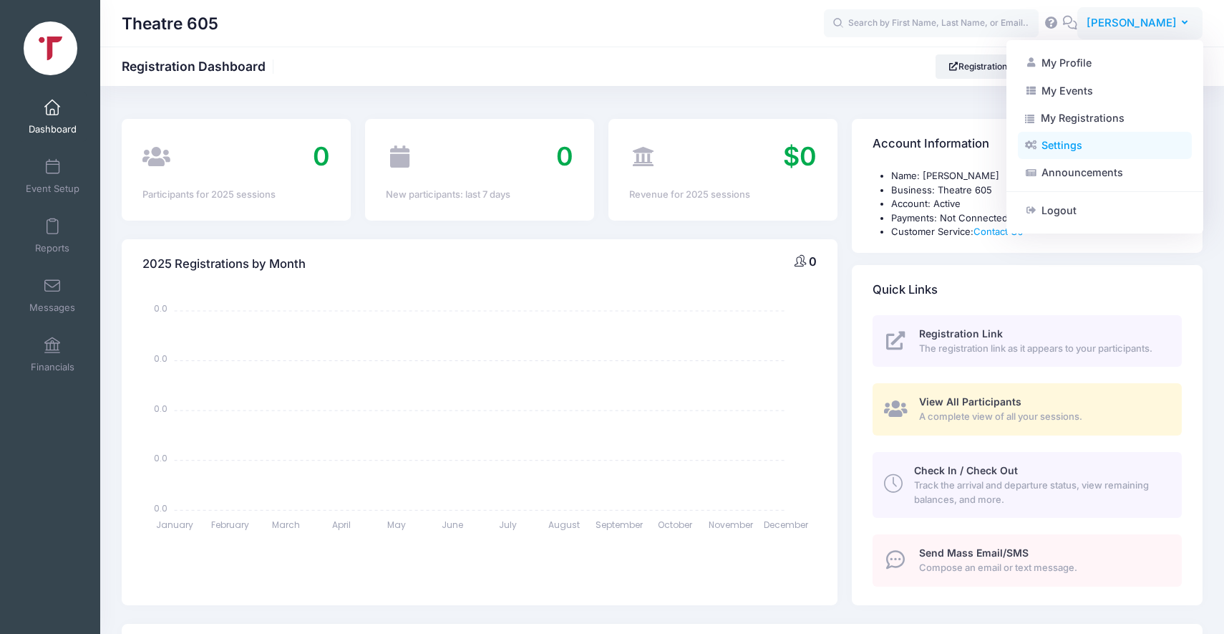
click at [1065, 145] on link "Settings" at bounding box center [1105, 145] width 174 height 27
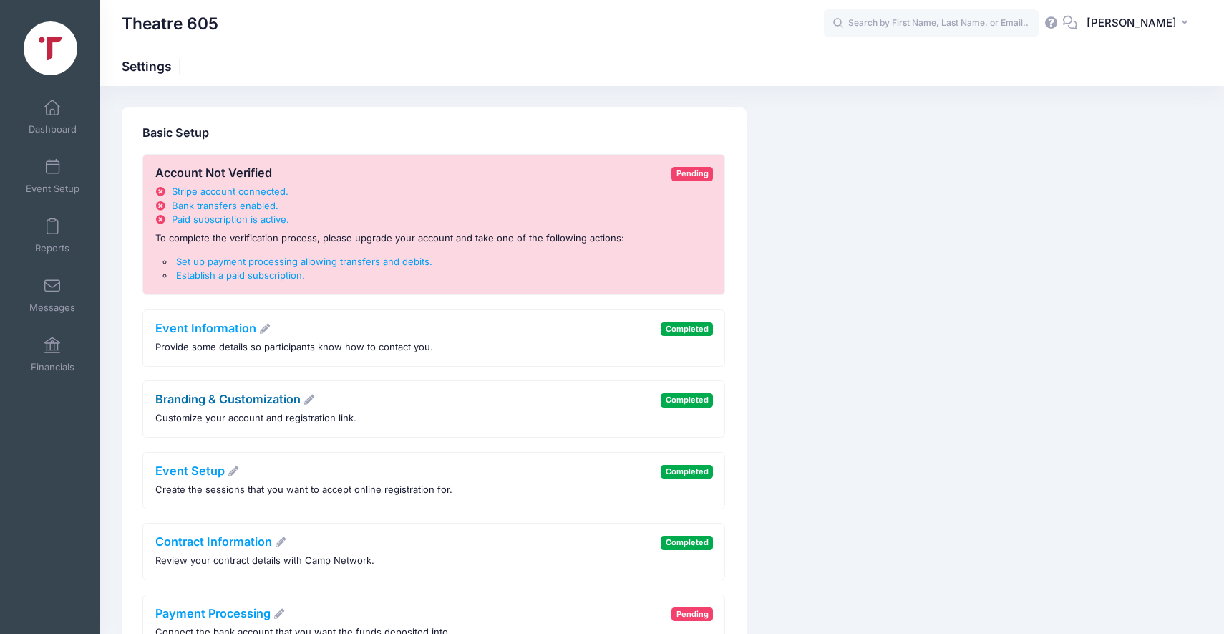
click at [225, 400] on link "Branding & Customization" at bounding box center [235, 399] width 160 height 14
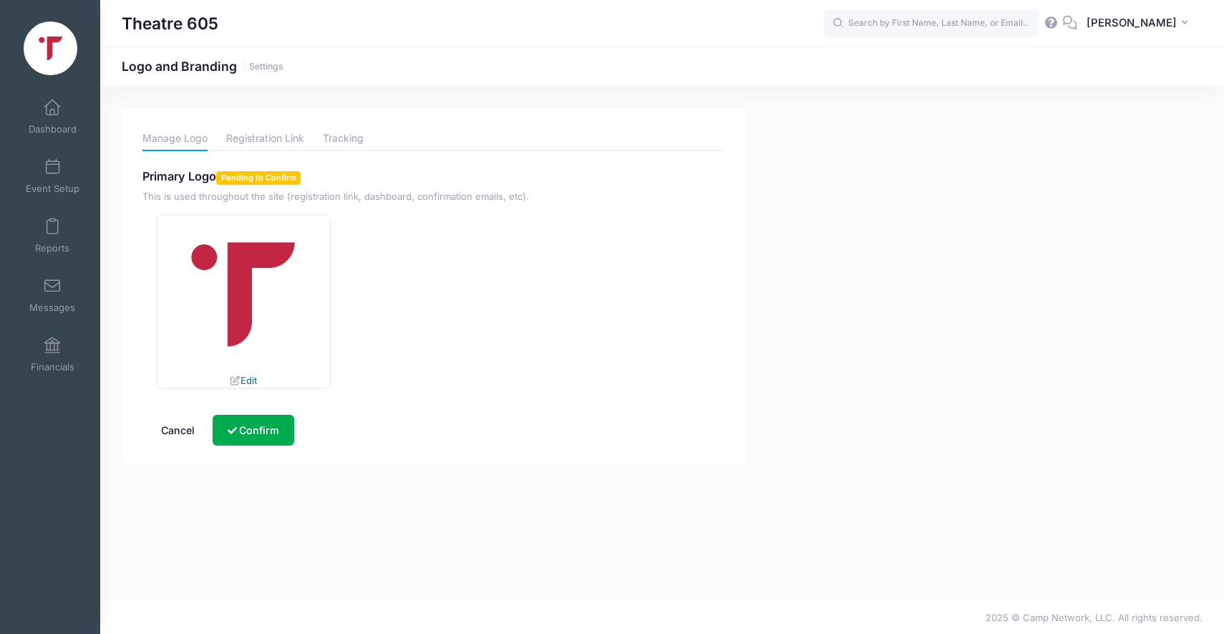
click at [249, 377] on link "Edit" at bounding box center [243, 379] width 28 height 11
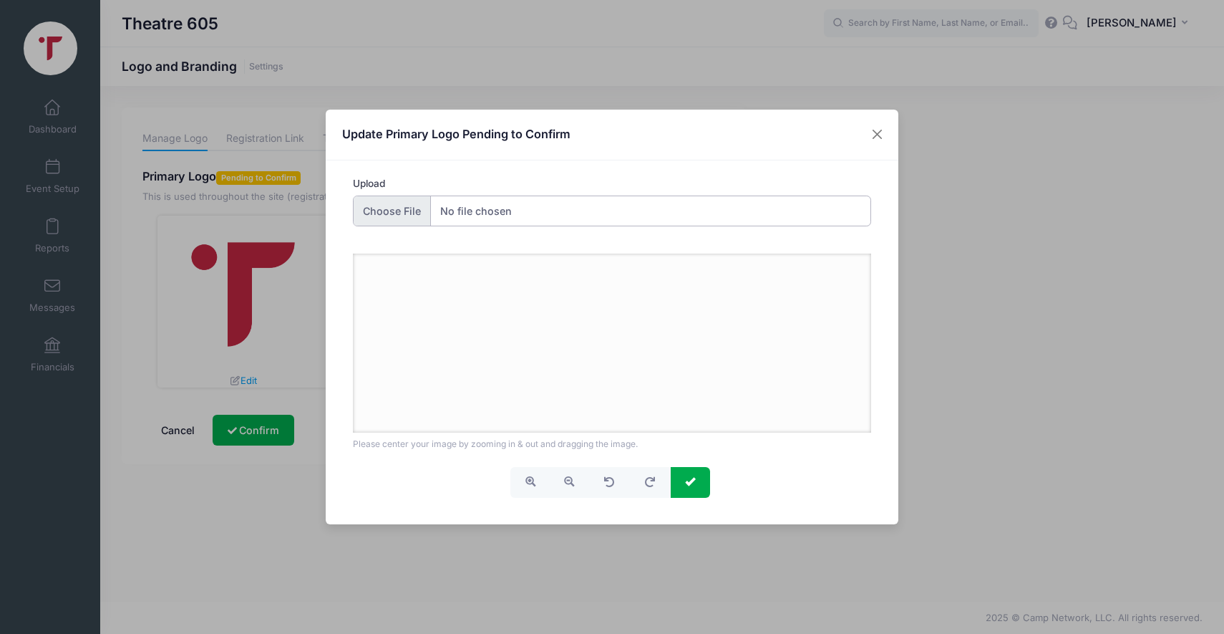
click at [397, 203] on input "Upload" at bounding box center [612, 210] width 519 height 31
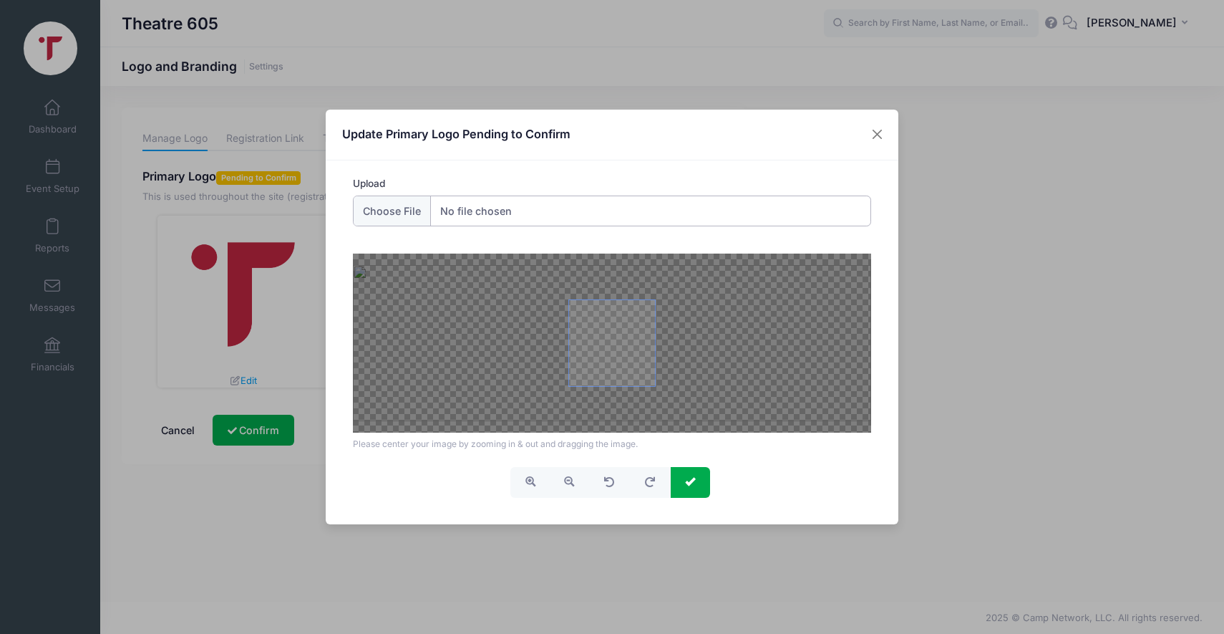
click at [787, 364] on div at bounding box center [612, 342] width 519 height 179
click at [796, 340] on div at bounding box center [612, 342] width 519 height 179
click at [397, 218] on input "Upload" at bounding box center [612, 210] width 519 height 31
type input "C:\fakepath\T605-Logo-Submark-Color.png"
click at [611, 364] on span at bounding box center [612, 343] width 86 height 86
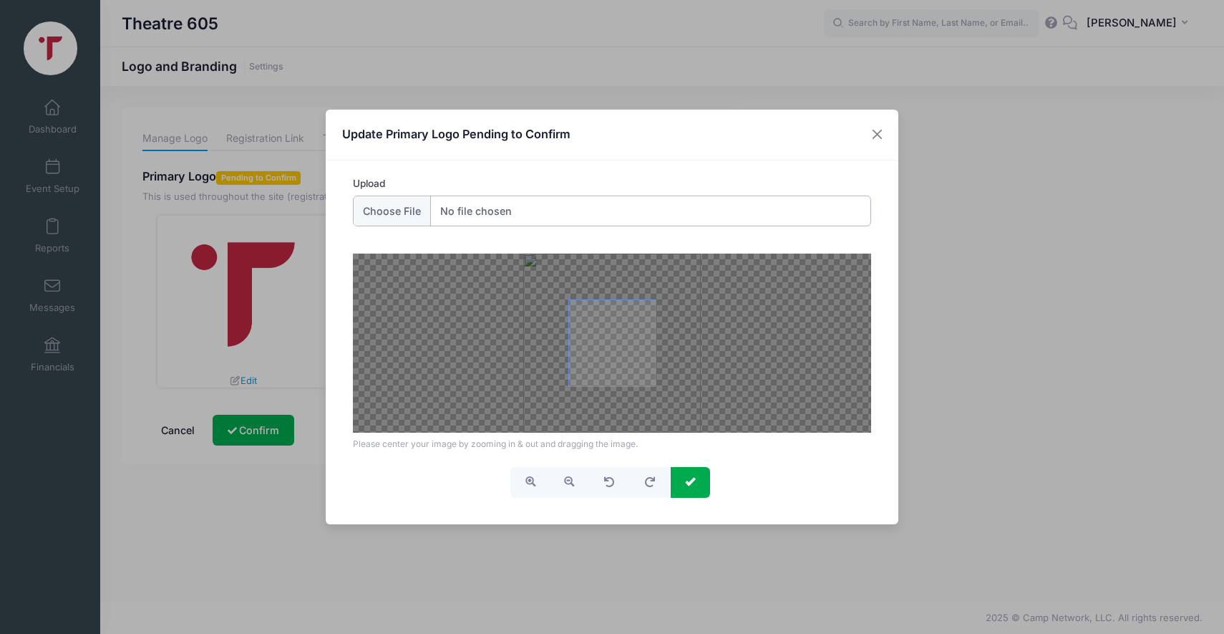
click at [758, 362] on div at bounding box center [612, 342] width 519 height 179
click at [573, 482] on span "button" at bounding box center [569, 481] width 10 height 10
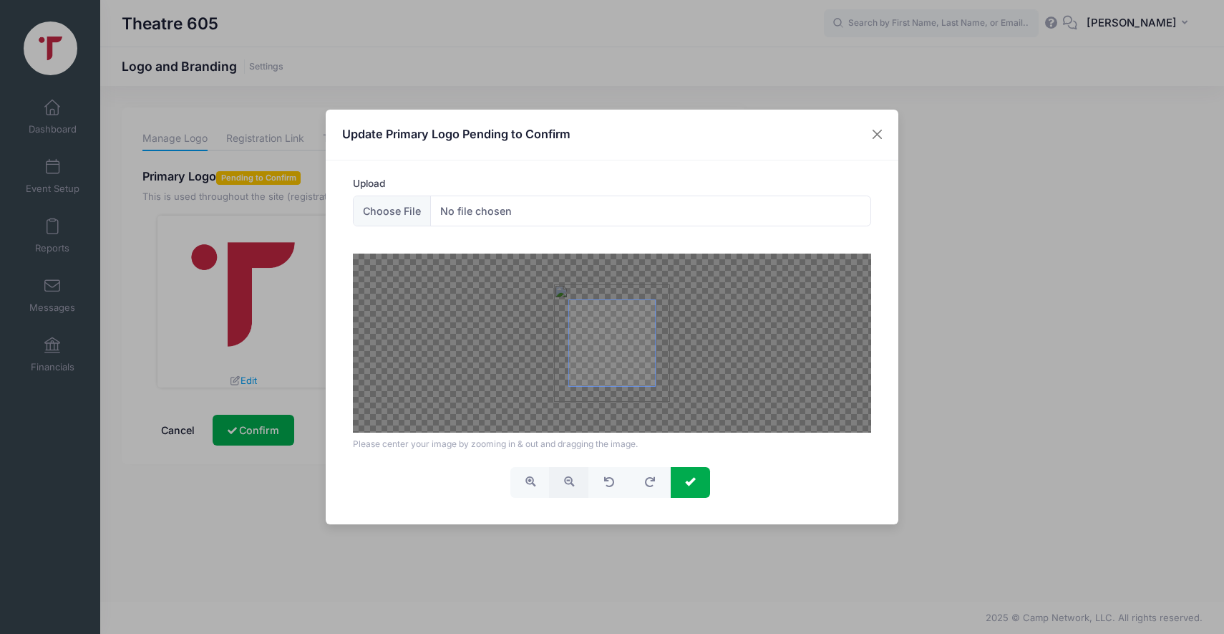
click at [573, 482] on span "button" at bounding box center [569, 481] width 10 height 10
click at [691, 478] on span "submit" at bounding box center [690, 481] width 10 height 10
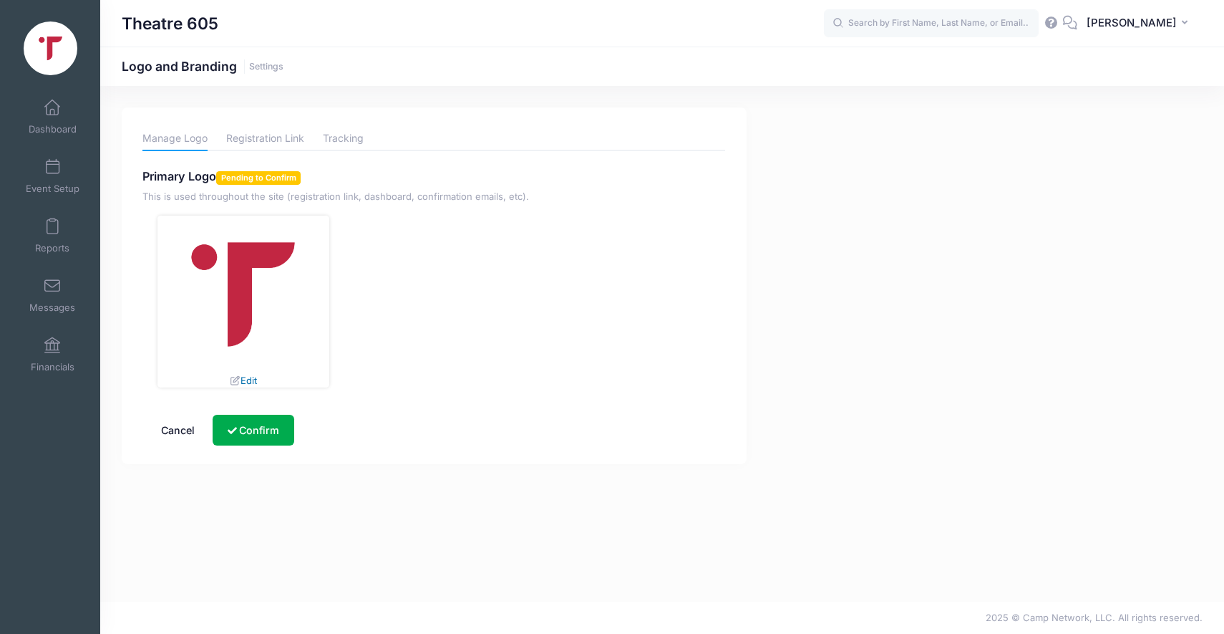
click at [250, 380] on link "Edit" at bounding box center [243, 379] width 28 height 11
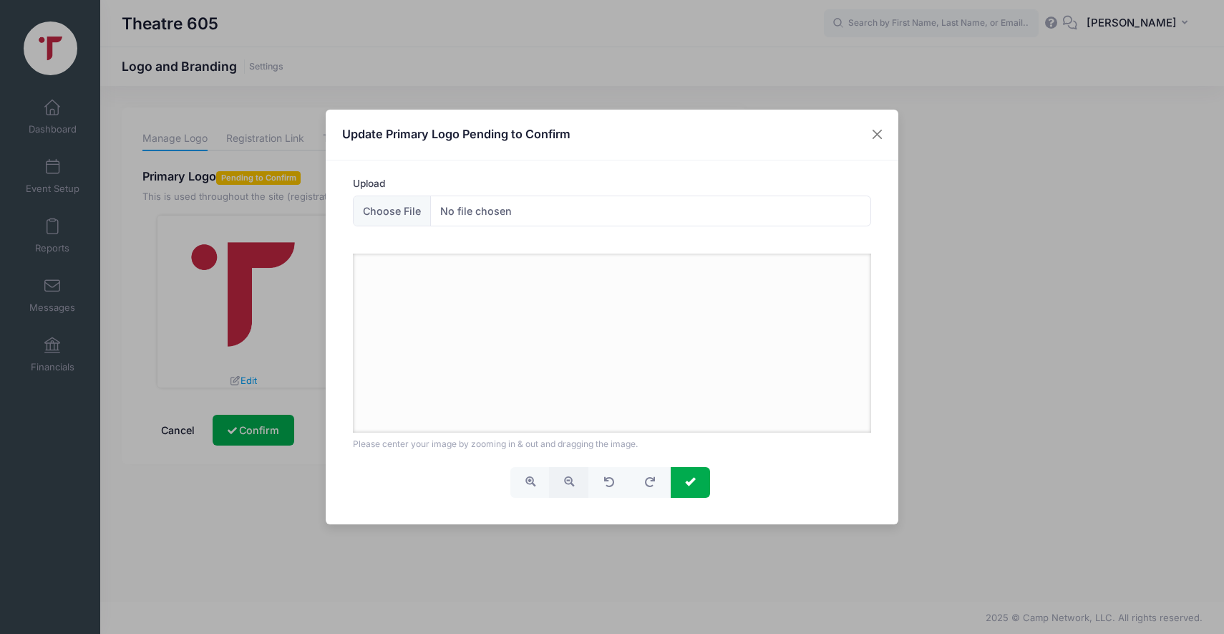
click at [566, 480] on span "button" at bounding box center [569, 481] width 10 height 10
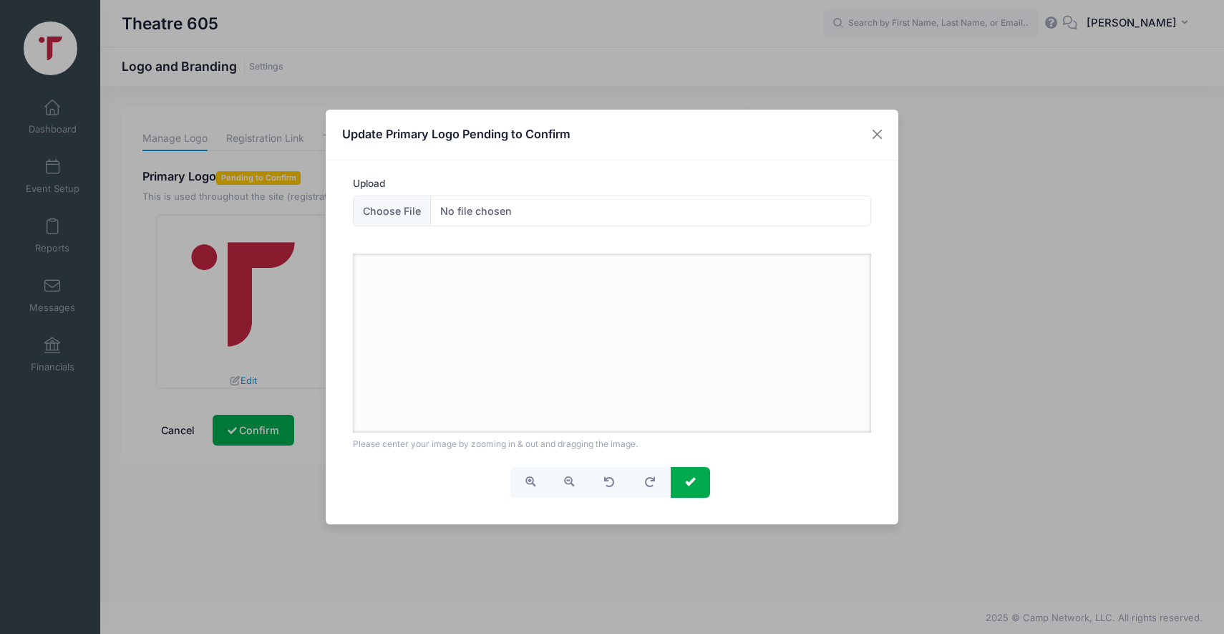
click at [559, 317] on div at bounding box center [612, 342] width 519 height 179
click at [403, 205] on input "Upload" at bounding box center [612, 210] width 519 height 31
type input "C:\fakepath\T605-Logo-Submark-Color.png"
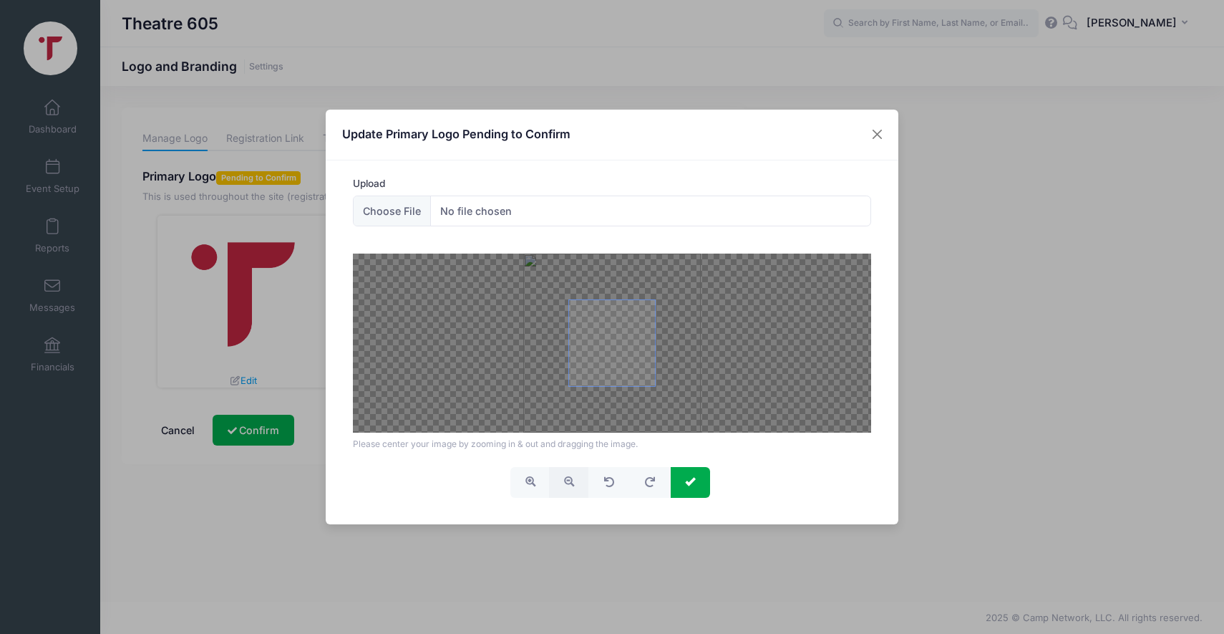
click at [571, 480] on span "button" at bounding box center [569, 481] width 10 height 10
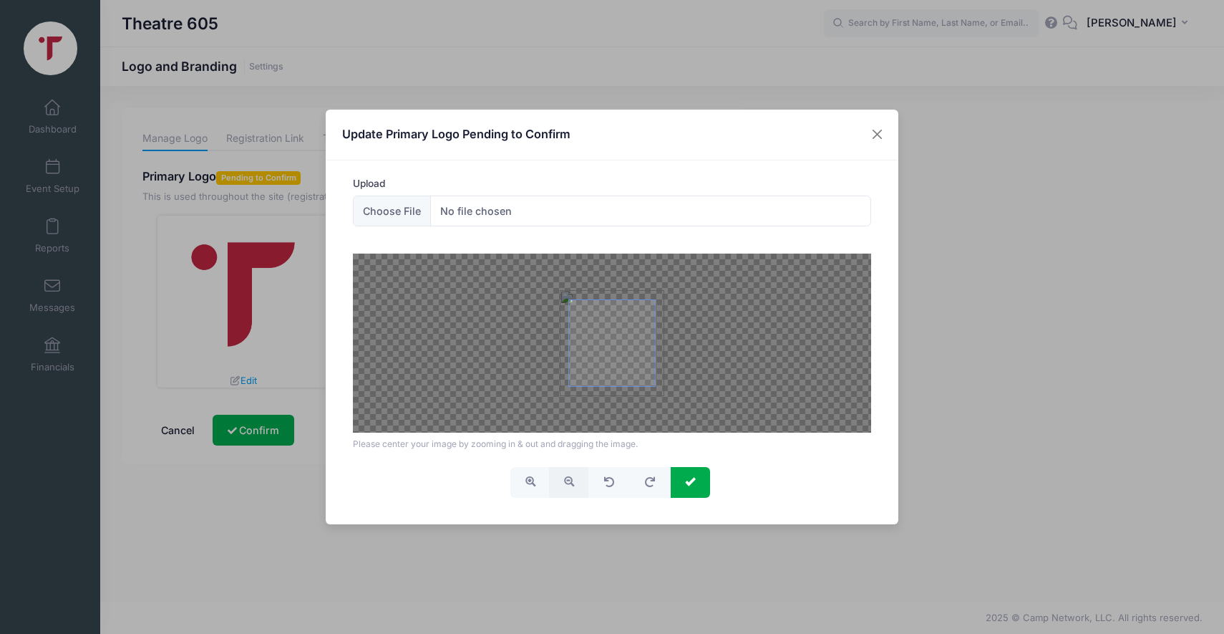
click at [571, 480] on span "button" at bounding box center [569, 481] width 10 height 10
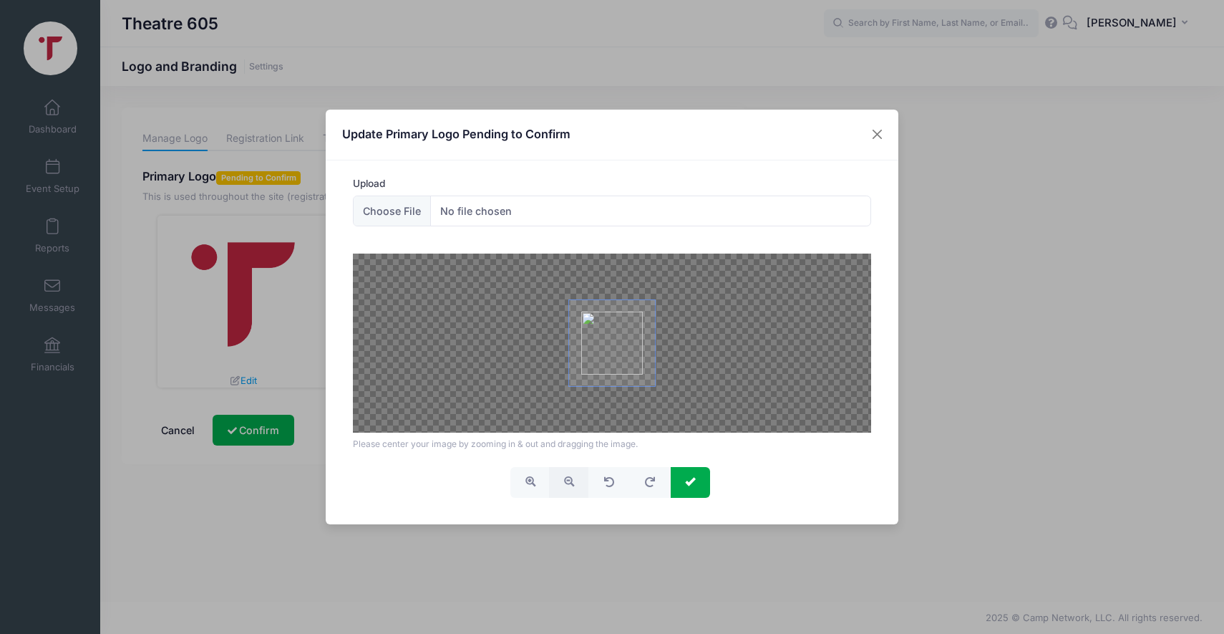
click at [571, 480] on span "button" at bounding box center [569, 481] width 10 height 10
click at [692, 479] on span "submit" at bounding box center [690, 481] width 10 height 10
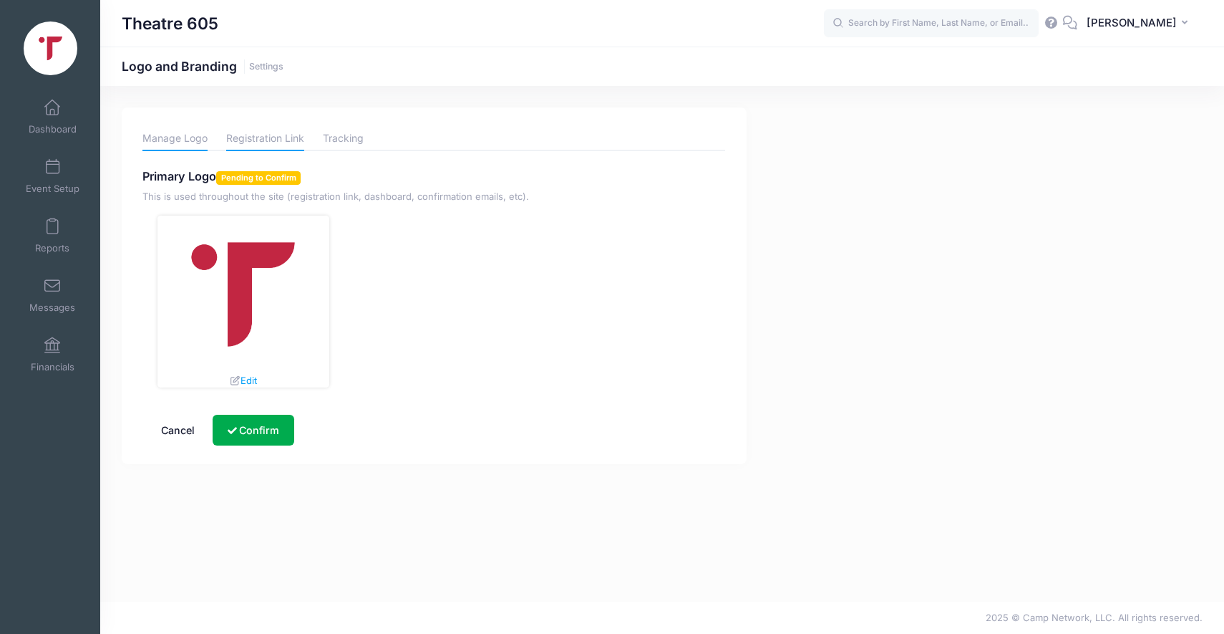
click at [276, 136] on link "Registration Link" at bounding box center [265, 138] width 78 height 25
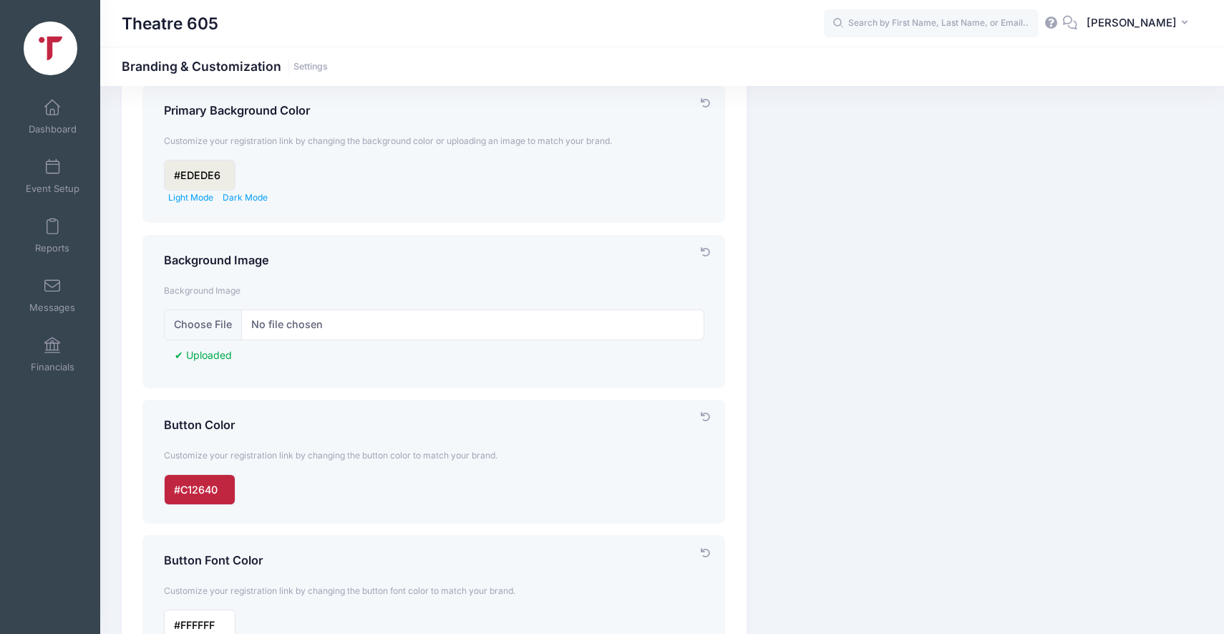
scroll to position [482, 0]
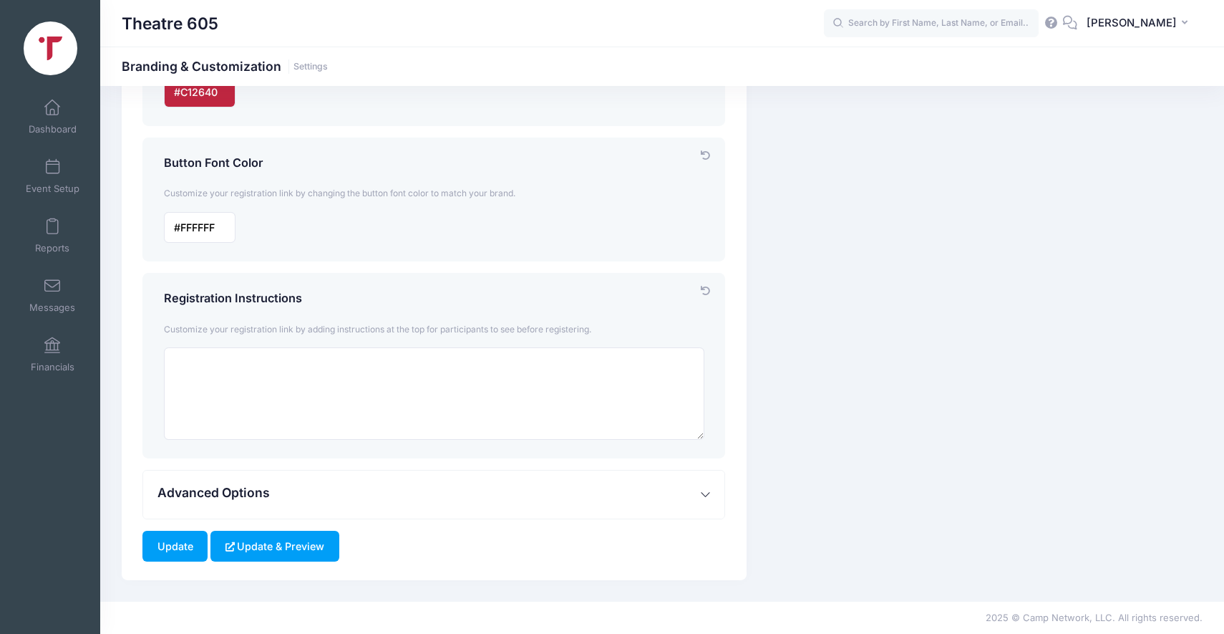
click at [251, 550] on button "Update & Preview" at bounding box center [275, 546] width 128 height 31
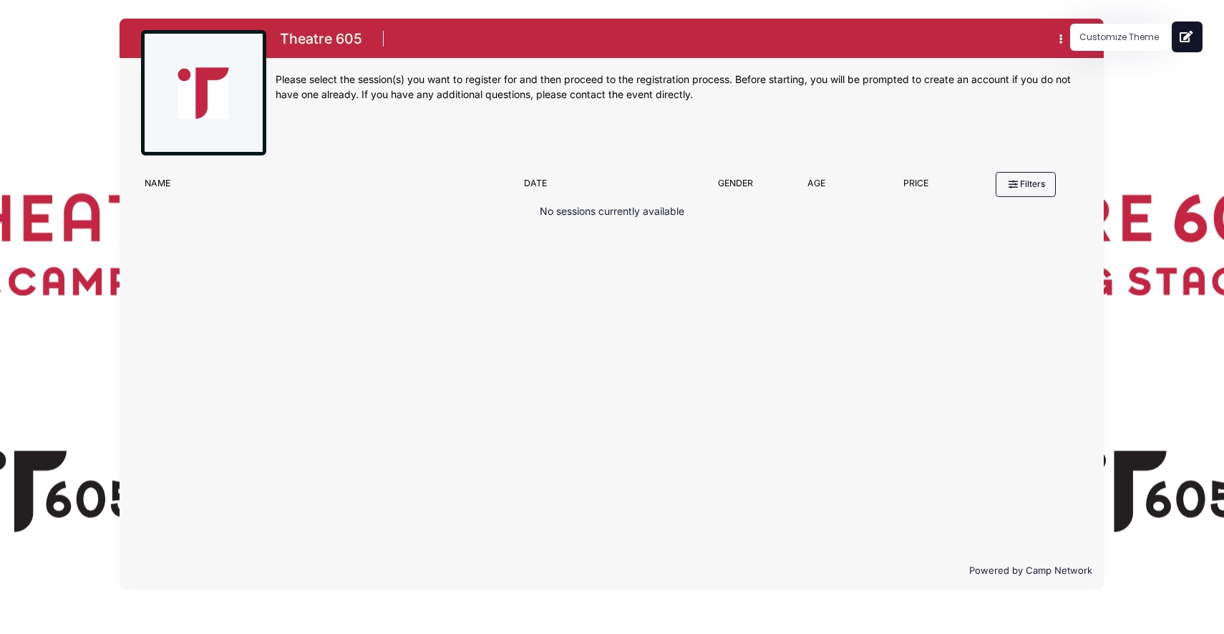
click at [1187, 36] on icon at bounding box center [1187, 36] width 14 height 11
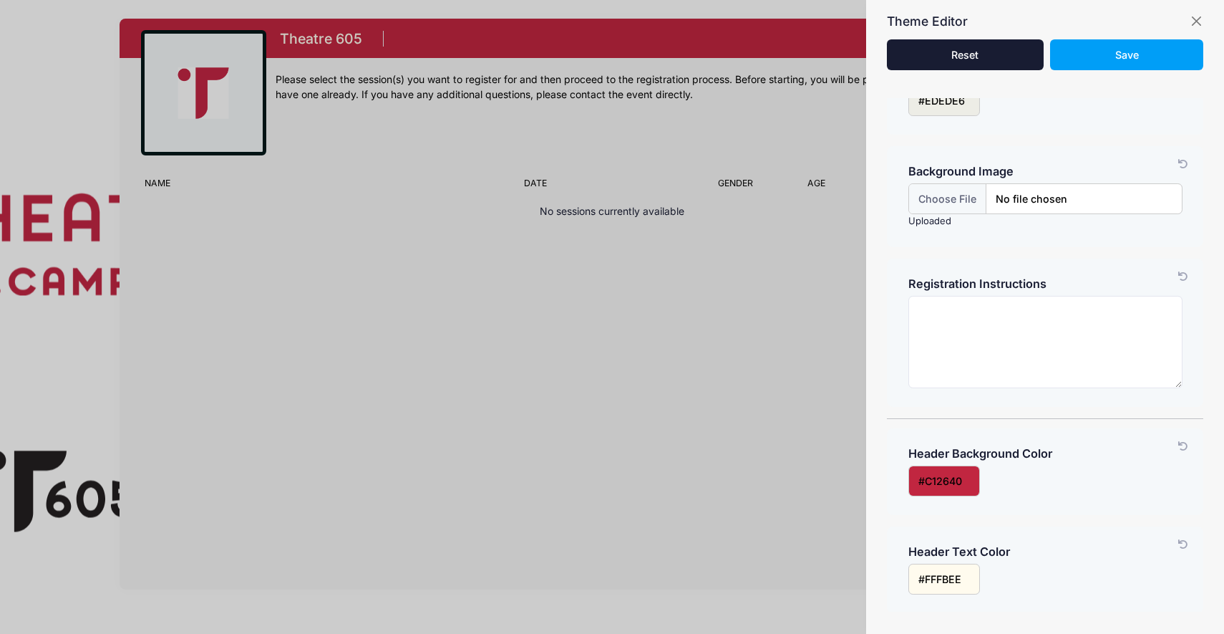
scroll to position [259, 0]
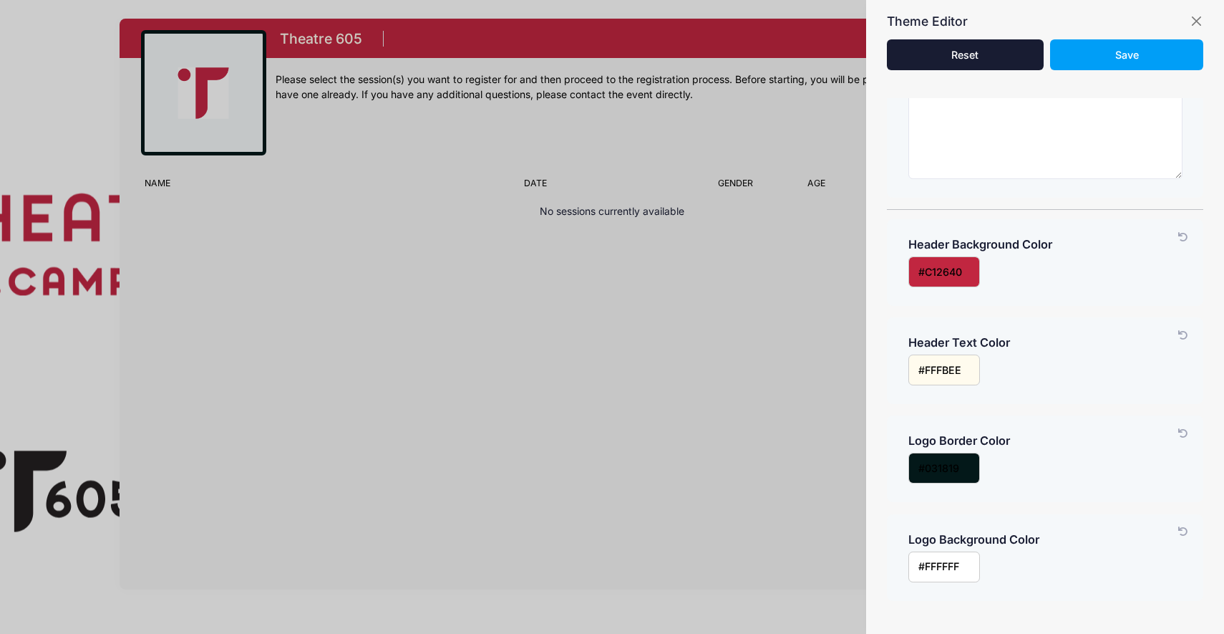
click at [1191, 28] on div "Theme Editor Reset Please wait... Save" at bounding box center [1045, 39] width 358 height 79
click at [1196, 22] on button "button" at bounding box center [1196, 21] width 14 height 14
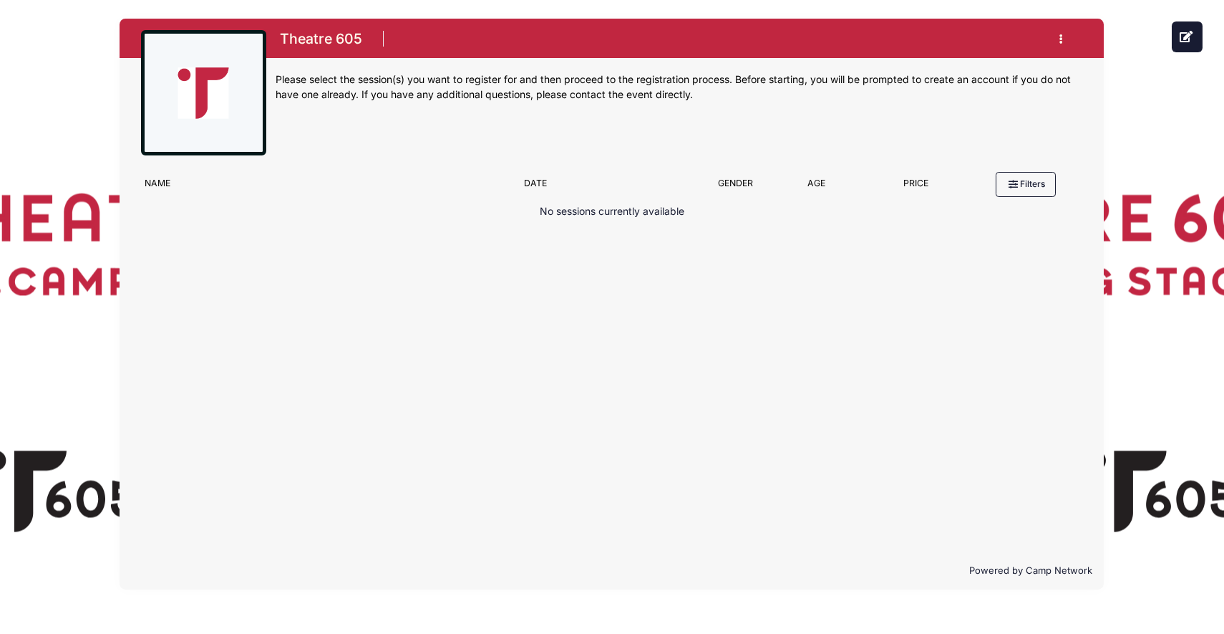
click at [1065, 40] on button "button" at bounding box center [1064, 38] width 39 height 25
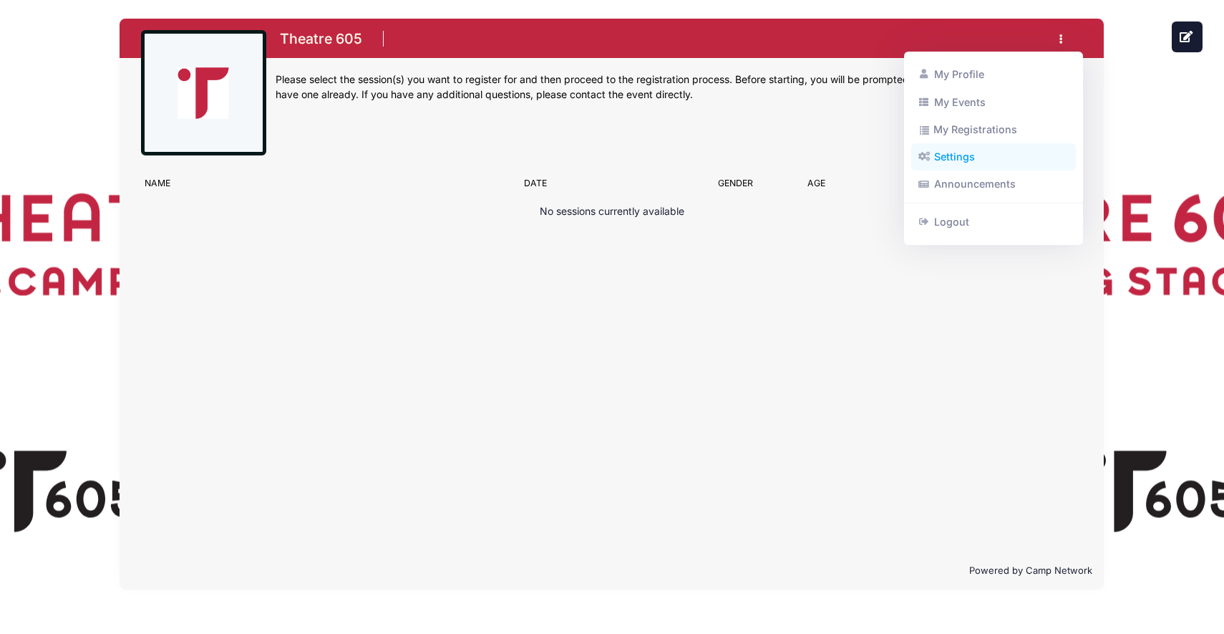
click at [953, 160] on link "Settings" at bounding box center [994, 156] width 165 height 27
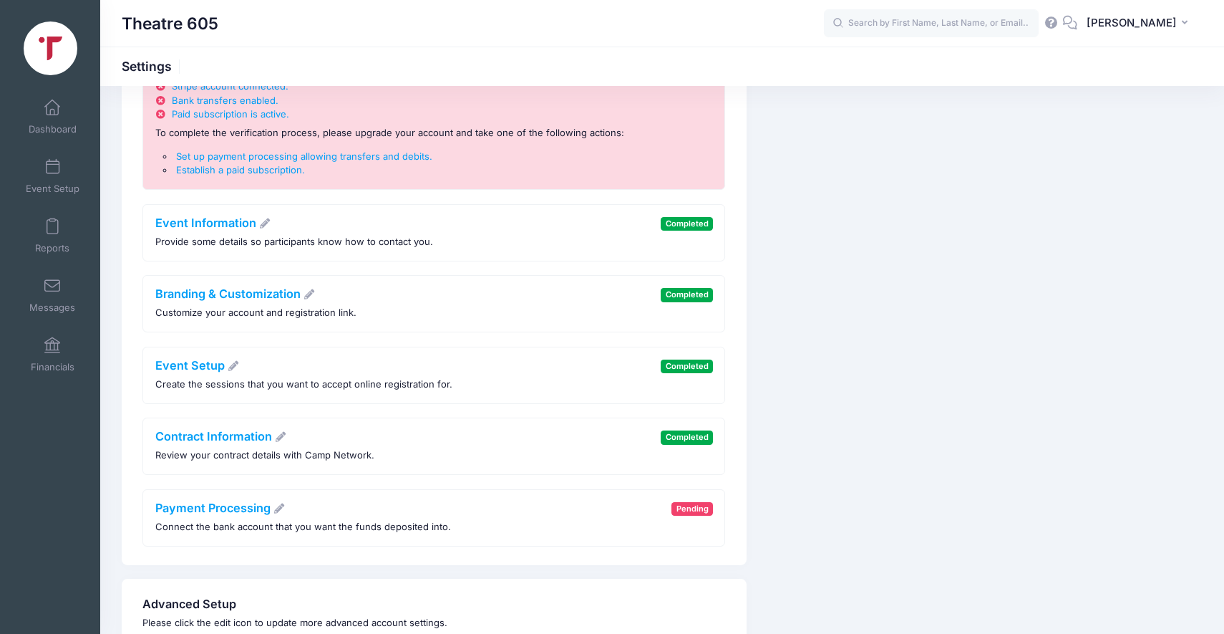
scroll to position [120, 0]
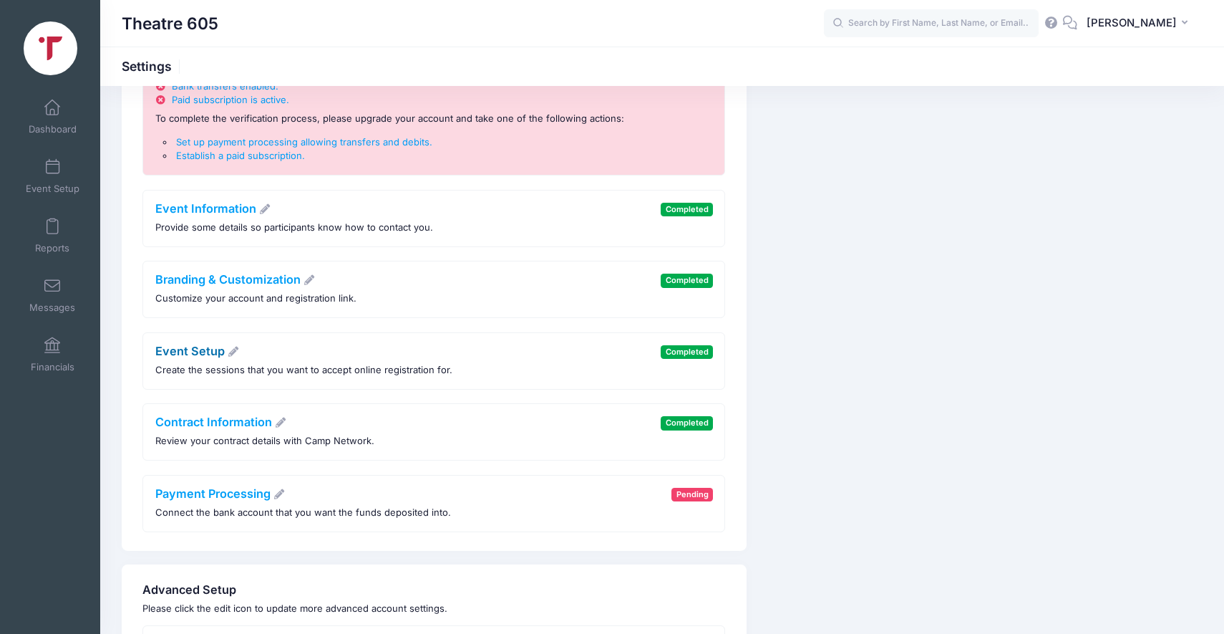
click at [203, 347] on link "Event Setup" at bounding box center [197, 351] width 84 height 14
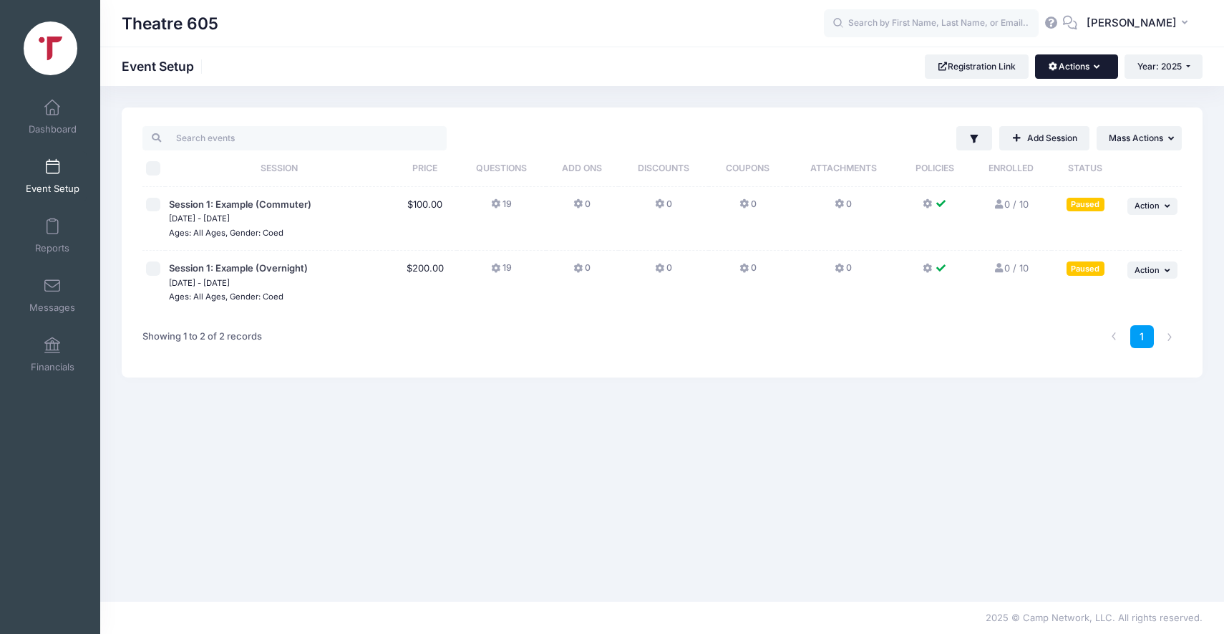
click at [1055, 64] on button "Actions" at bounding box center [1076, 66] width 82 height 24
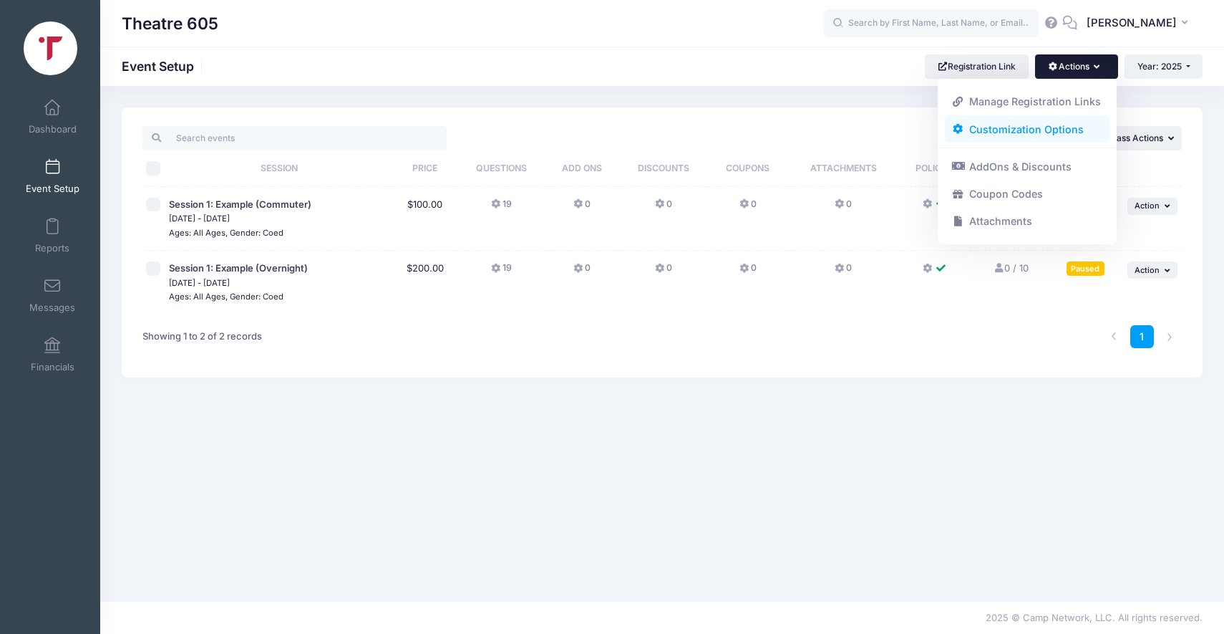
click at [1029, 126] on link "Customization Options" at bounding box center [1027, 128] width 165 height 27
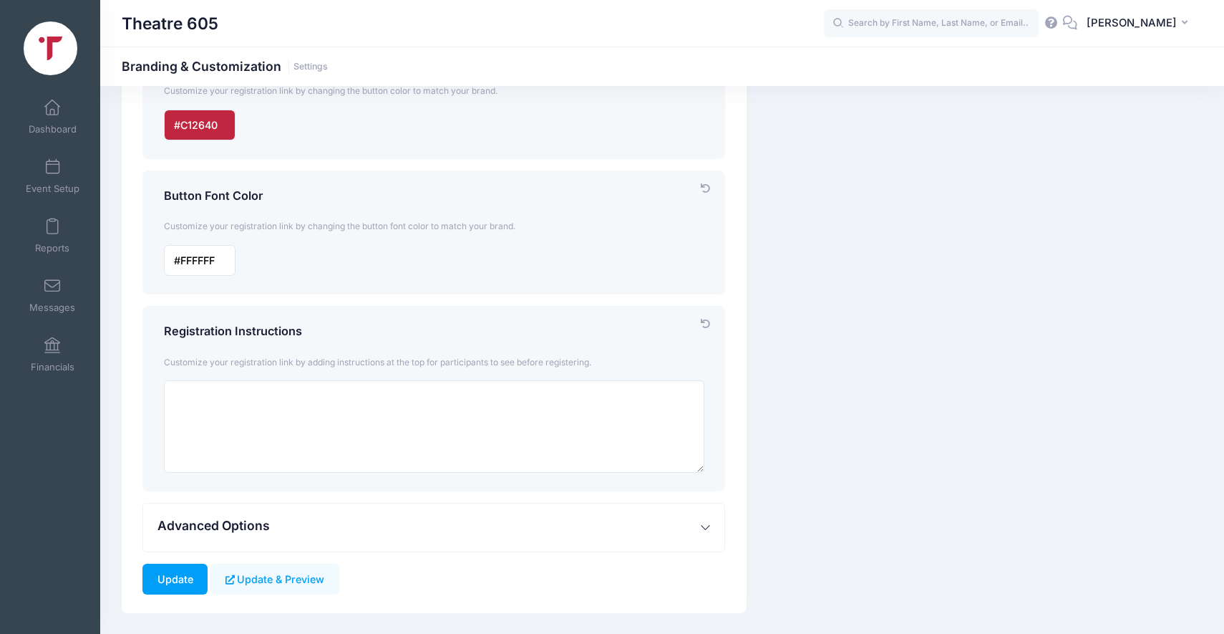
scroll to position [482, 0]
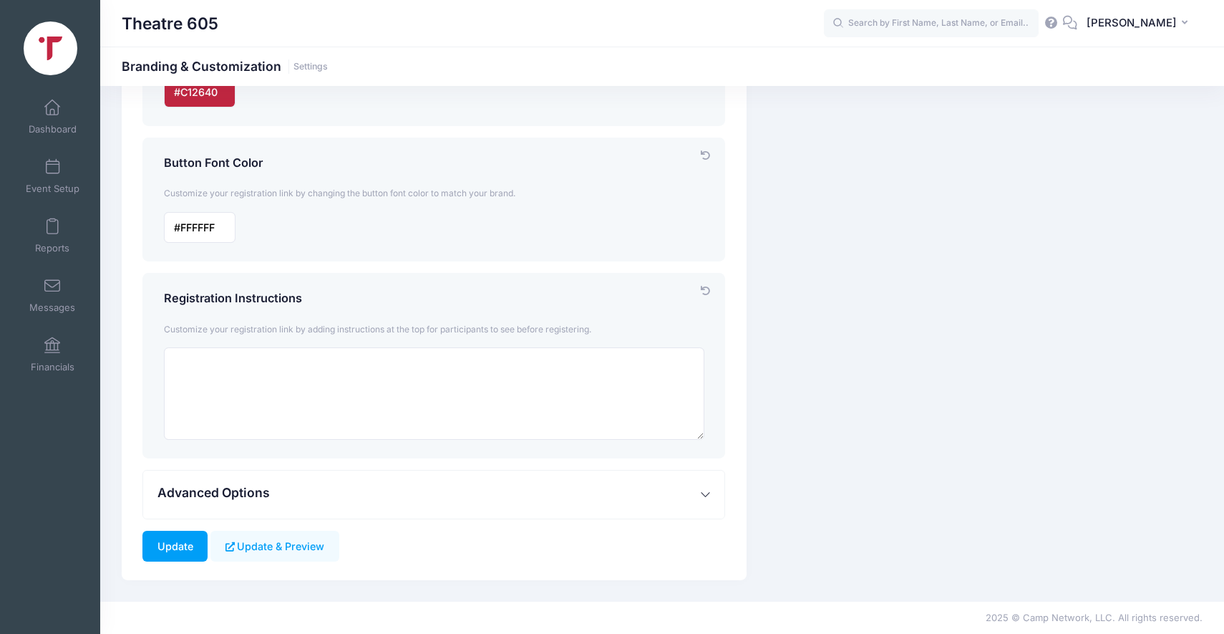
click at [340, 496] on button "Advanced Options" at bounding box center [433, 494] width 581 height 48
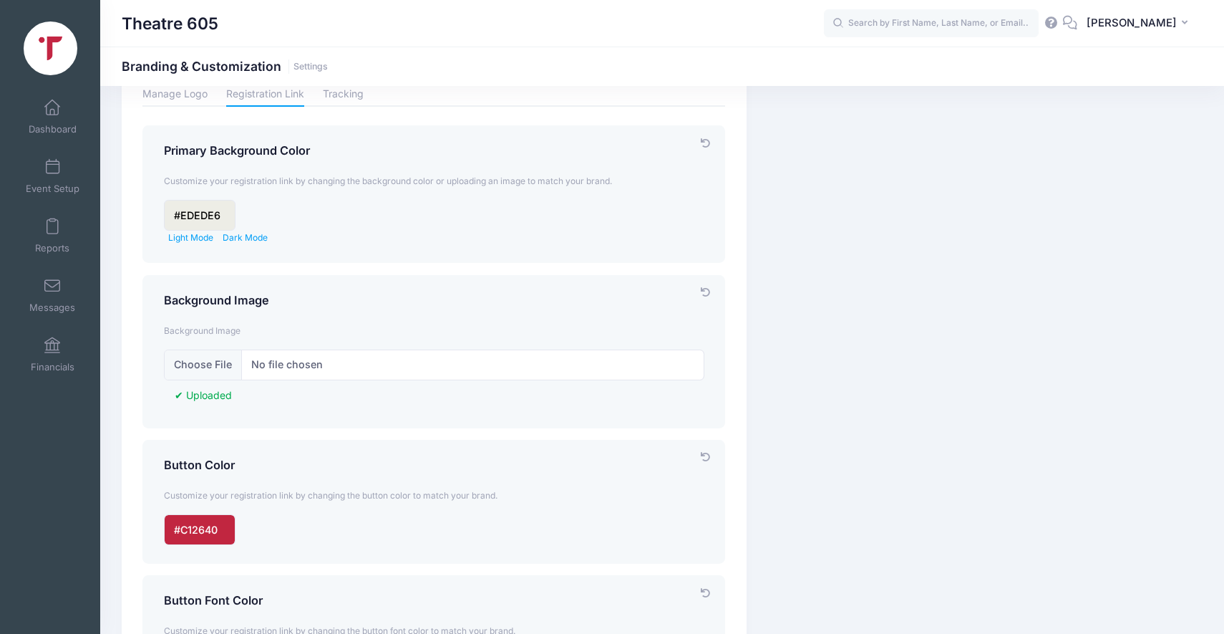
scroll to position [44, 0]
click at [200, 332] on span "Background Image" at bounding box center [202, 331] width 77 height 11
click at [208, 387] on label "Uploaded" at bounding box center [203, 395] width 57 height 29
click at [208, 395] on label "Uploaded" at bounding box center [203, 395] width 57 height 29
click at [227, 364] on input "file" at bounding box center [434, 365] width 541 height 31
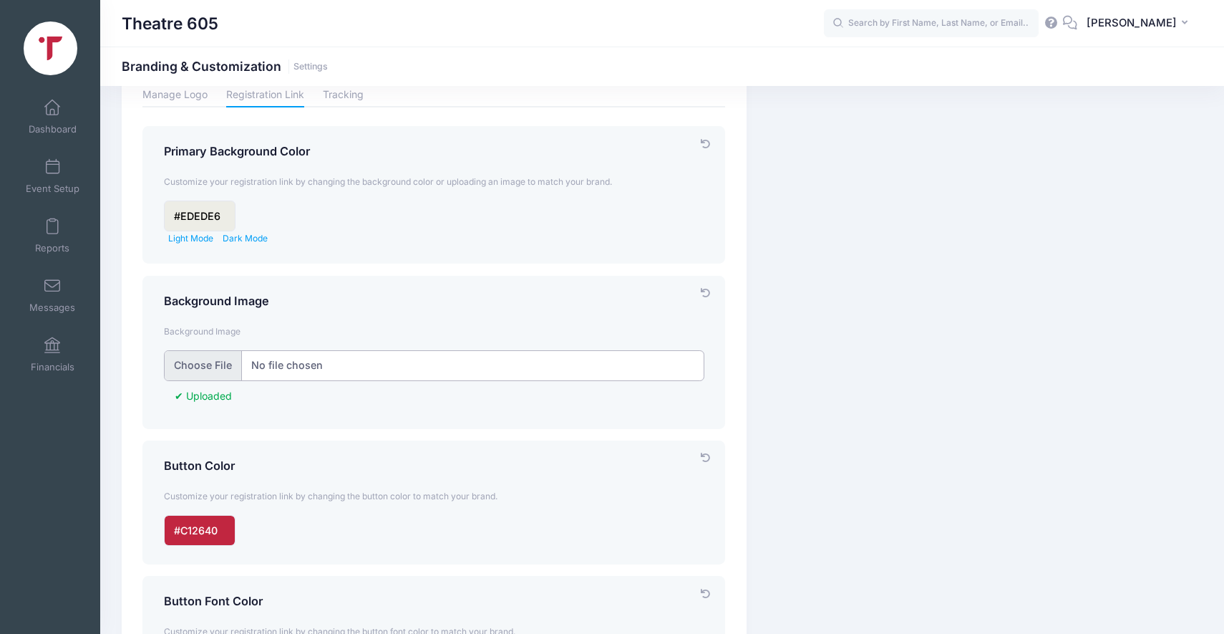
type input "C:\fakepath\Brushed Metal.png"
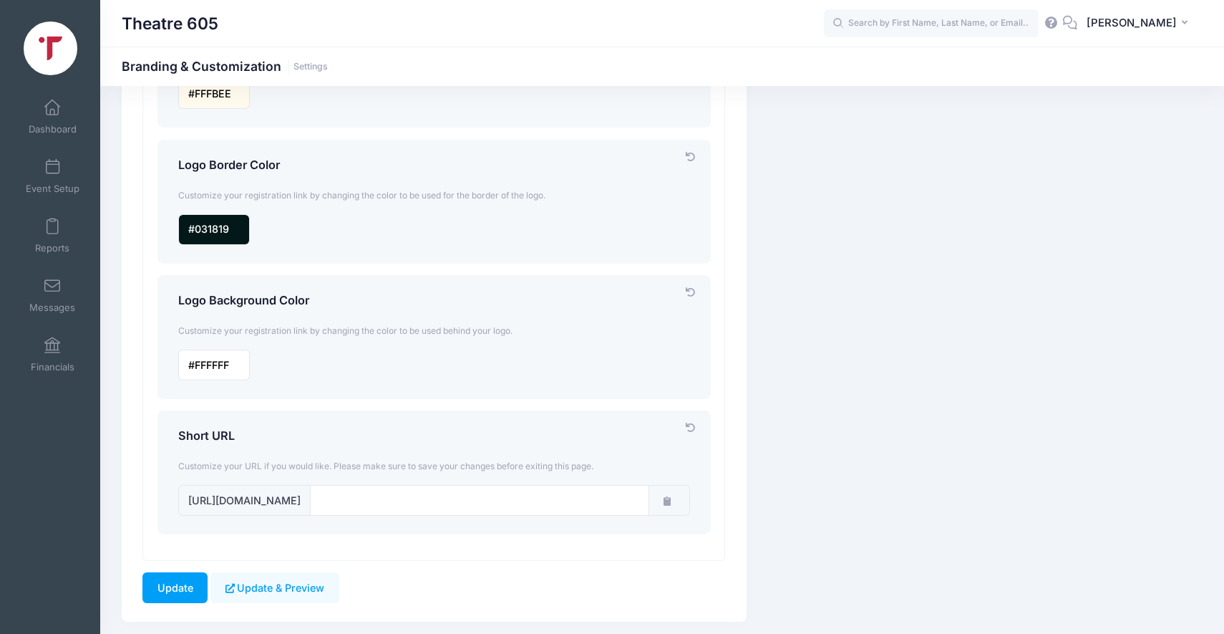
scroll to position [1188, 0]
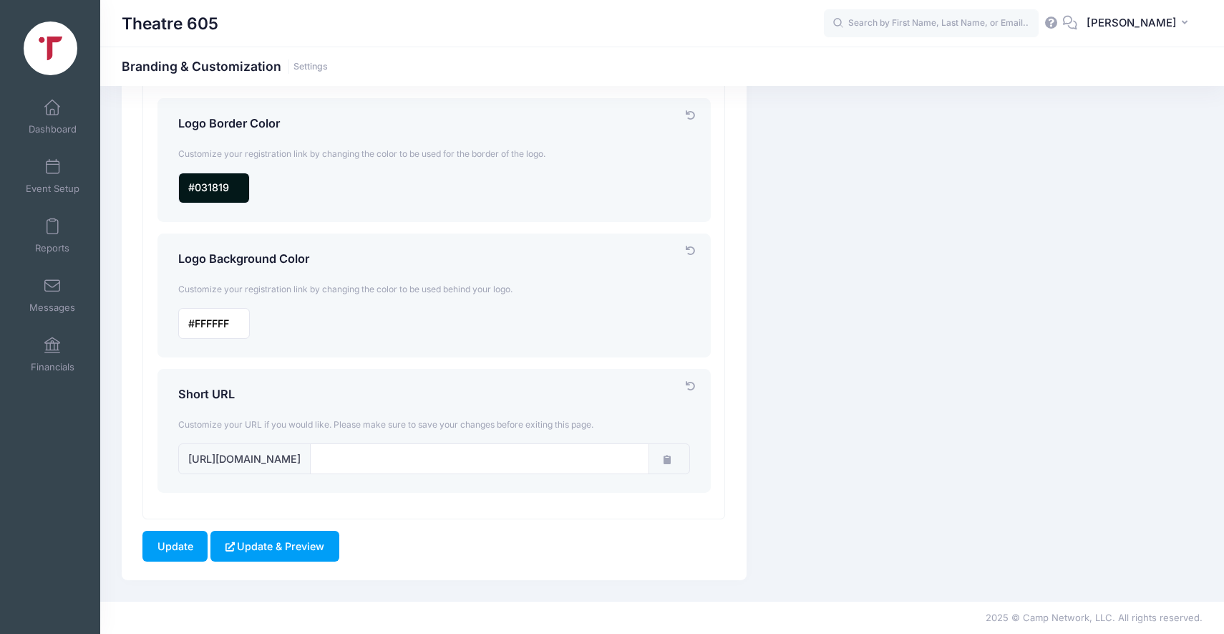
click at [294, 553] on button "Update & Preview" at bounding box center [275, 546] width 128 height 31
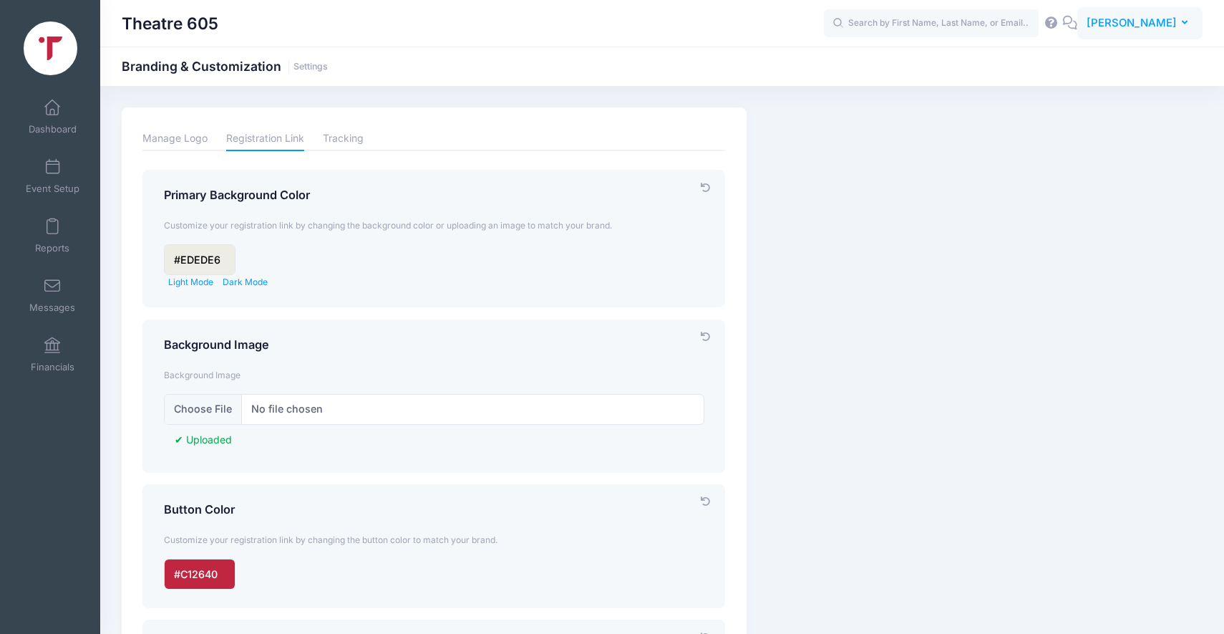
click at [1166, 23] on span "[PERSON_NAME]" at bounding box center [1132, 23] width 90 height 16
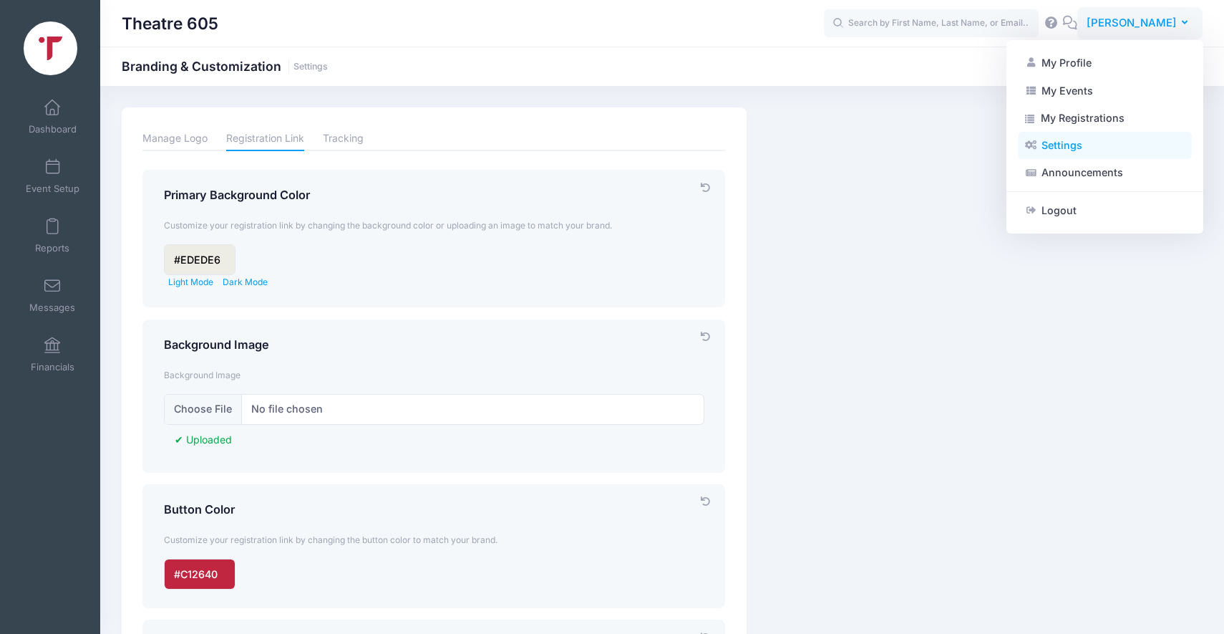
click at [1063, 142] on link "Settings" at bounding box center [1105, 145] width 174 height 27
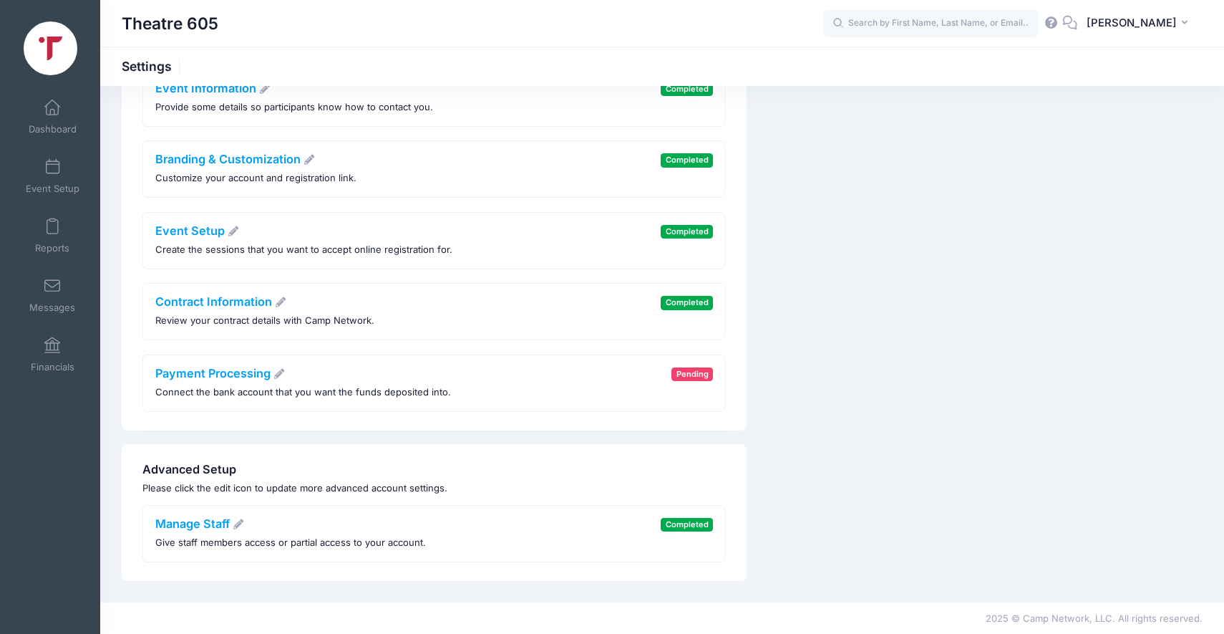
scroll to position [241, 0]
click at [209, 523] on link "Manage Staff" at bounding box center [200, 523] width 90 height 14
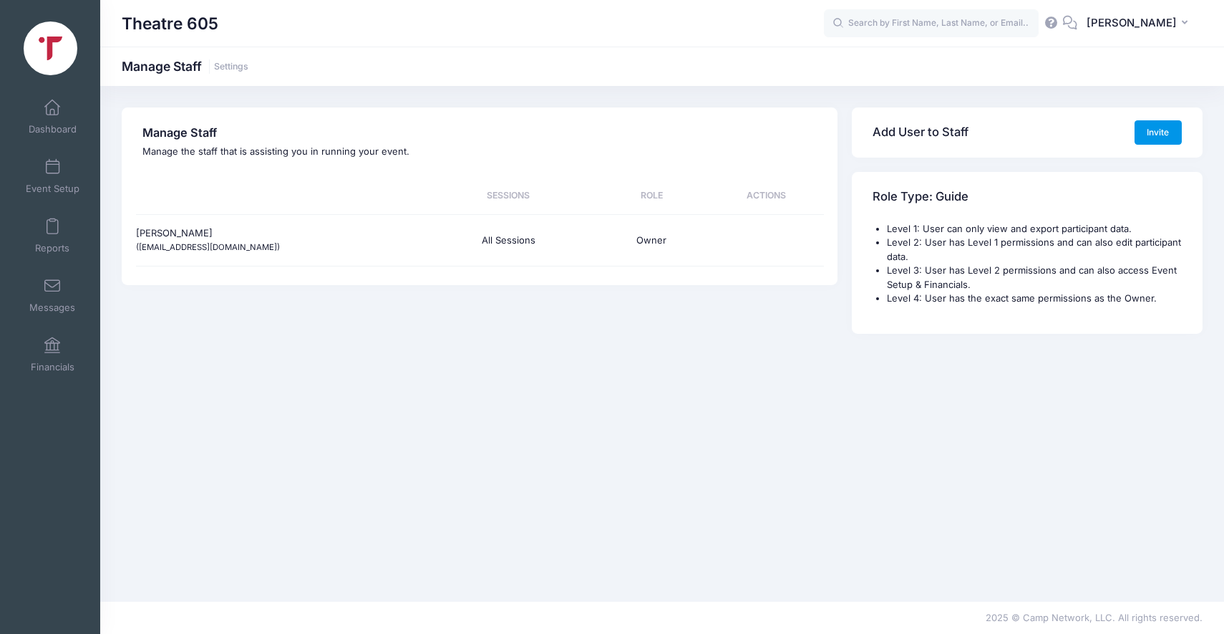
click at [1152, 132] on button "Invite" at bounding box center [1158, 132] width 47 height 24
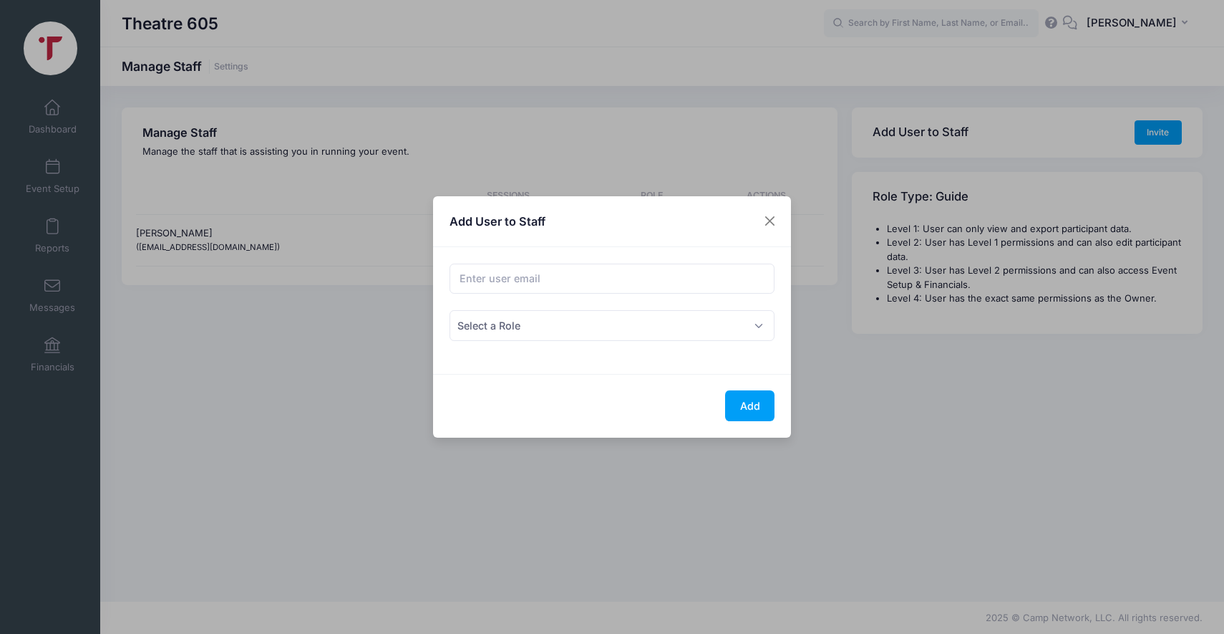
click at [604, 309] on div "Email address" at bounding box center [612, 287] width 339 height 47
click at [601, 284] on input "Email address" at bounding box center [613, 279] width 326 height 31
type input "[PERSON_NAME][EMAIL_ADDRESS][DOMAIN_NAME]"
click at [591, 321] on span "Select a Role" at bounding box center [613, 325] width 326 height 31
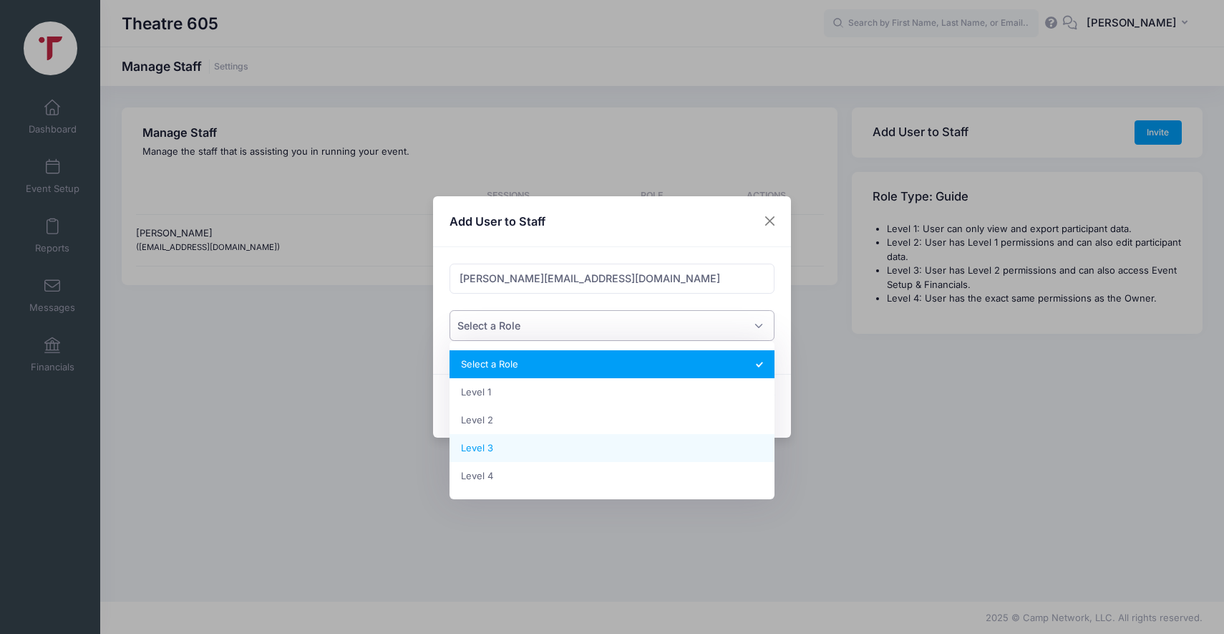
select select "4"
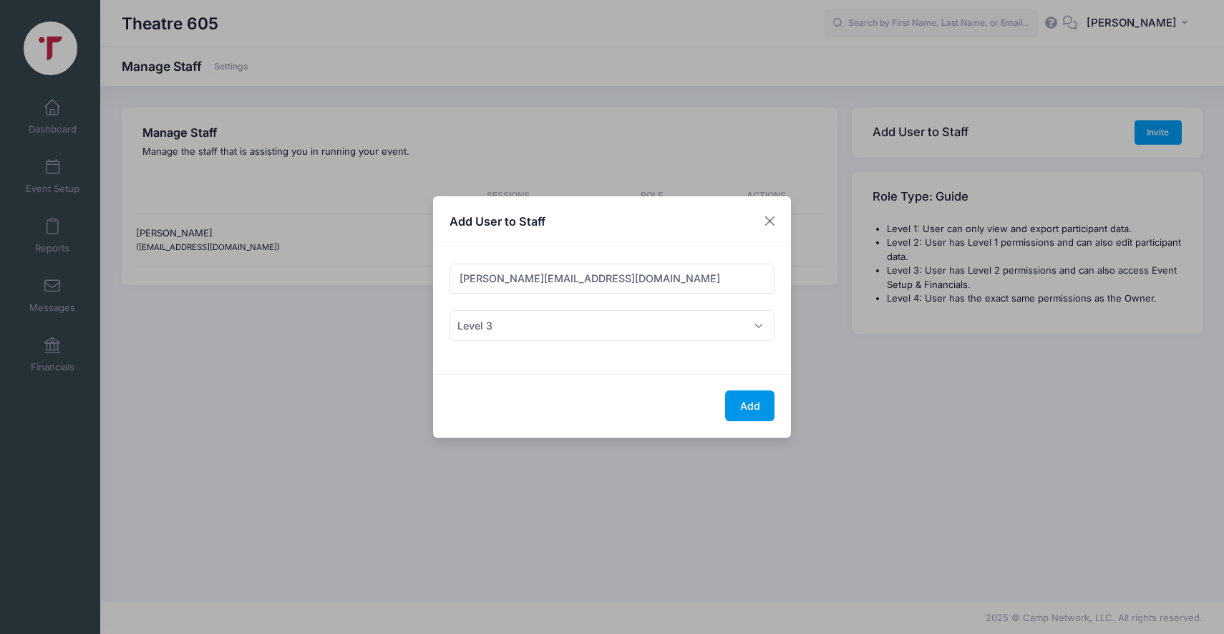
click at [748, 404] on button "Add" at bounding box center [749, 405] width 49 height 31
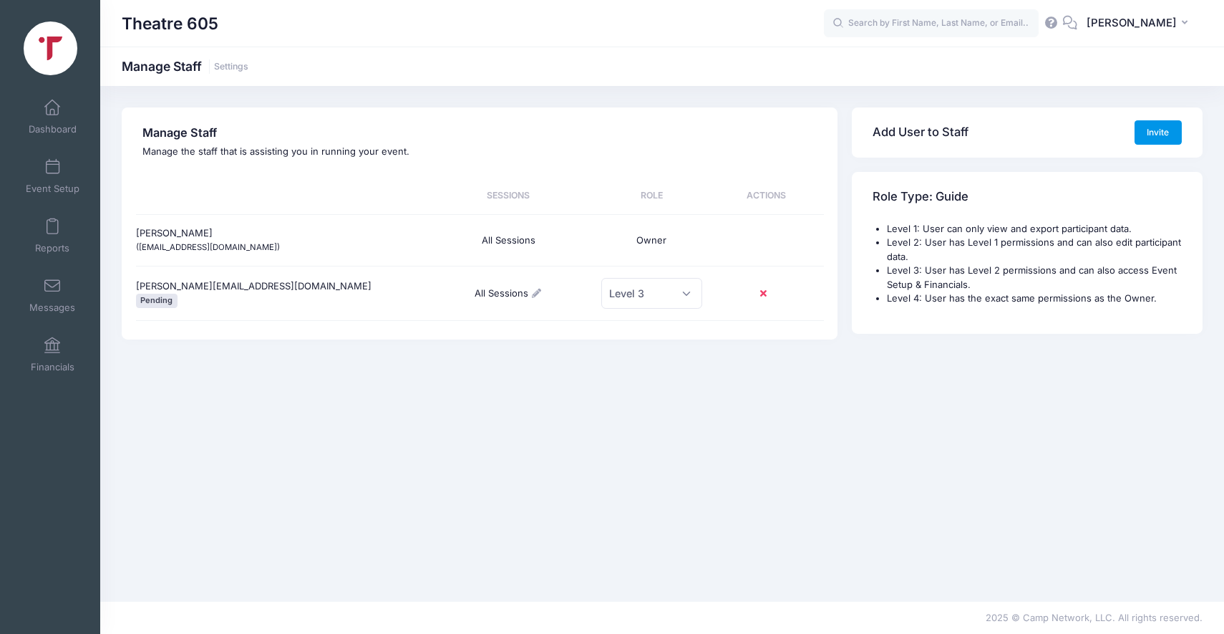
click at [1154, 130] on button "Invite" at bounding box center [1158, 132] width 47 height 24
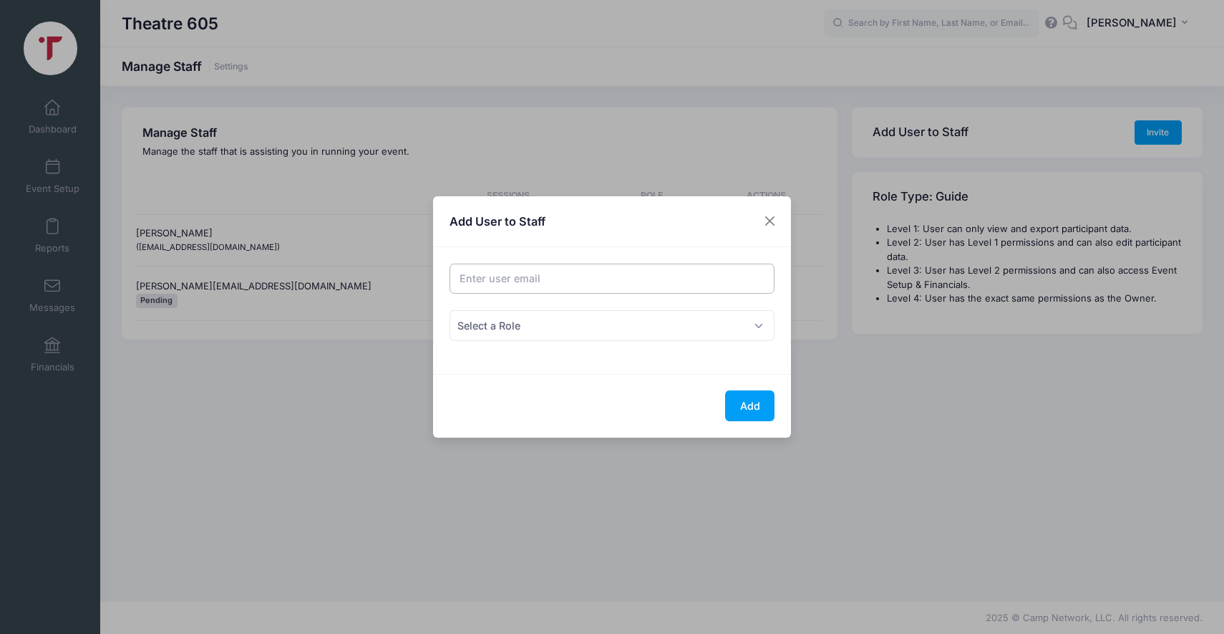
click at [607, 281] on input "Email address" at bounding box center [613, 279] width 326 height 31
type input "[PERSON_NAME][EMAIL_ADDRESS][DOMAIN_NAME]"
click at [652, 323] on span "Select a Role" at bounding box center [613, 325] width 326 height 31
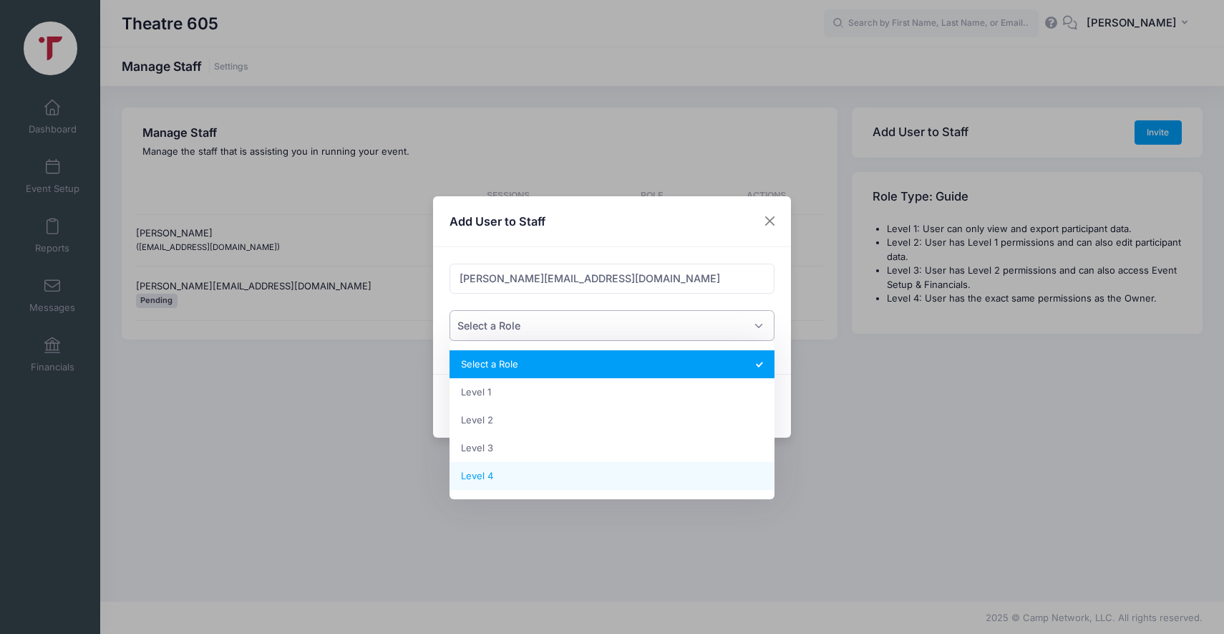
select select "2"
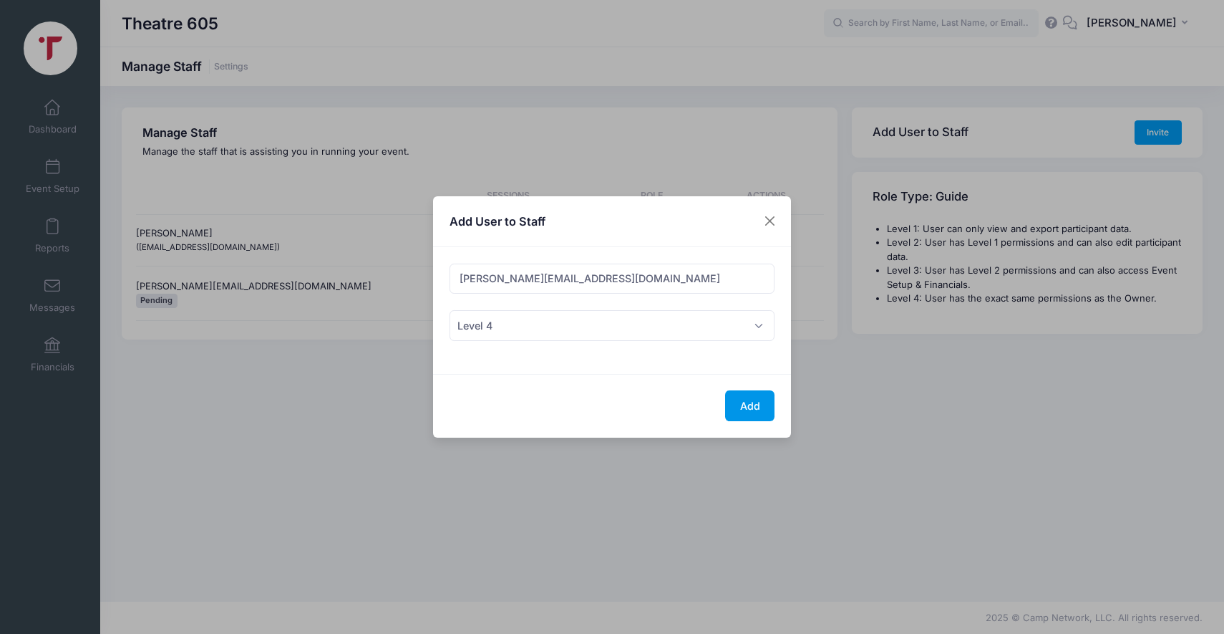
click at [755, 404] on button "Add" at bounding box center [749, 405] width 49 height 31
